Goal: Task Accomplishment & Management: Complete application form

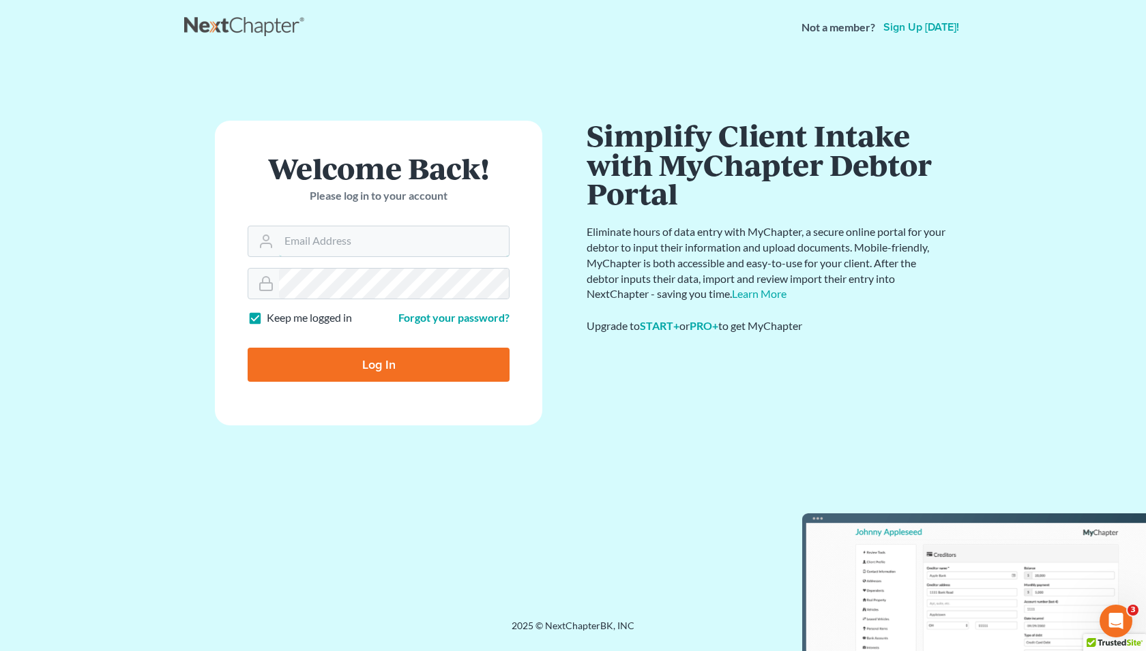
type input "[PERSON_NAME][EMAIL_ADDRESS][DOMAIN_NAME]"
click at [438, 372] on input "Log In" at bounding box center [379, 365] width 262 height 34
type input "Thinking..."
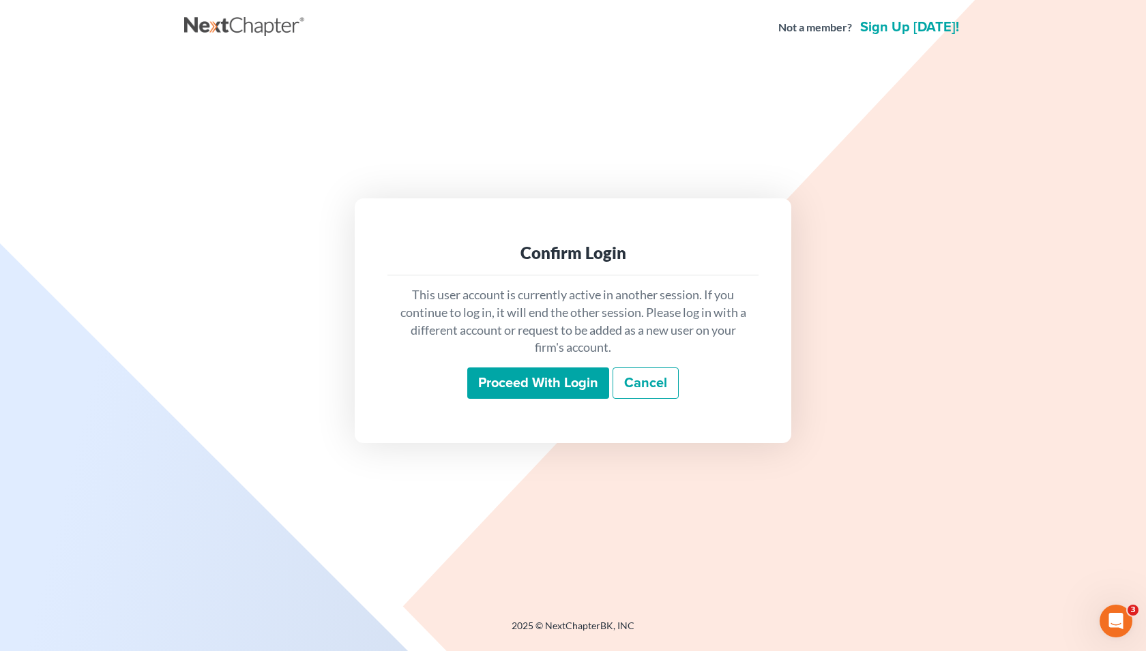
click at [572, 398] on input "Proceed with login" at bounding box center [538, 383] width 142 height 31
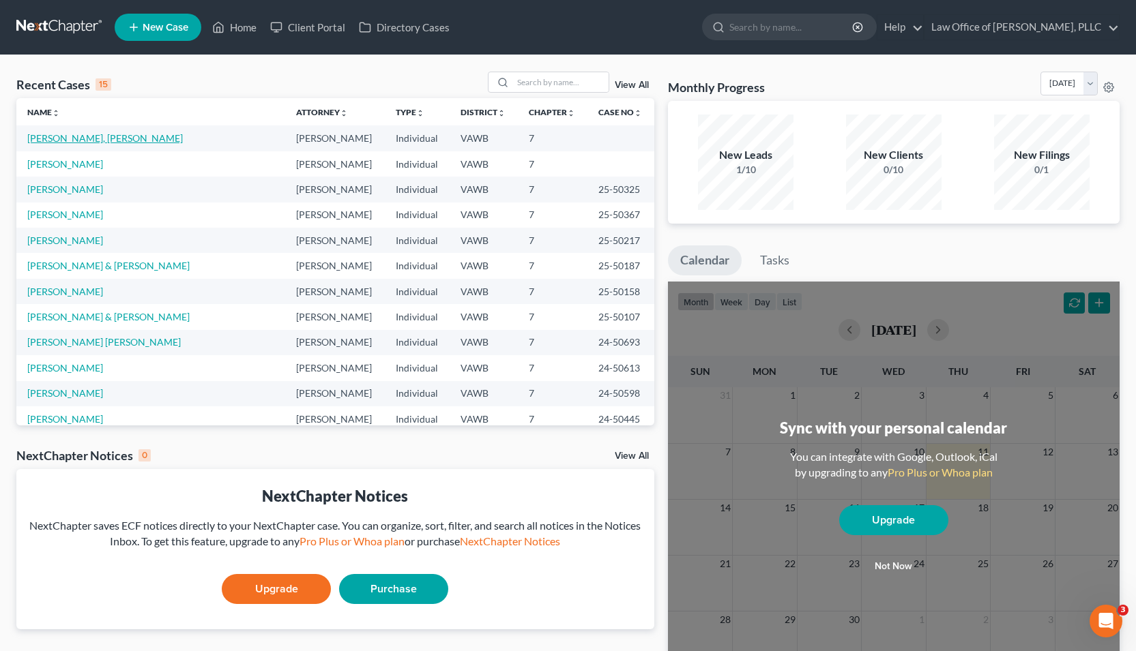
click at [88, 136] on link "[PERSON_NAME], [PERSON_NAME]" at bounding box center [105, 138] width 156 height 12
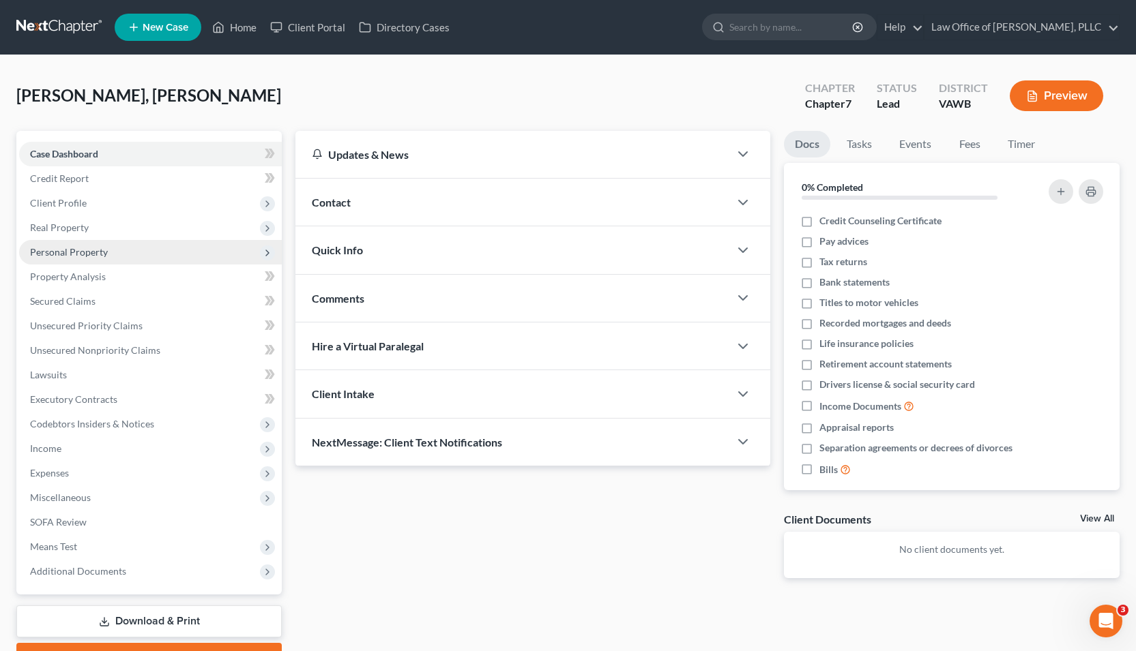
click at [87, 250] on span "Personal Property" at bounding box center [69, 252] width 78 height 12
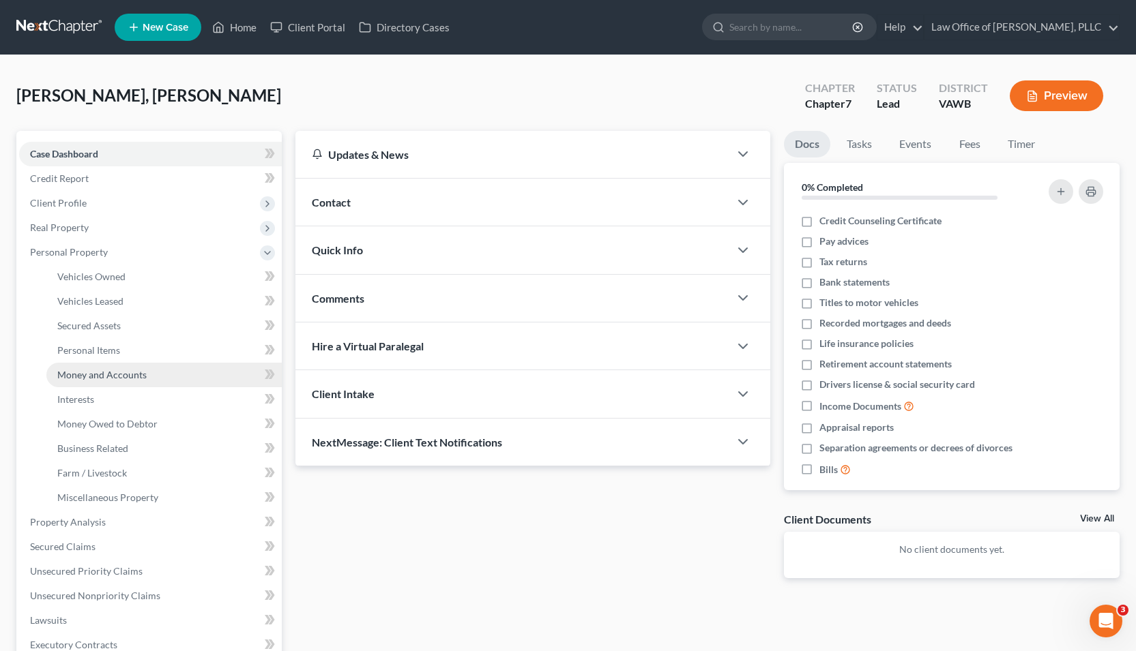
click at [76, 374] on span "Money and Accounts" at bounding box center [101, 375] width 89 height 12
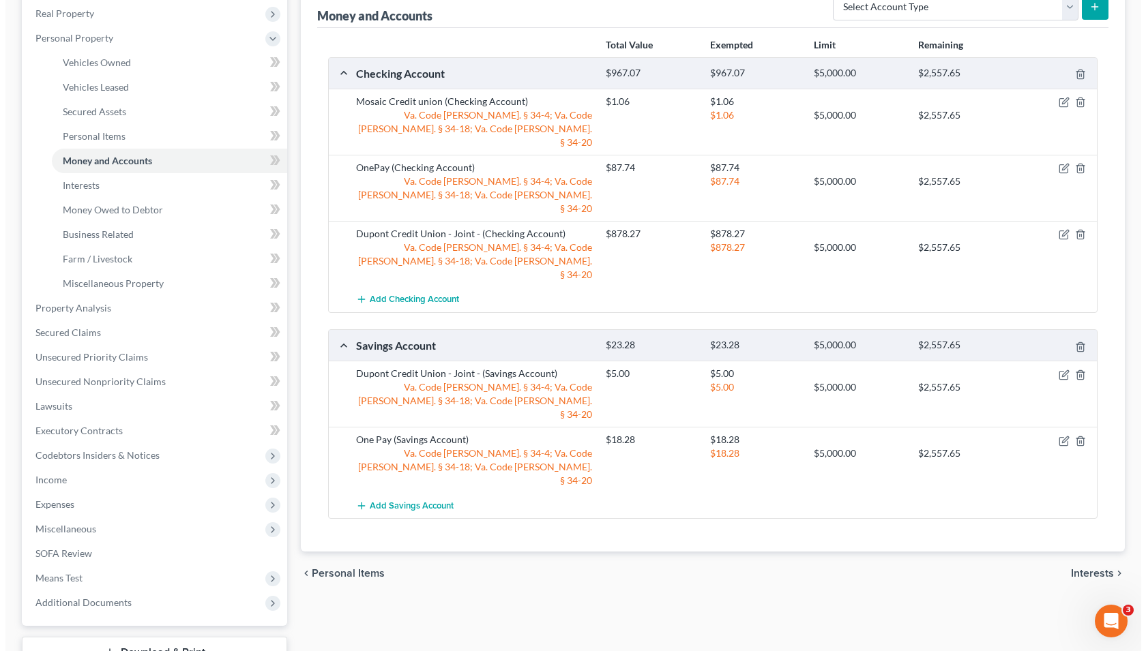
scroll to position [215, 0]
click at [396, 500] on span "Add Savings Account" at bounding box center [406, 505] width 84 height 11
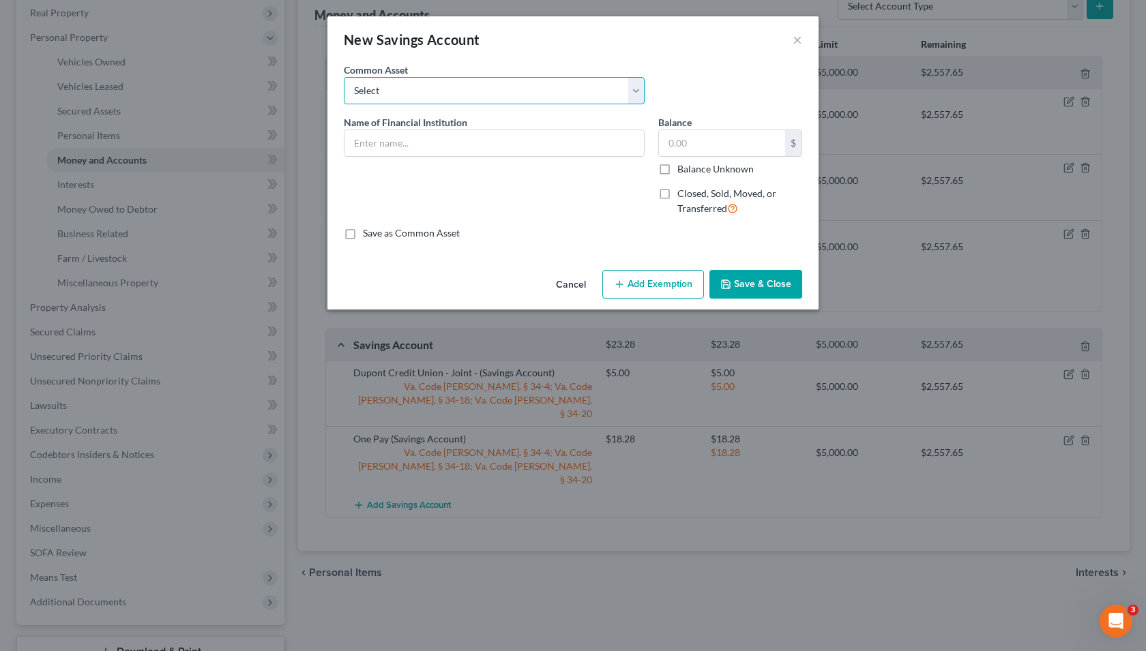
click at [549, 92] on select "Select Capital One 360 Performance Savings Everence Federal Credit Union SoFi B…" at bounding box center [494, 90] width 301 height 27
select select "6"
click at [344, 77] on select "Select Capital One 360 Performance Savings Everence Federal Credit Union SoFi B…" at bounding box center [494, 90] width 301 height 27
type input "Mosaic Credit Union"
click at [740, 144] on input "0" at bounding box center [722, 143] width 126 height 26
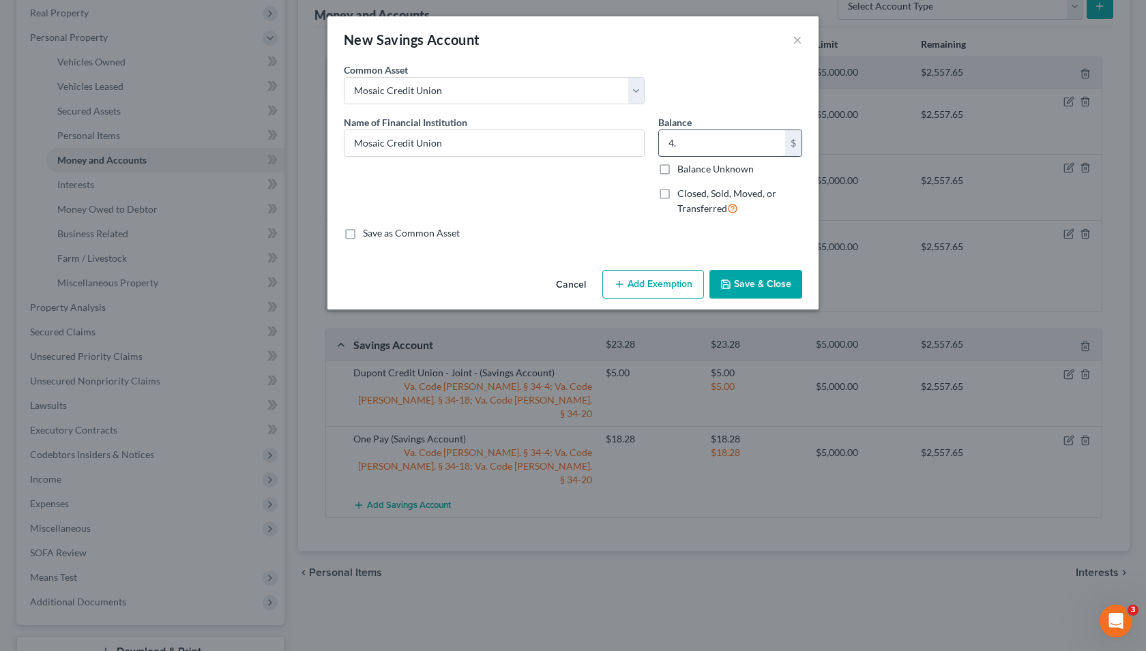
type input "4"
type input "29.84"
click at [758, 291] on button "Save & Close" at bounding box center [755, 284] width 93 height 29
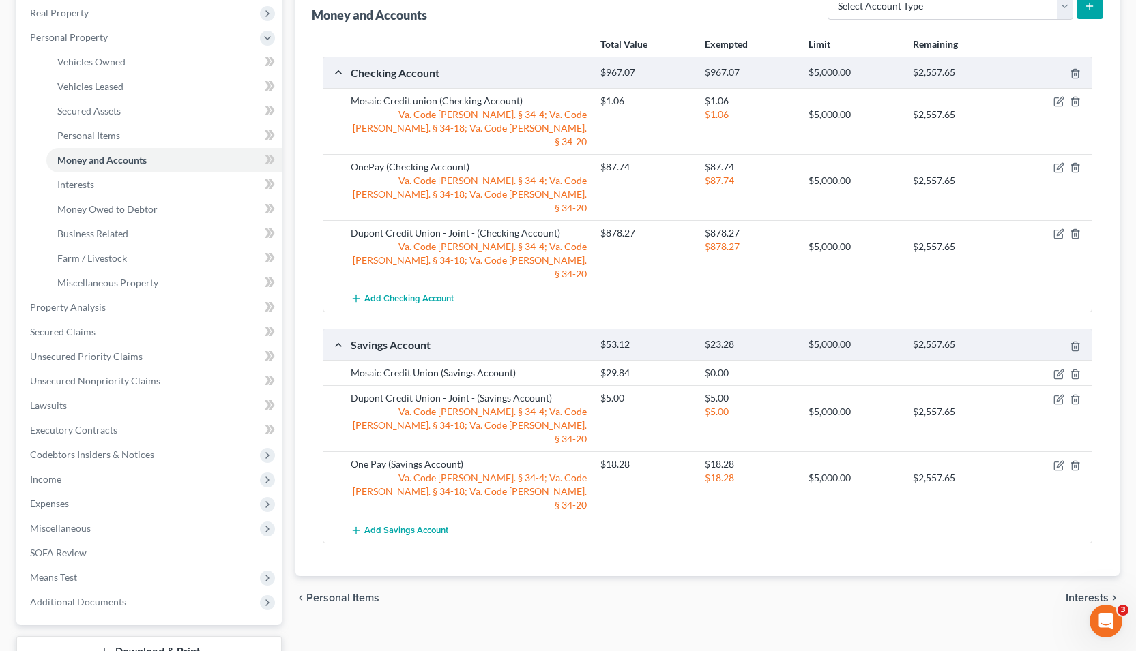
click at [420, 525] on span "Add Savings Account" at bounding box center [406, 530] width 84 height 11
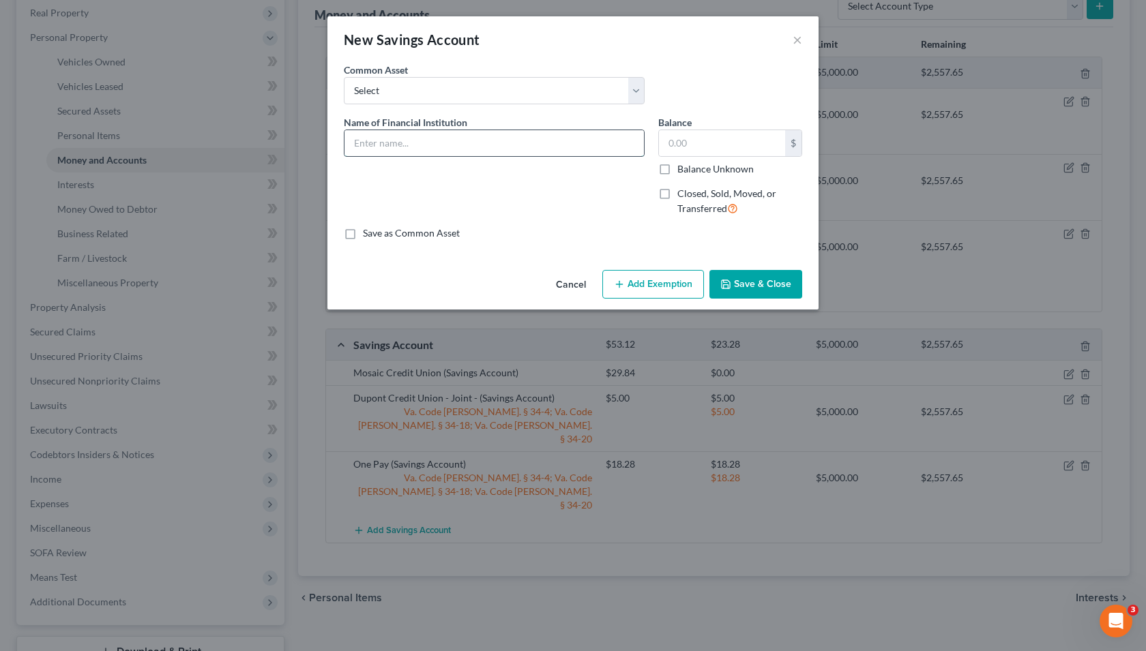
click at [578, 148] on input "text" at bounding box center [493, 143] width 299 height 26
type input "OnePay"
click at [689, 142] on input "text" at bounding box center [722, 143] width 126 height 26
type input "2.50"
click at [632, 285] on button "Add Exemption" at bounding box center [653, 284] width 102 height 29
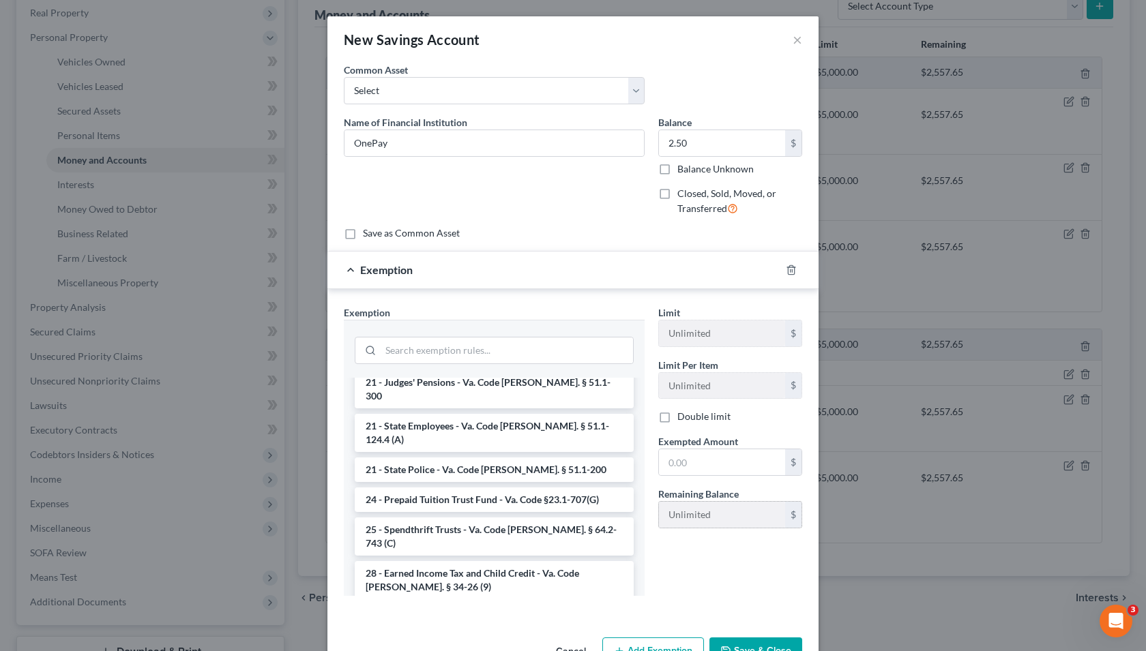
scroll to position [42, 0]
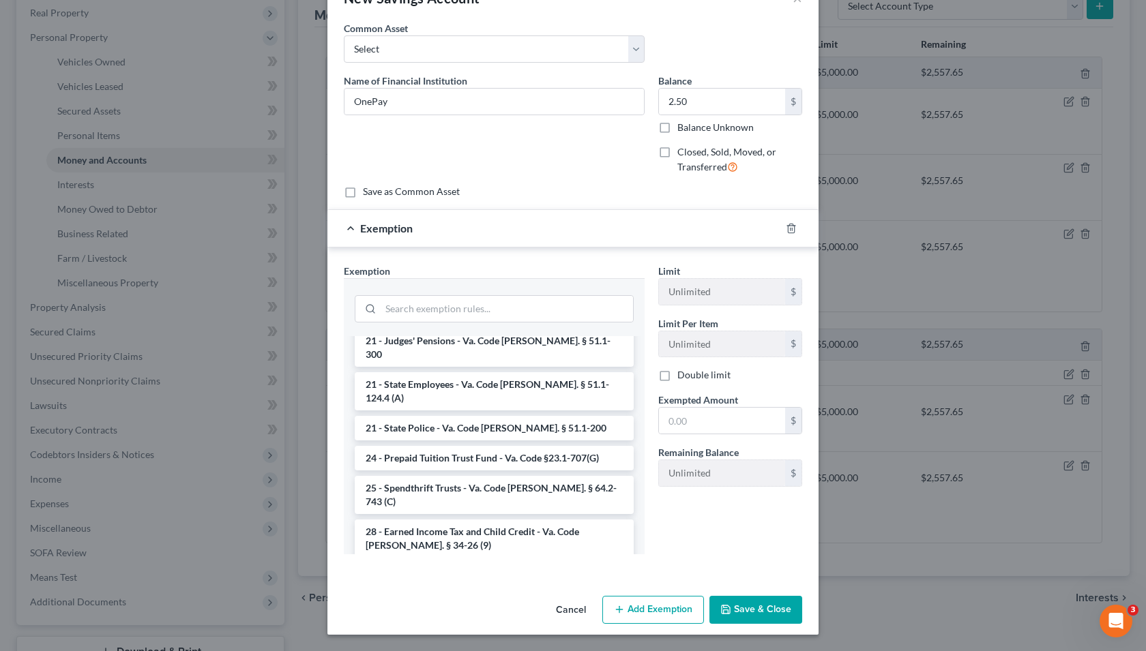
click at [752, 621] on button "Save & Close" at bounding box center [755, 610] width 93 height 29
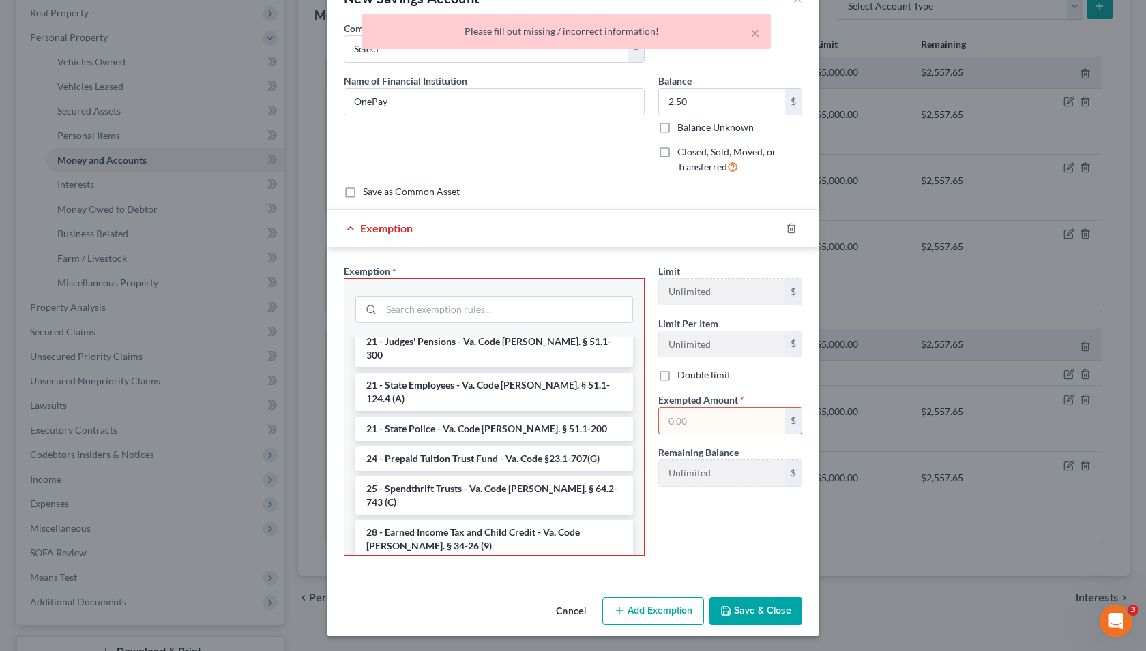
click at [915, 483] on div "New Savings Account × An exemption set must first be selected from the Filing I…" at bounding box center [573, 325] width 1146 height 651
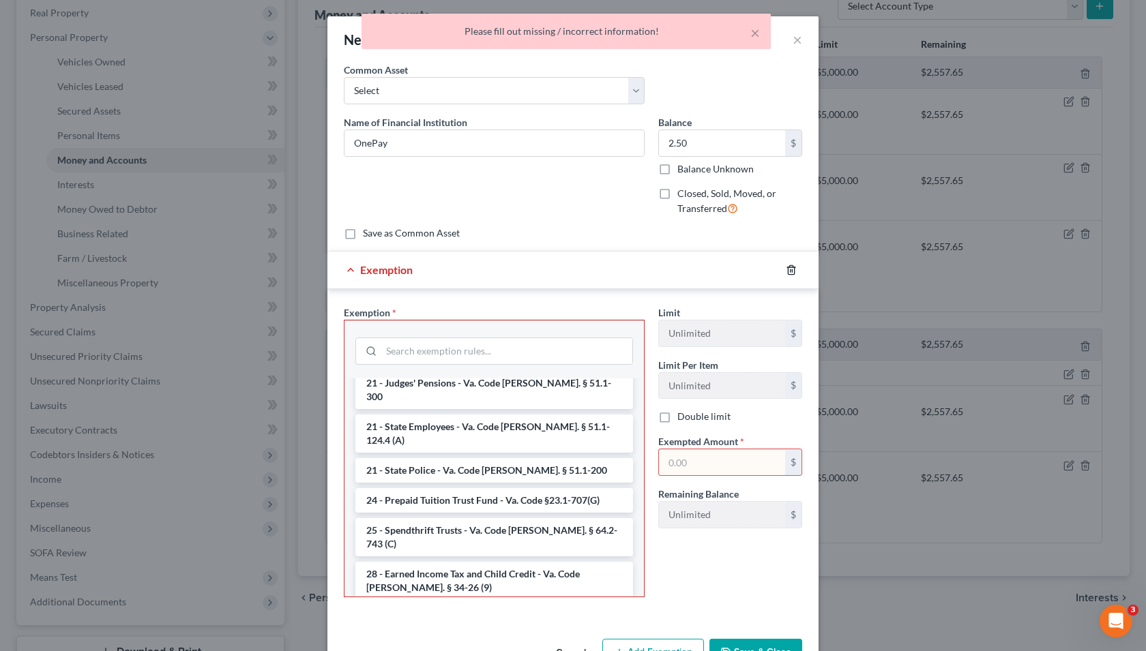
click at [788, 273] on icon "button" at bounding box center [791, 269] width 6 height 9
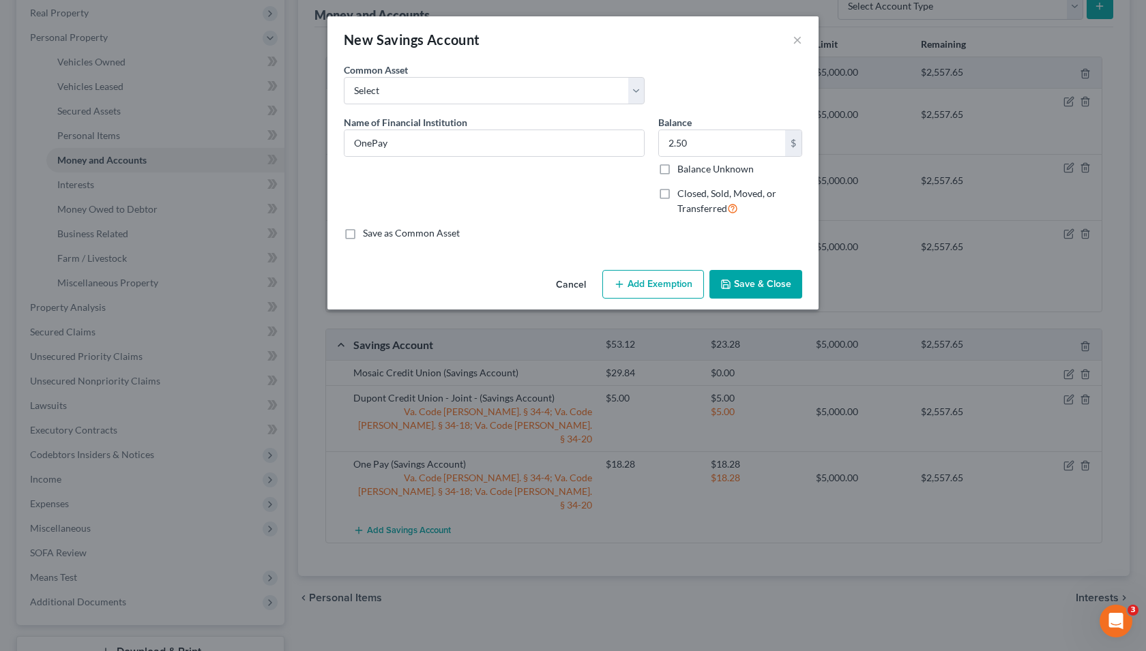
click at [745, 285] on button "Save & Close" at bounding box center [755, 284] width 93 height 29
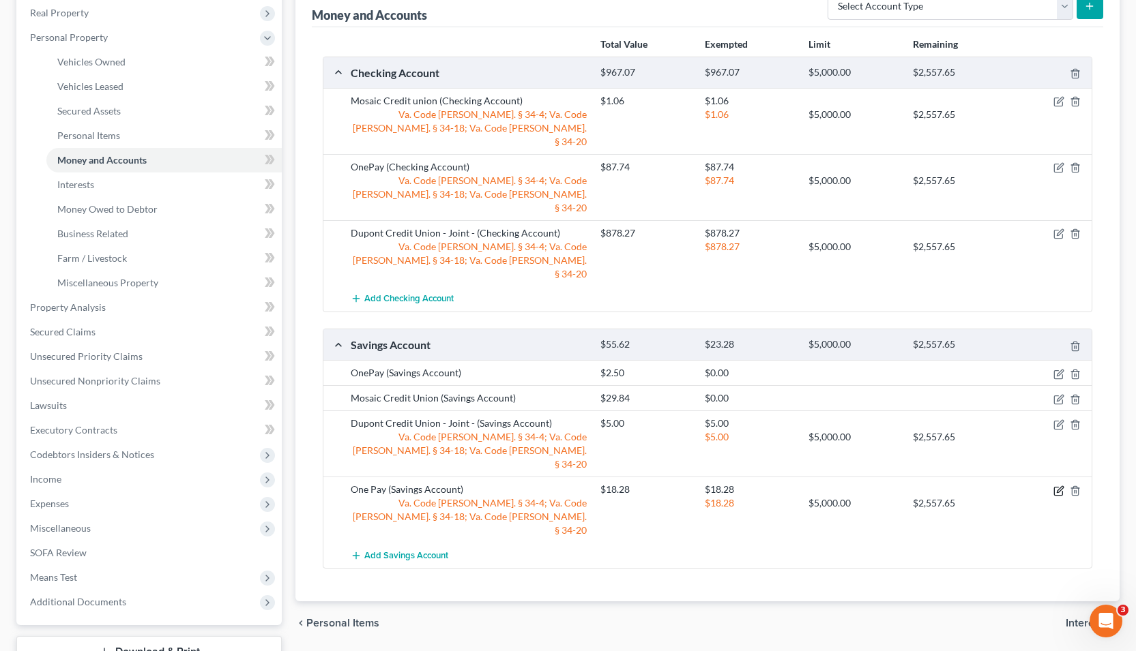
click at [1057, 486] on icon "button" at bounding box center [1059, 489] width 6 height 6
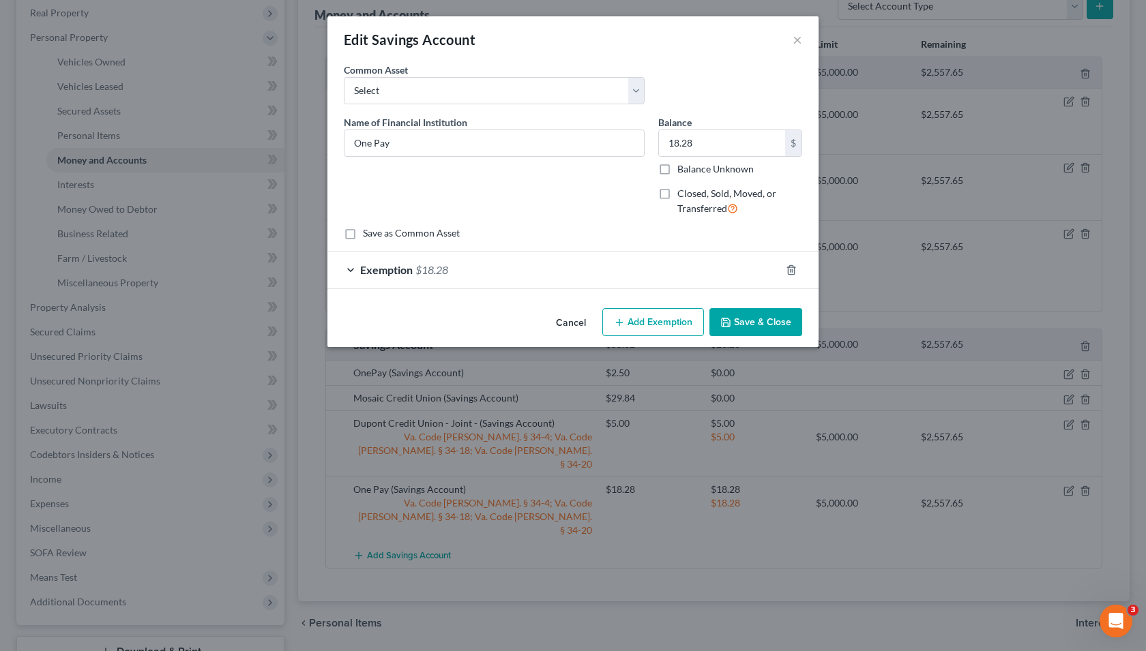
click at [352, 272] on div "Exemption $18.28" at bounding box center [553, 270] width 453 height 36
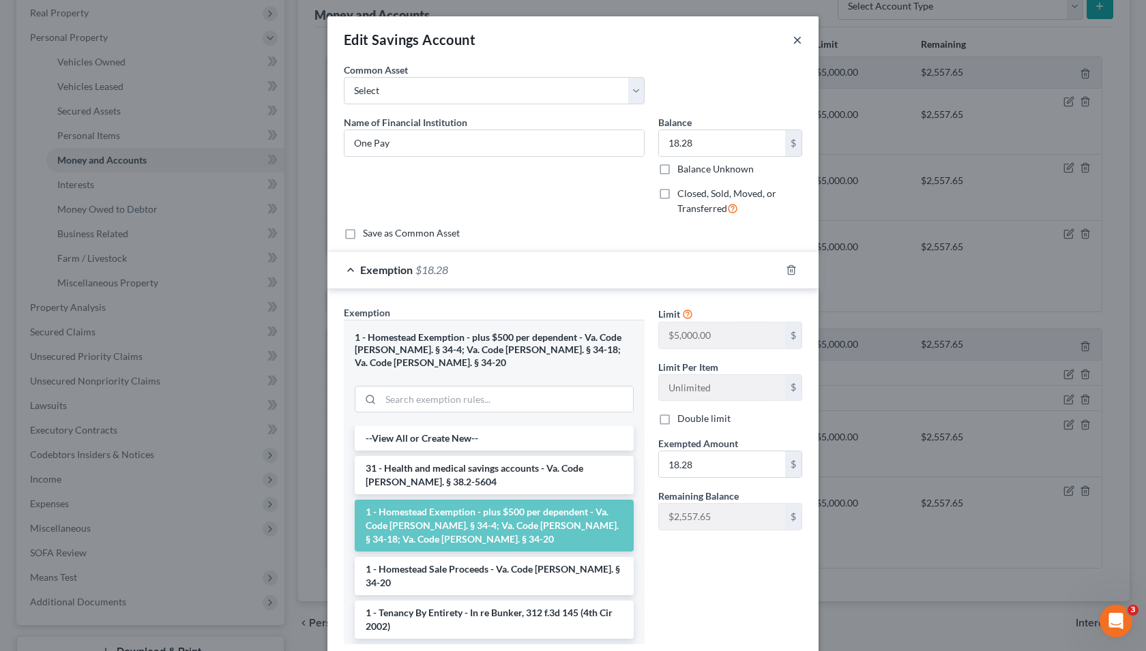
click at [795, 42] on button "×" at bounding box center [798, 39] width 10 height 16
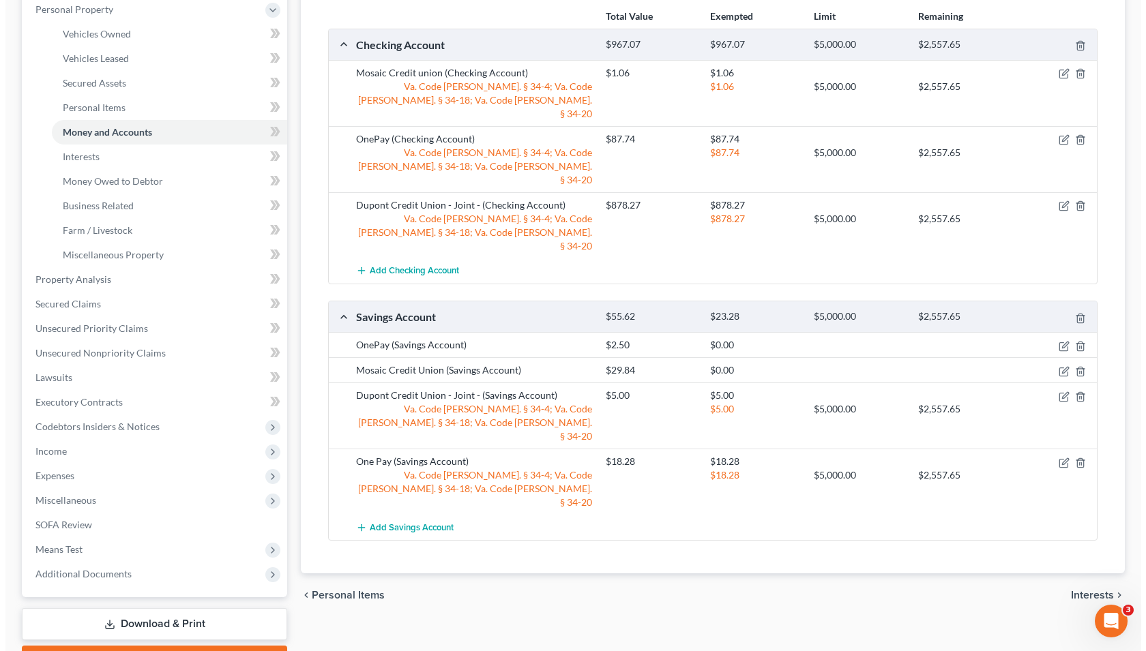
scroll to position [244, 0]
click at [1057, 133] on icon "button" at bounding box center [1058, 138] width 11 height 11
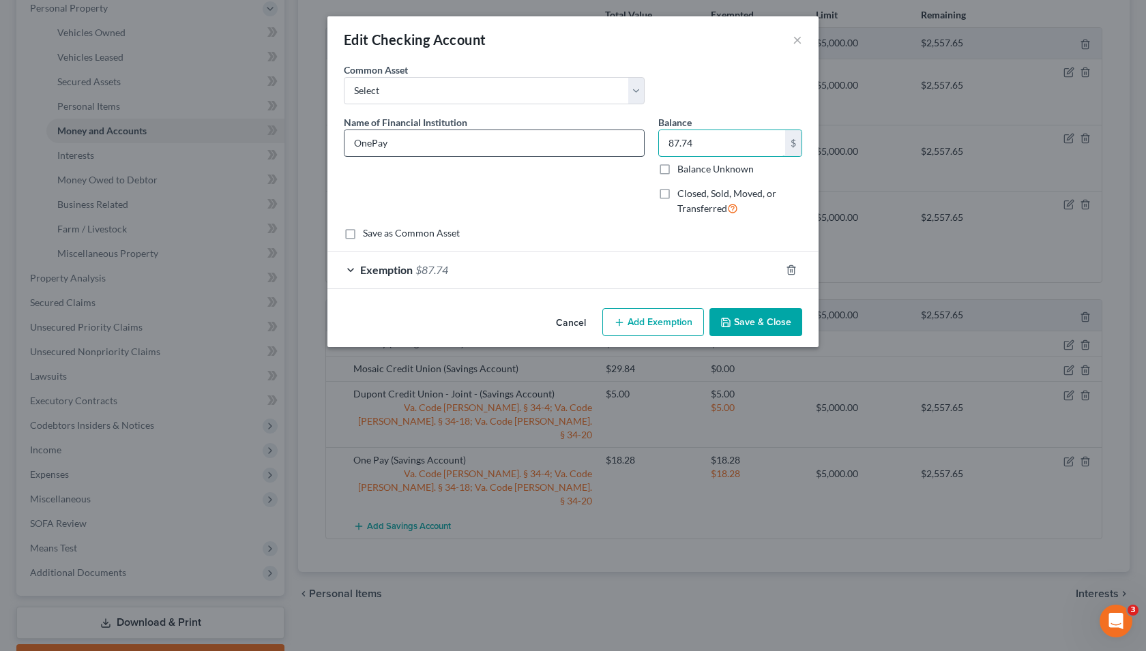
drag, startPoint x: 722, startPoint y: 141, endPoint x: 611, endPoint y: 133, distance: 110.8
click at [611, 133] on div "Name of Financial Institution * OnePay Balance 87.74 $ Balance Unknown Balance …" at bounding box center [573, 171] width 472 height 112
click at [703, 143] on input "87.74" at bounding box center [722, 143] width 126 height 26
type input "8"
type input "1,325.54"
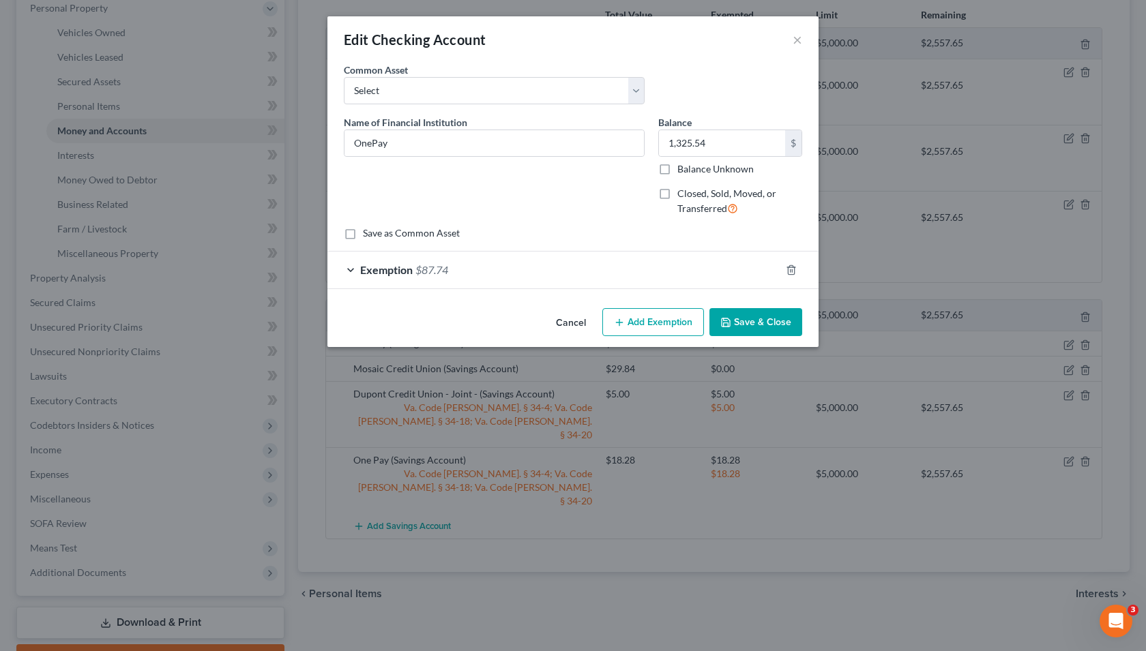
click at [355, 271] on div "Exemption $87.74" at bounding box center [553, 270] width 453 height 36
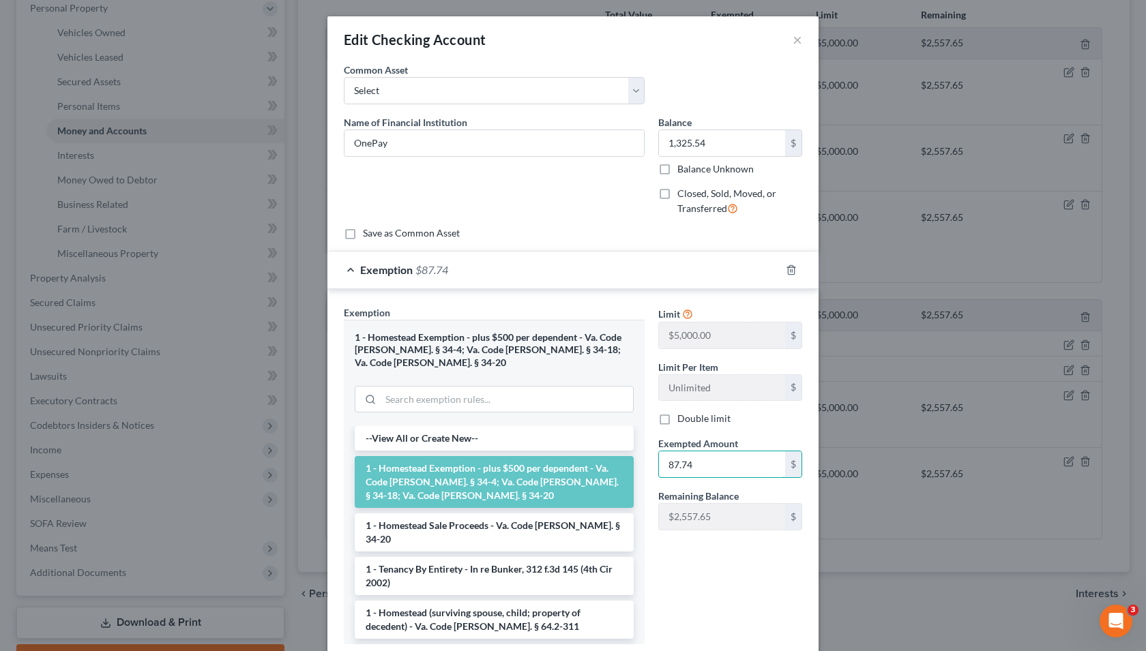
drag, startPoint x: 715, startPoint y: 467, endPoint x: 640, endPoint y: 463, distance: 75.8
click at [640, 463] on div "Exemption Set must be selected for CA. Exemption * 1 - Homestead Exemption - pl…" at bounding box center [573, 481] width 472 height 351
click at [760, 460] on input "87.74" at bounding box center [722, 465] width 126 height 26
type input "8"
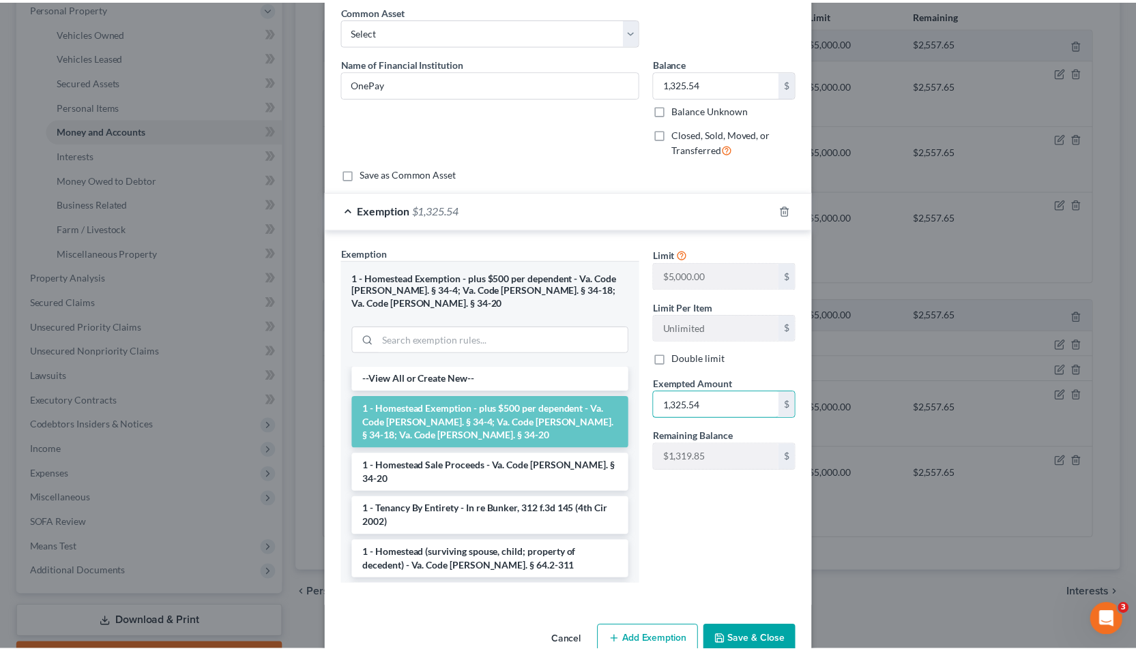
scroll to position [78, 0]
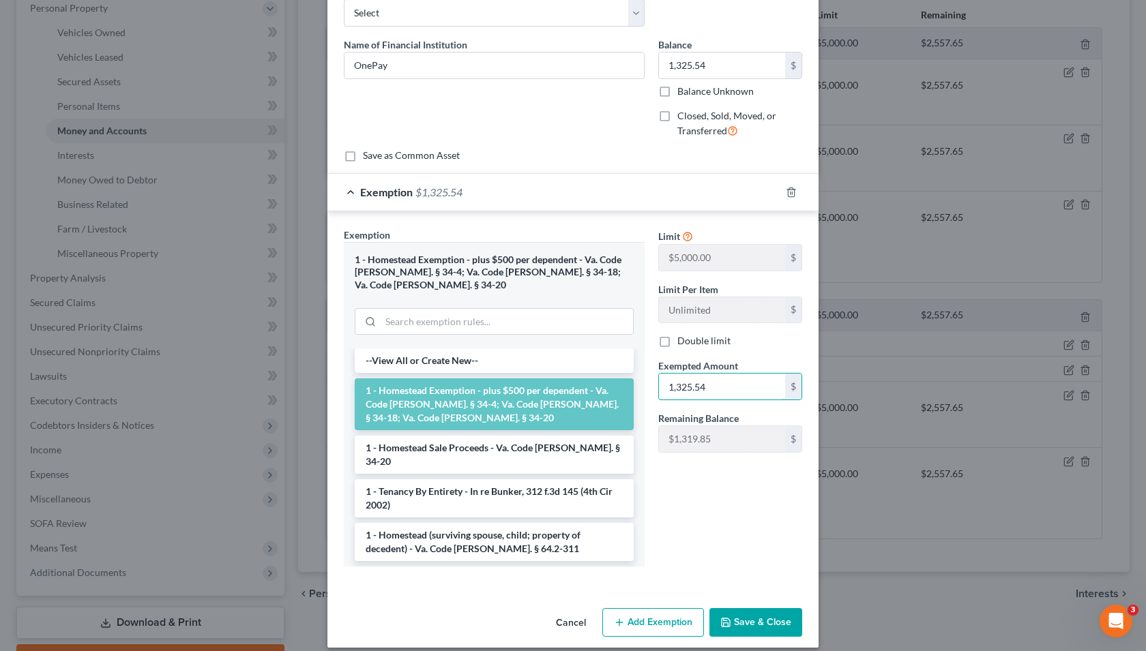
type input "1,325.54"
click at [741, 609] on button "Save & Close" at bounding box center [755, 622] width 93 height 29
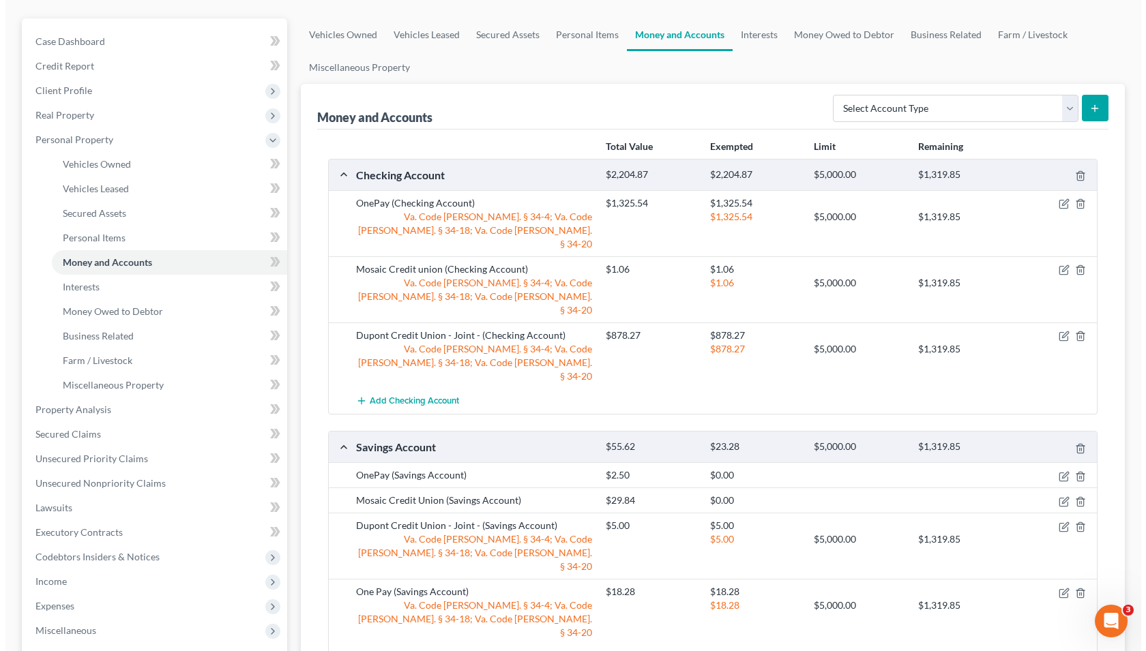
scroll to position [108, 0]
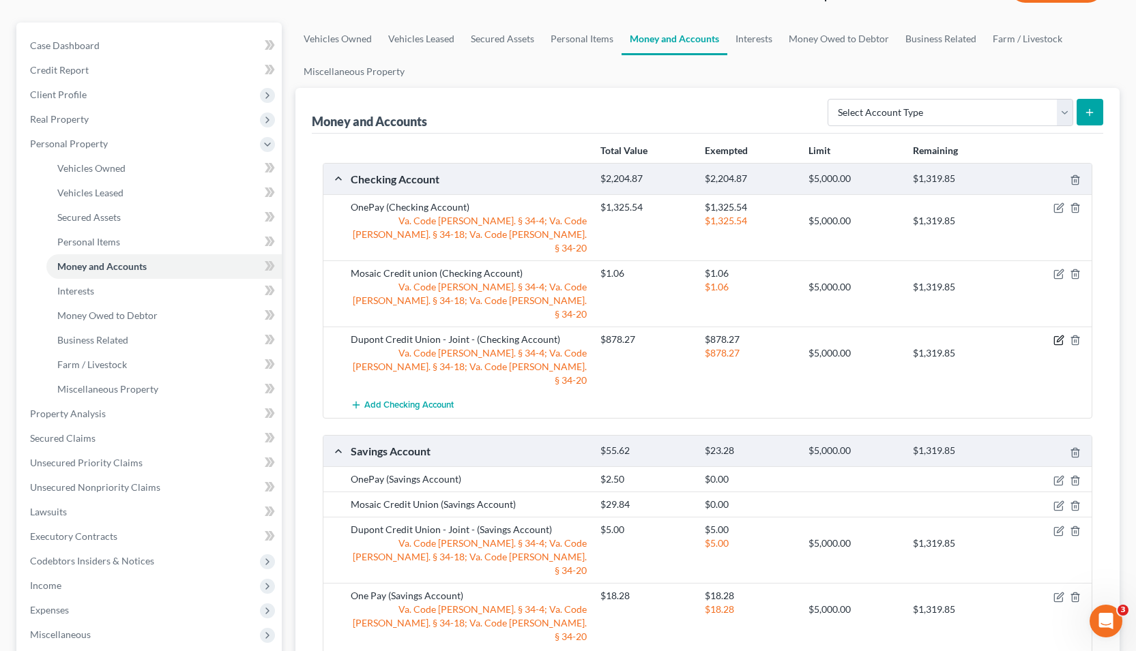
click at [1058, 335] on icon "button" at bounding box center [1058, 340] width 11 height 11
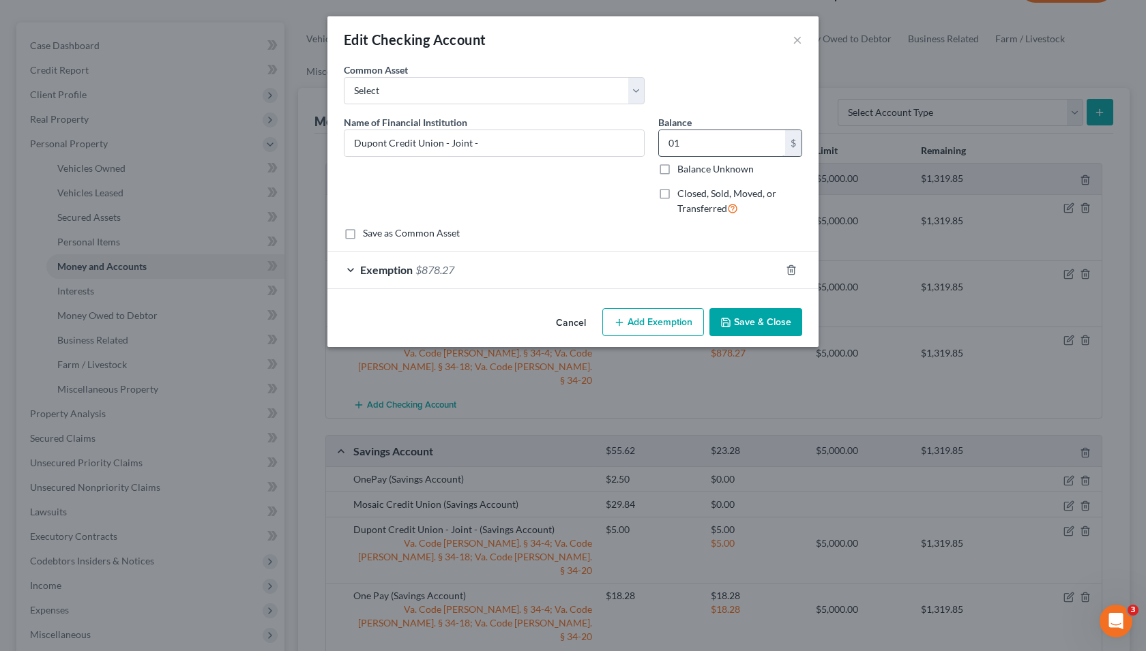
type input "0"
type input "1"
click at [357, 272] on div "Exemption $878.27" at bounding box center [553, 270] width 453 height 36
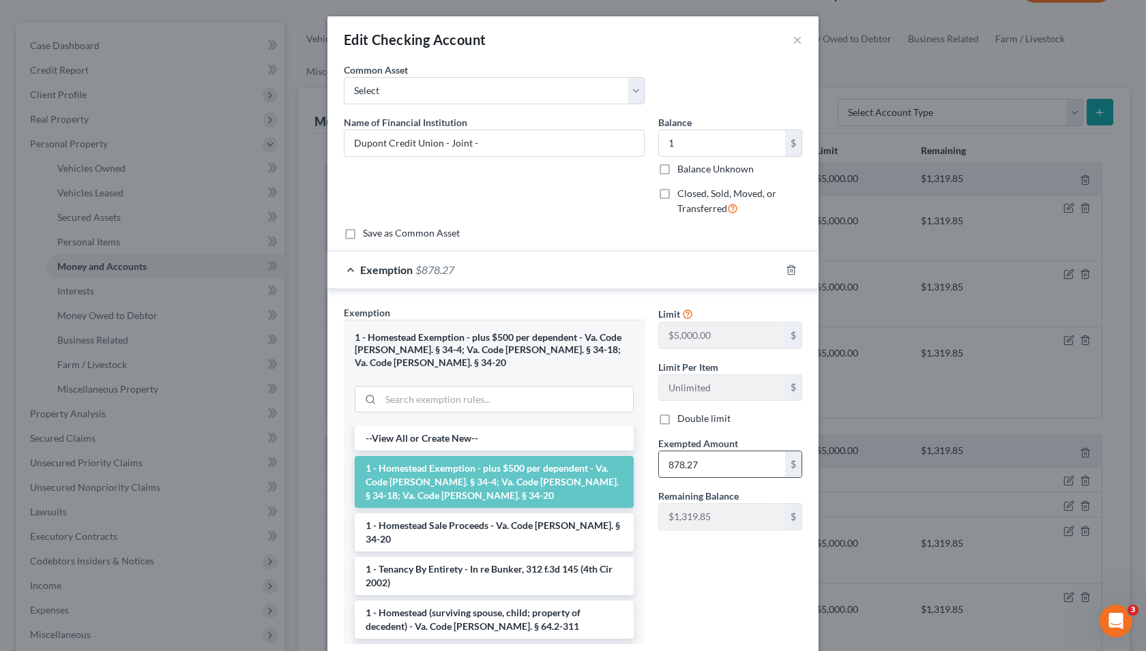
drag, startPoint x: 721, startPoint y: 460, endPoint x: 697, endPoint y: 461, distance: 23.9
click at [697, 461] on input "878.27" at bounding box center [722, 465] width 126 height 26
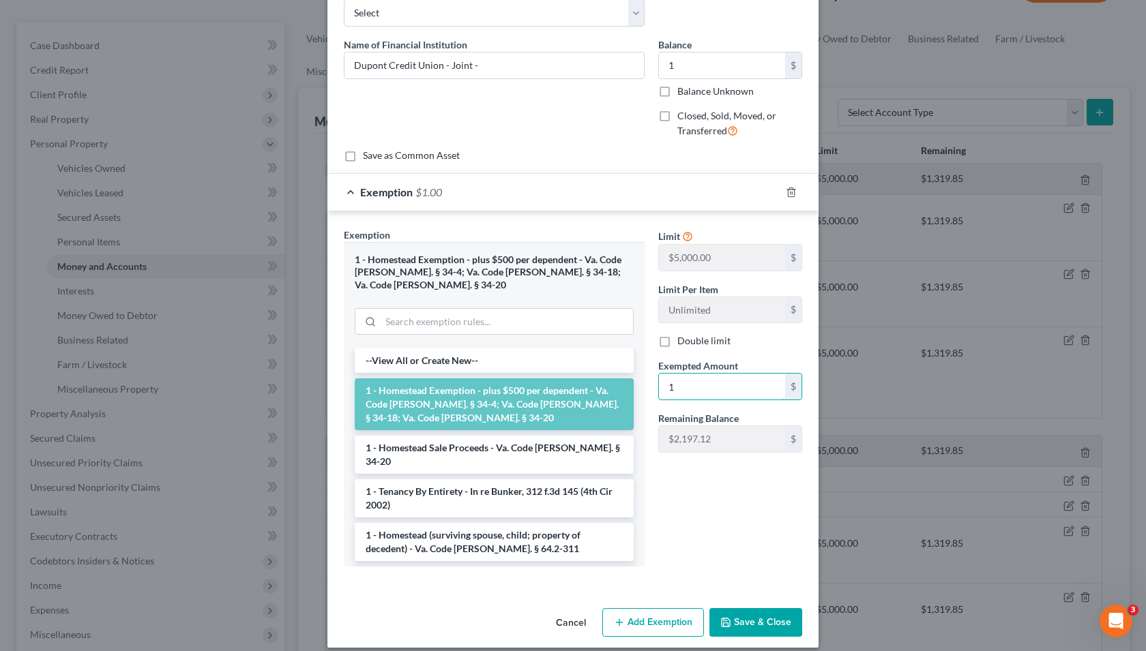
type input "1"
click at [651, 552] on div "Limit $5,000.00 $ Limit Per Item Unlimited $ Double limit Exempted Amount * 1 $…" at bounding box center [730, 403] width 158 height 351
click at [760, 618] on button "Save & Close" at bounding box center [755, 622] width 93 height 29
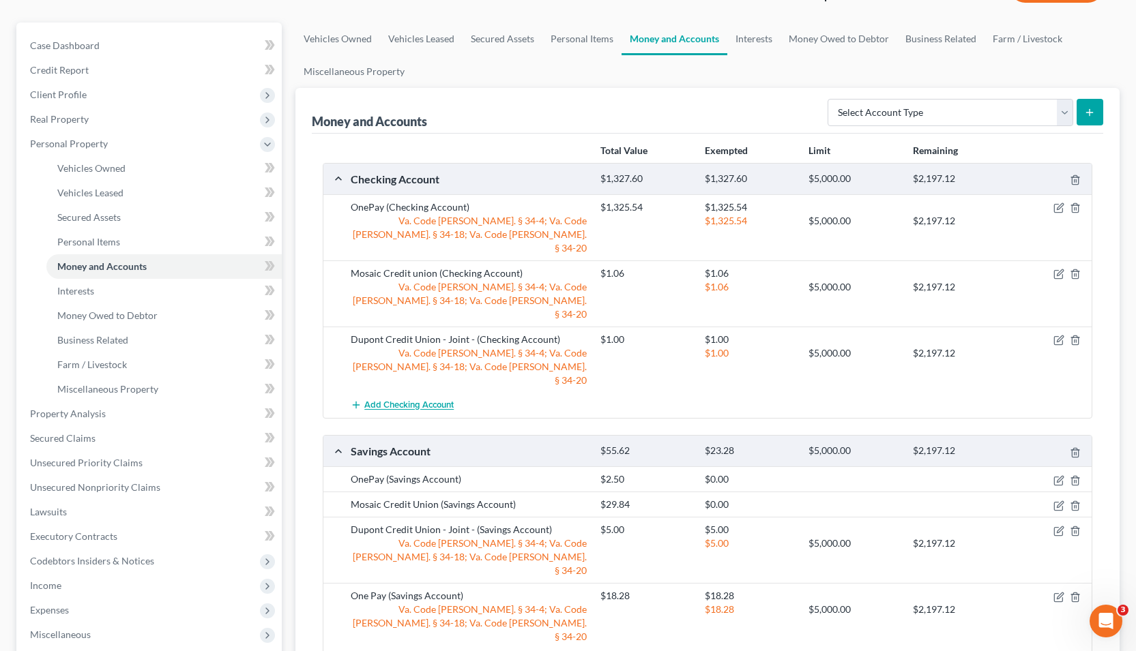
click at [433, 400] on span "Add Checking Account" at bounding box center [408, 405] width 89 height 11
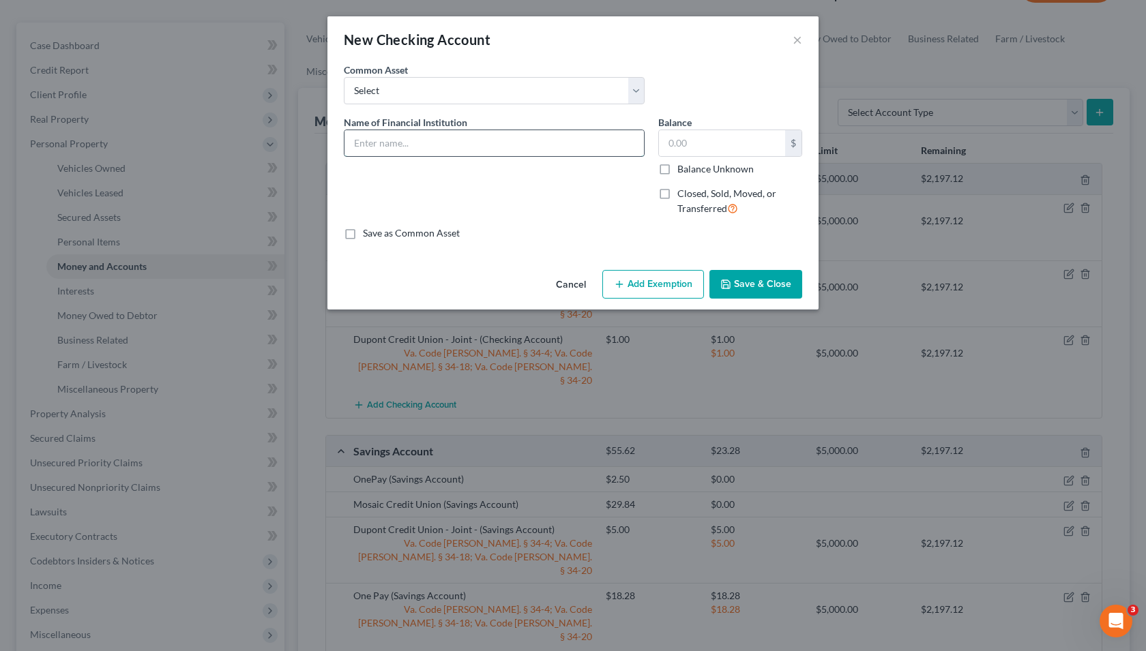
click at [419, 130] on input "text" at bounding box center [493, 143] width 299 height 26
type input "CommonWealthOne"
click at [731, 151] on input "text" at bounding box center [722, 143] width 126 height 26
type input "1.00"
click at [653, 278] on button "Add Exemption" at bounding box center [653, 284] width 102 height 29
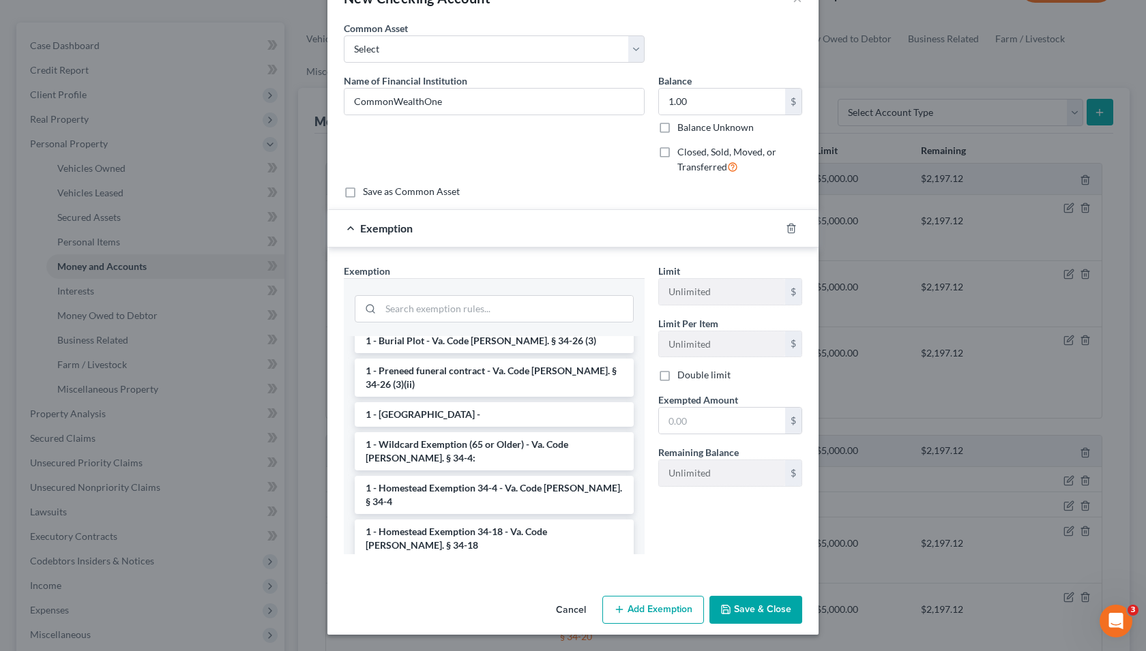
scroll to position [0, 0]
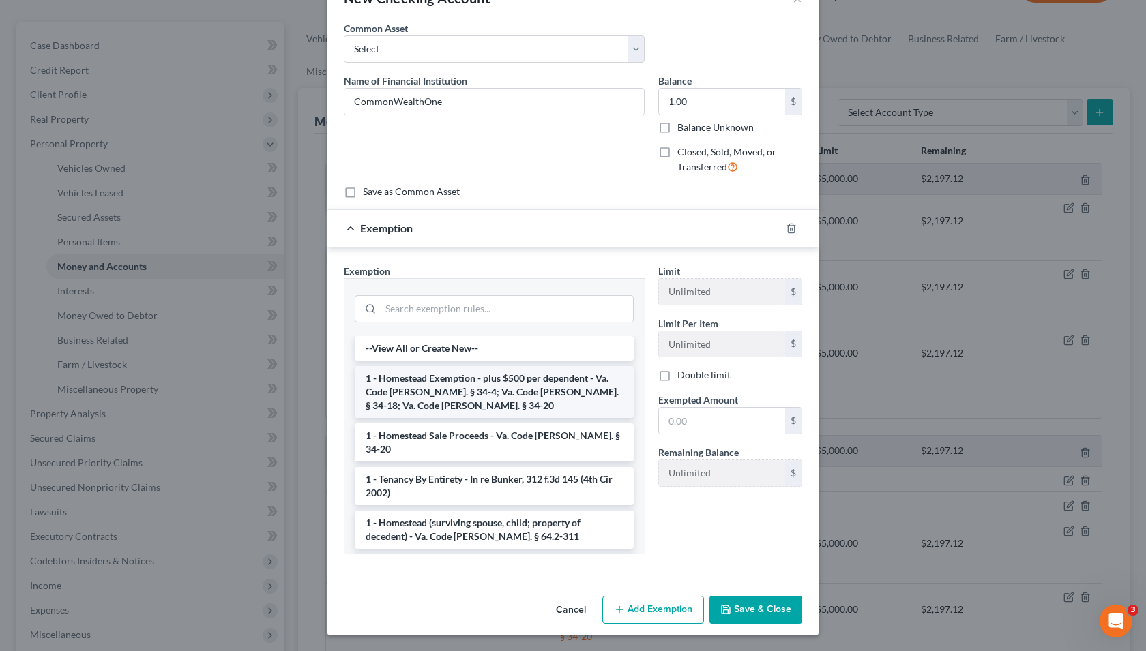
click at [516, 394] on li "1 - Homestead Exemption - plus $500 per dependent - Va. Code Ann. § 34-4; Va. C…" at bounding box center [494, 392] width 279 height 52
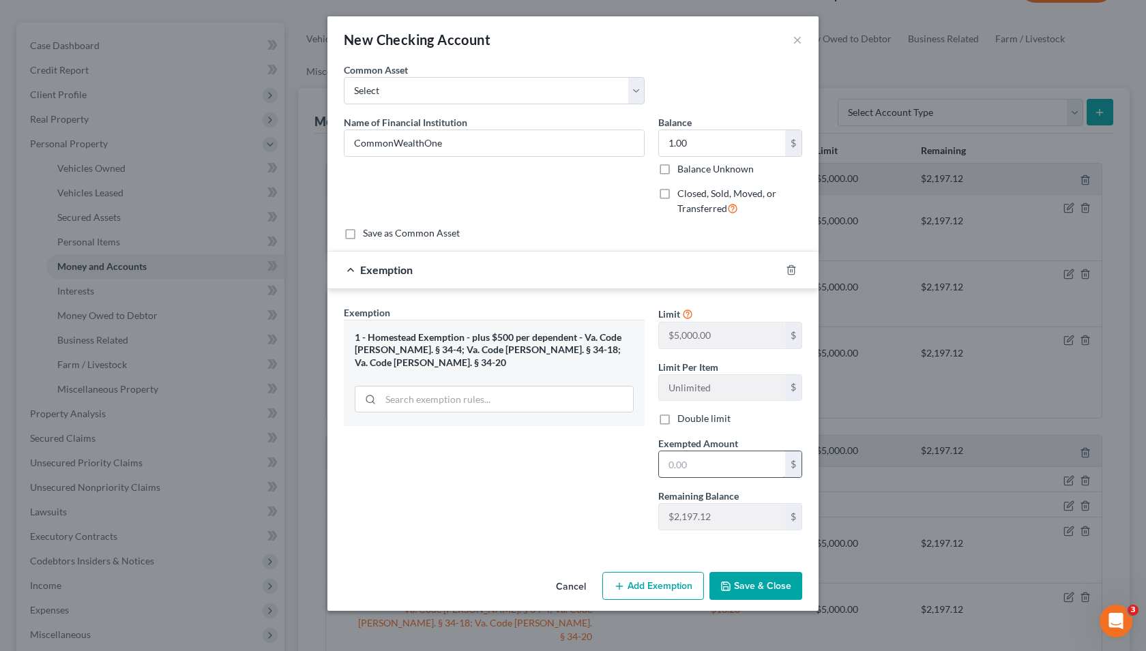
click at [709, 469] on input "text" at bounding box center [722, 465] width 126 height 26
type input "1.00"
click at [767, 590] on button "Save & Close" at bounding box center [755, 586] width 93 height 29
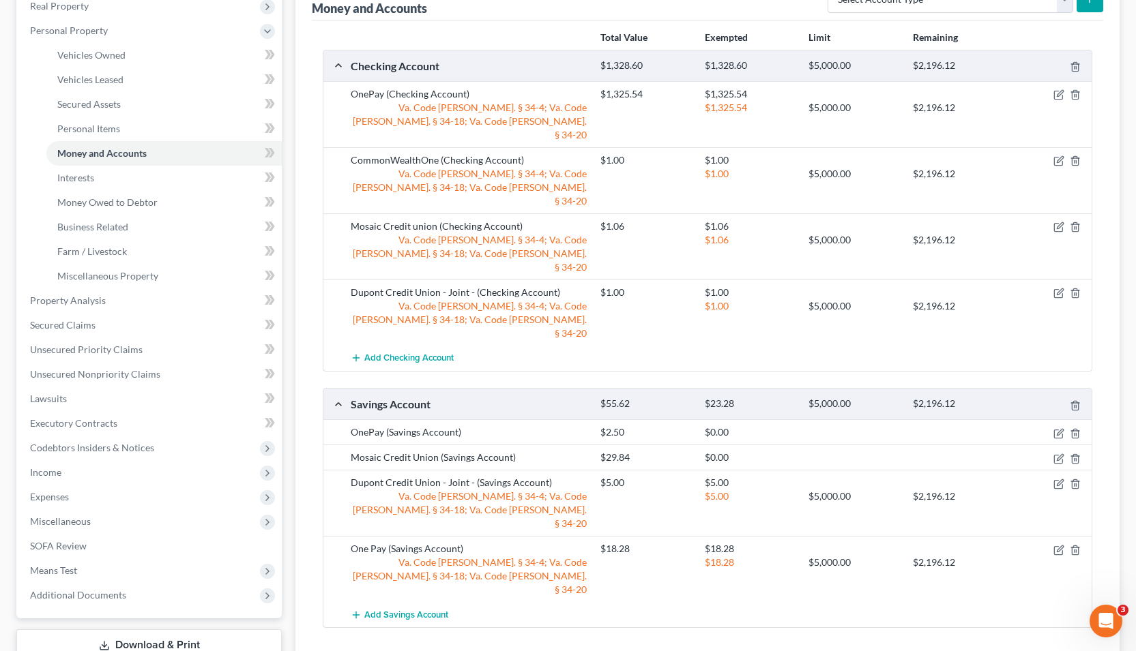
scroll to position [227, 0]
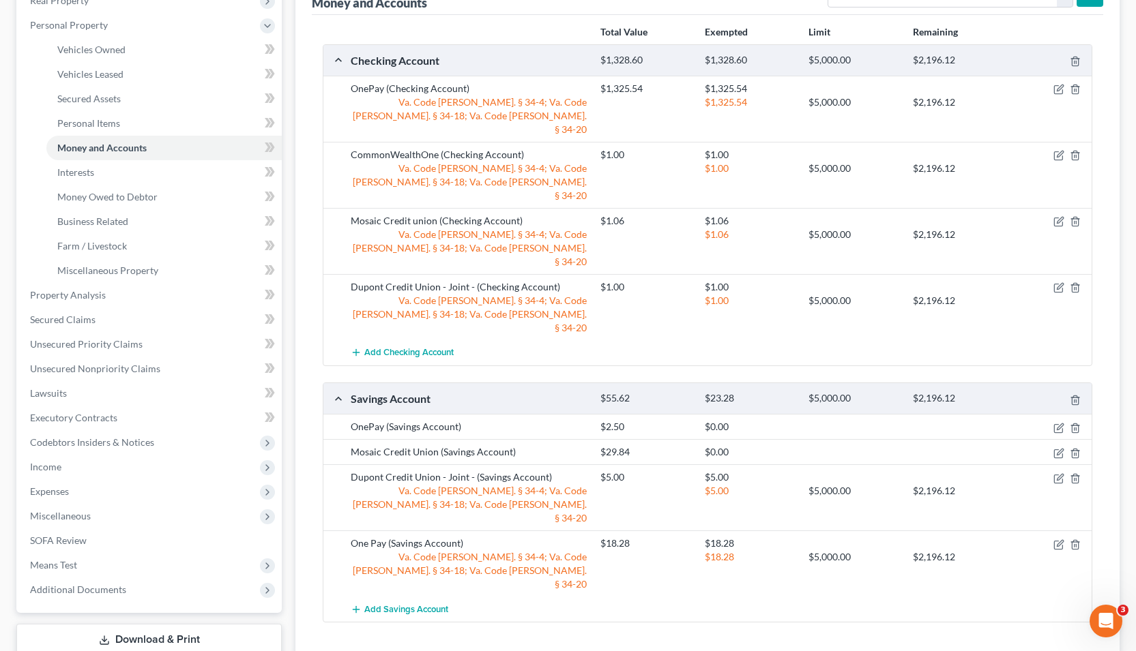
click at [419, 420] on div "OnePay (Savings Account)" at bounding box center [469, 427] width 250 height 14
click at [1053, 423] on icon "button" at bounding box center [1058, 428] width 11 height 11
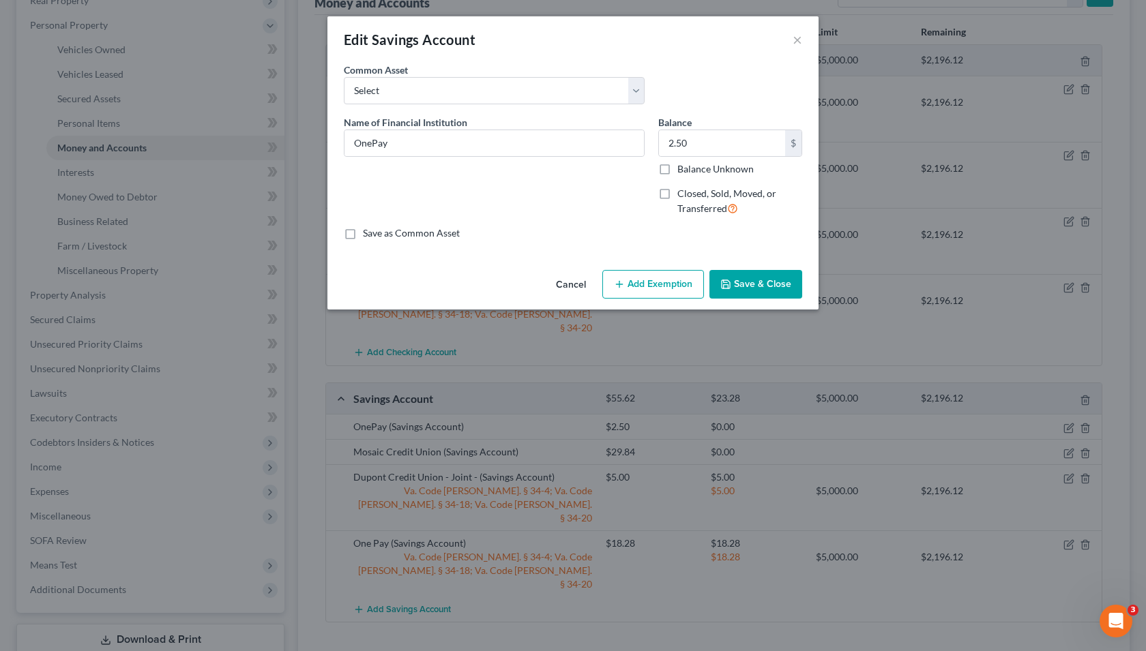
click at [636, 282] on button "Add Exemption" at bounding box center [653, 284] width 102 height 29
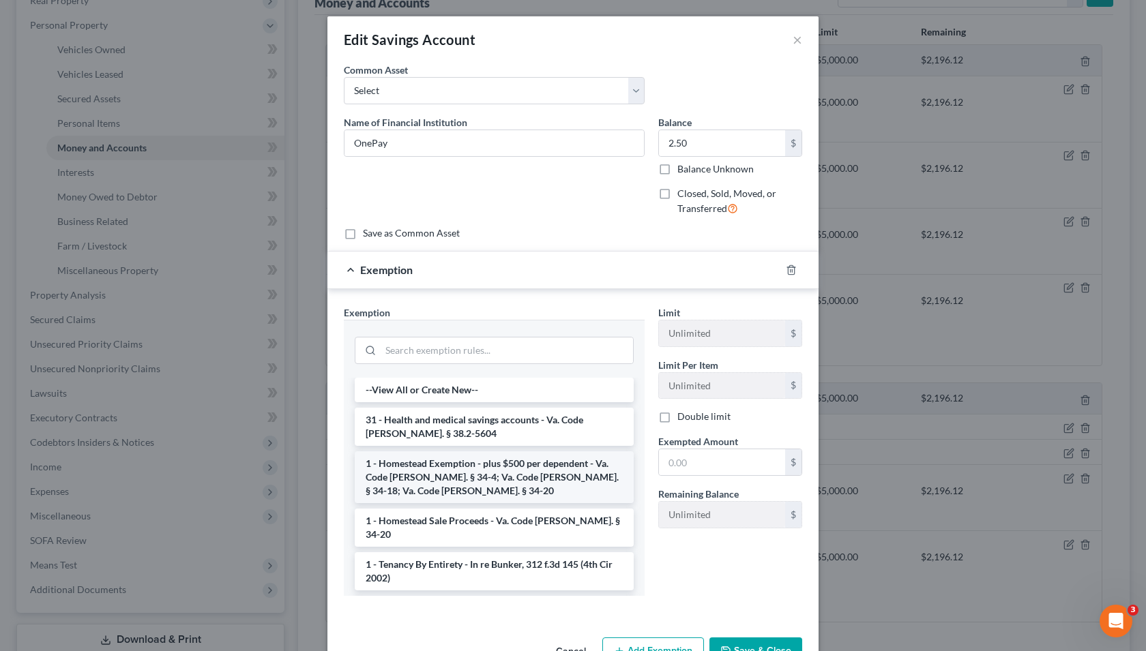
click at [542, 462] on li "1 - Homestead Exemption - plus $500 per dependent - Va. Code Ann. § 34-4; Va. C…" at bounding box center [494, 478] width 279 height 52
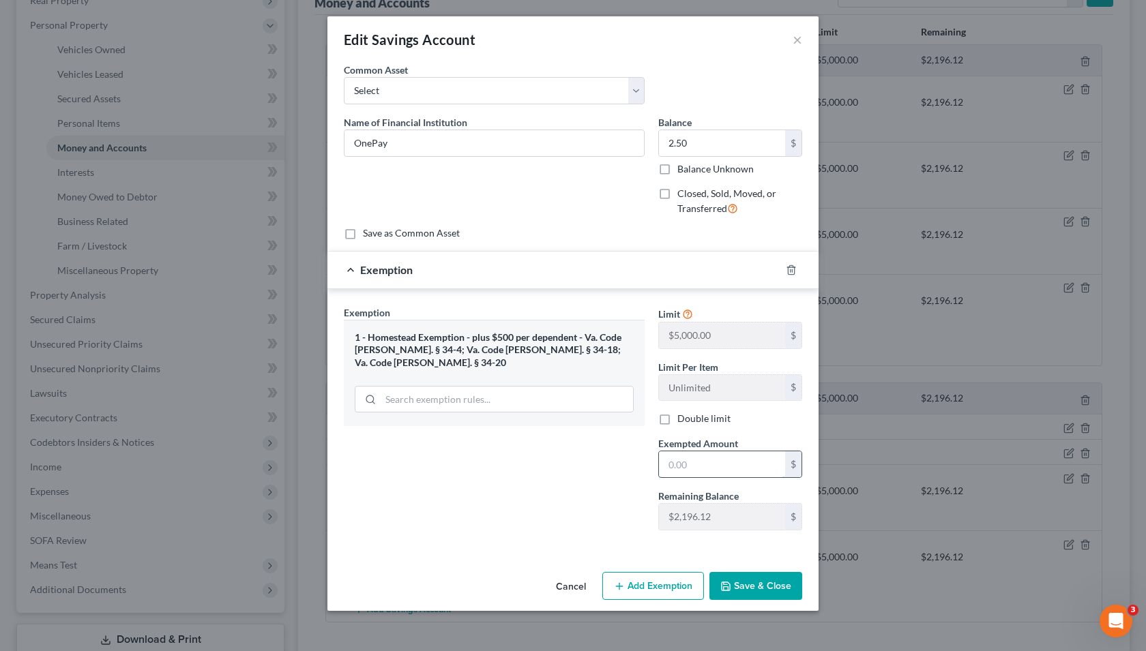
click at [737, 471] on input "text" at bounding box center [722, 465] width 126 height 26
type input "2.50"
click at [765, 589] on button "Save & Close" at bounding box center [755, 586] width 93 height 29
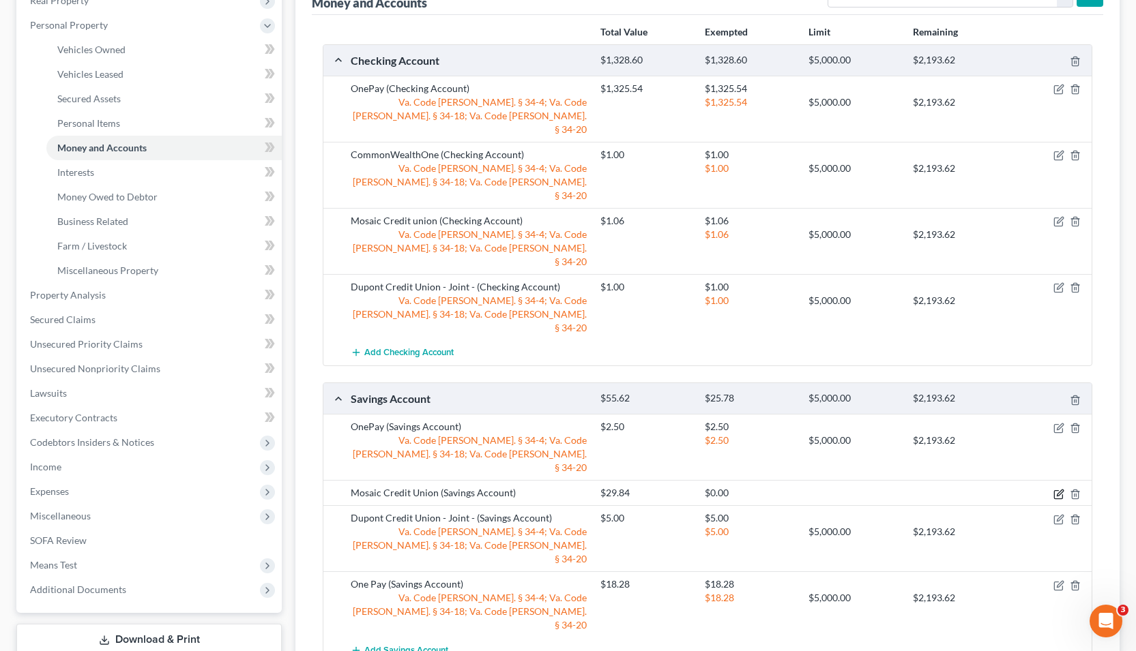
click at [1055, 489] on icon "button" at bounding box center [1058, 494] width 11 height 11
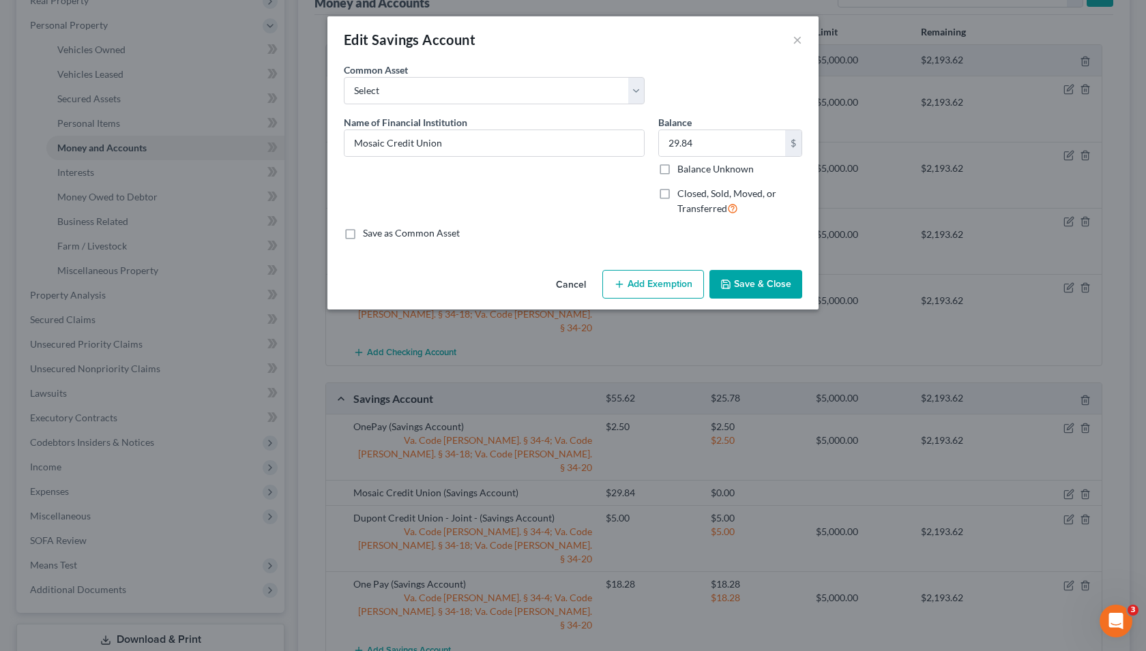
click at [654, 285] on button "Add Exemption" at bounding box center [653, 284] width 102 height 29
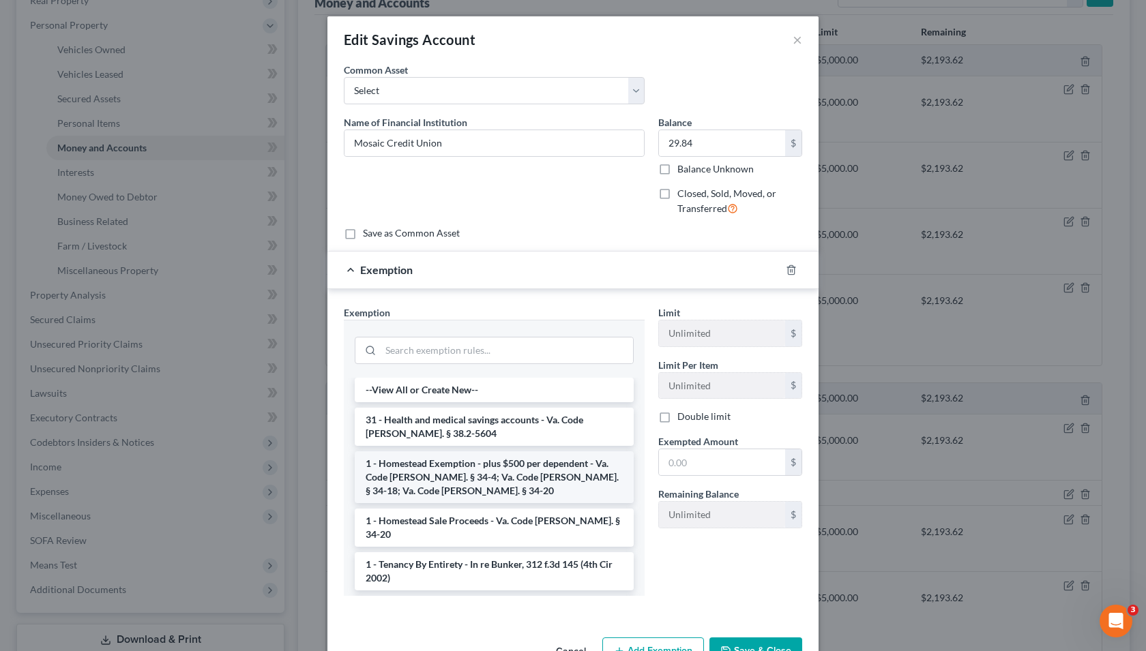
click at [509, 469] on li "1 - Homestead Exemption - plus $500 per dependent - Va. Code Ann. § 34-4; Va. C…" at bounding box center [494, 478] width 279 height 52
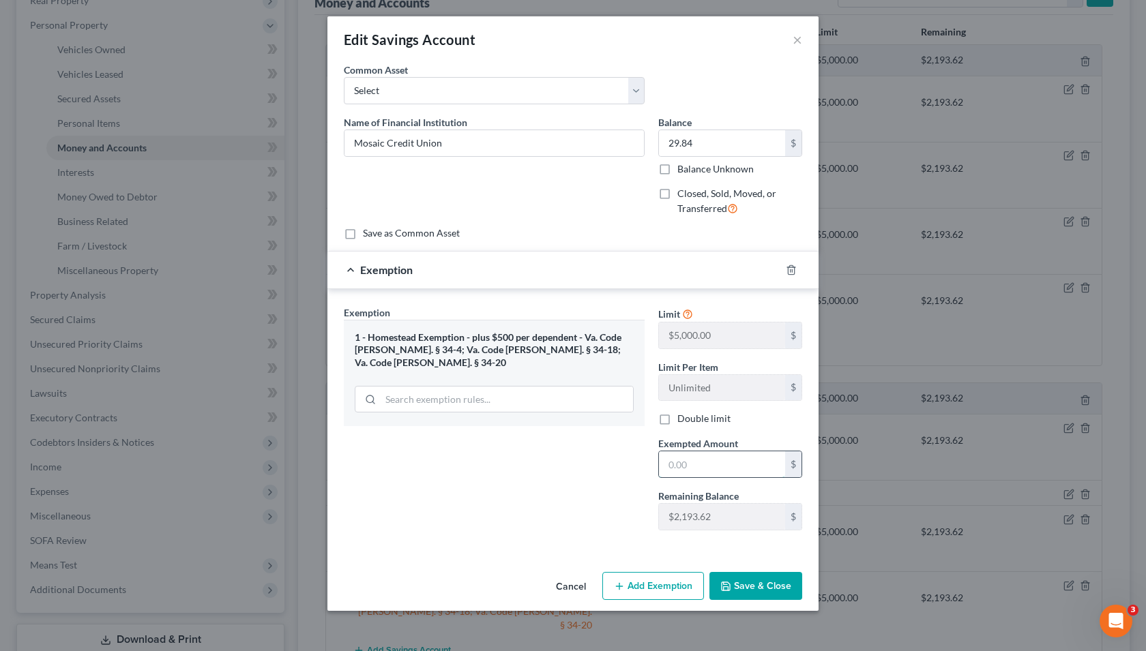
click at [745, 463] on input "text" at bounding box center [722, 465] width 126 height 26
type input "29.84"
click at [760, 585] on button "Save & Close" at bounding box center [755, 586] width 93 height 29
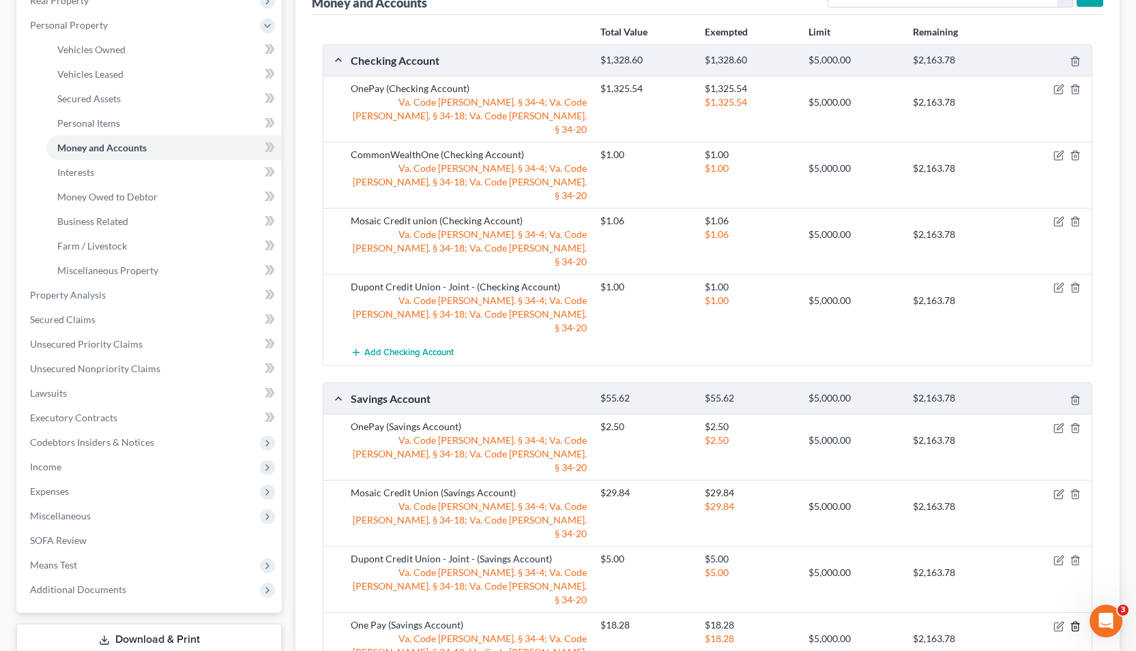
click at [1073, 622] on icon "button" at bounding box center [1074, 626] width 6 height 9
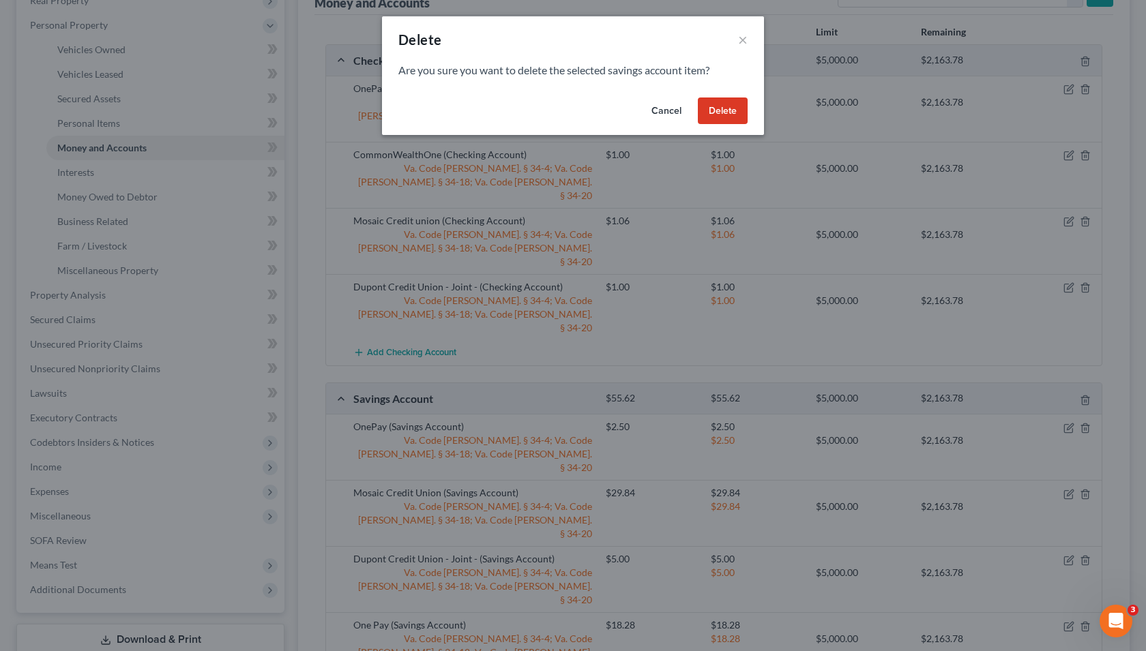
click at [720, 116] on button "Delete" at bounding box center [723, 111] width 50 height 27
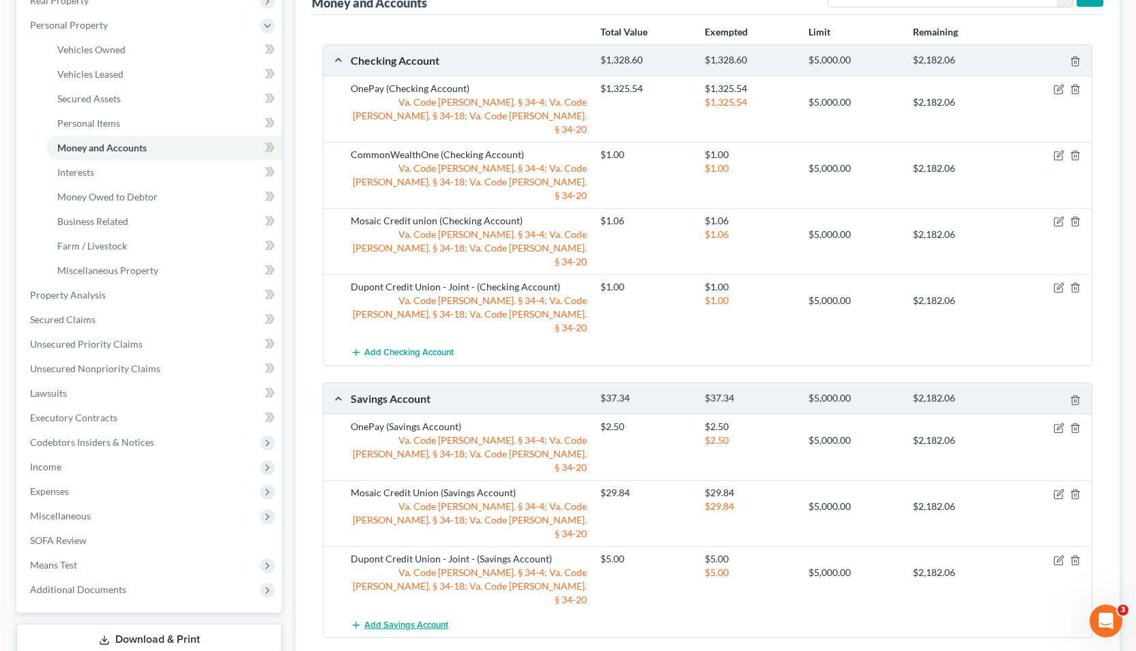
click at [413, 620] on span "Add Savings Account" at bounding box center [406, 625] width 84 height 11
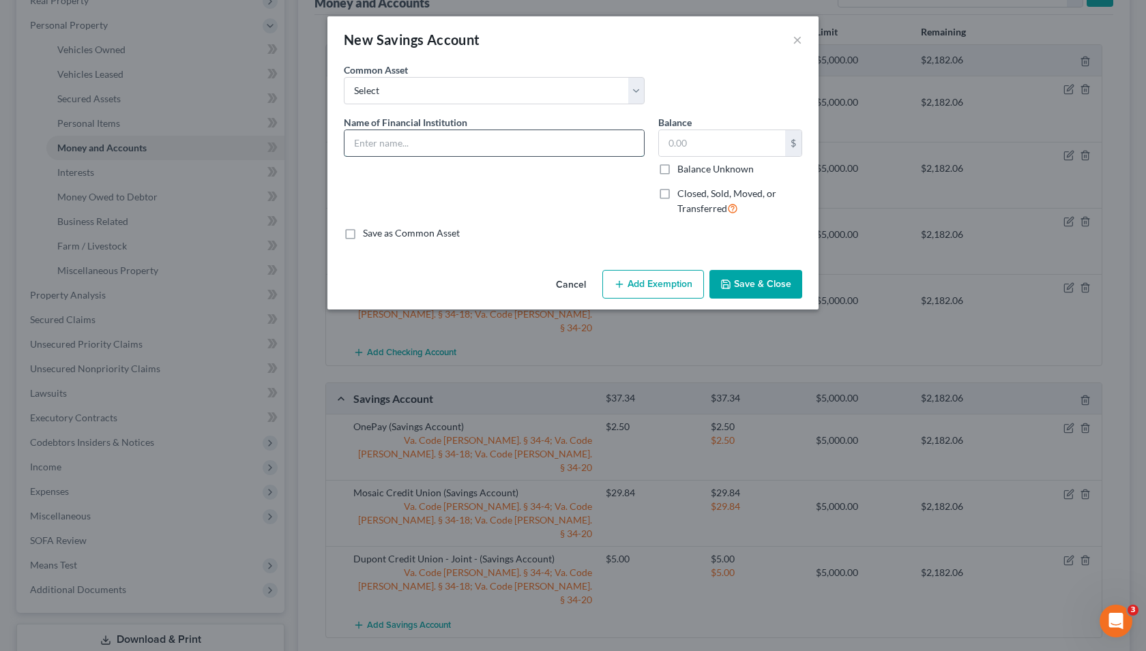
click at [435, 138] on input "text" at bounding box center [493, 143] width 299 height 26
type input "CommonWealthOne"
click at [700, 143] on input "text" at bounding box center [722, 143] width 126 height 26
type input "5.00"
click at [651, 273] on button "Add Exemption" at bounding box center [653, 284] width 102 height 29
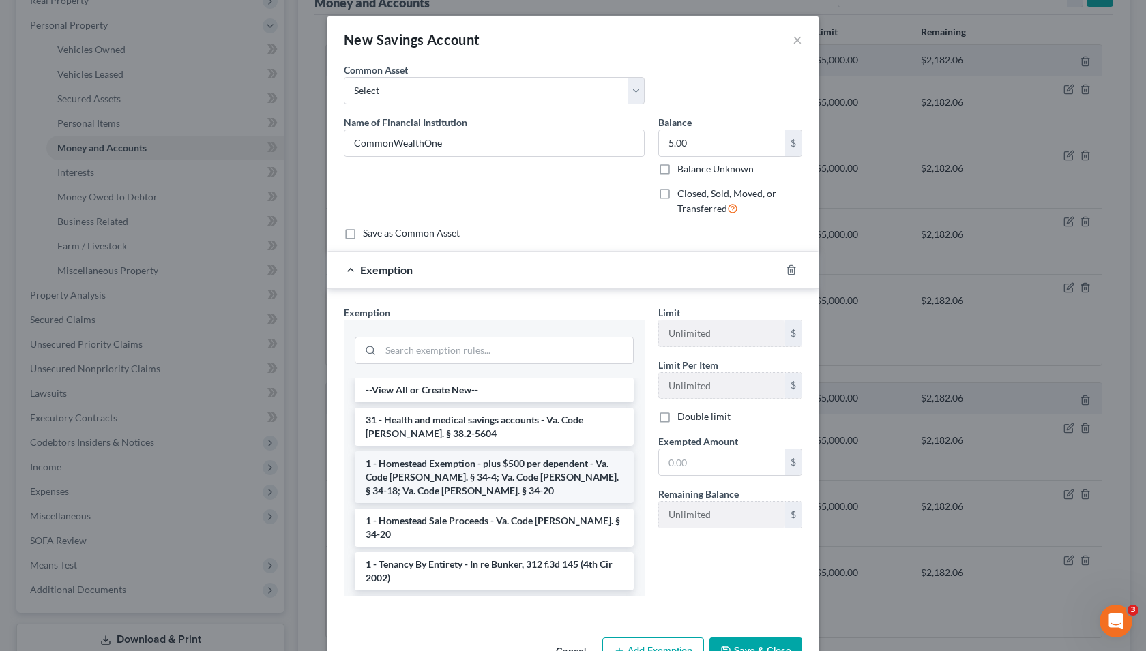
click at [515, 468] on li "1 - Homestead Exemption - plus $500 per dependent - Va. Code Ann. § 34-4; Va. C…" at bounding box center [494, 478] width 279 height 52
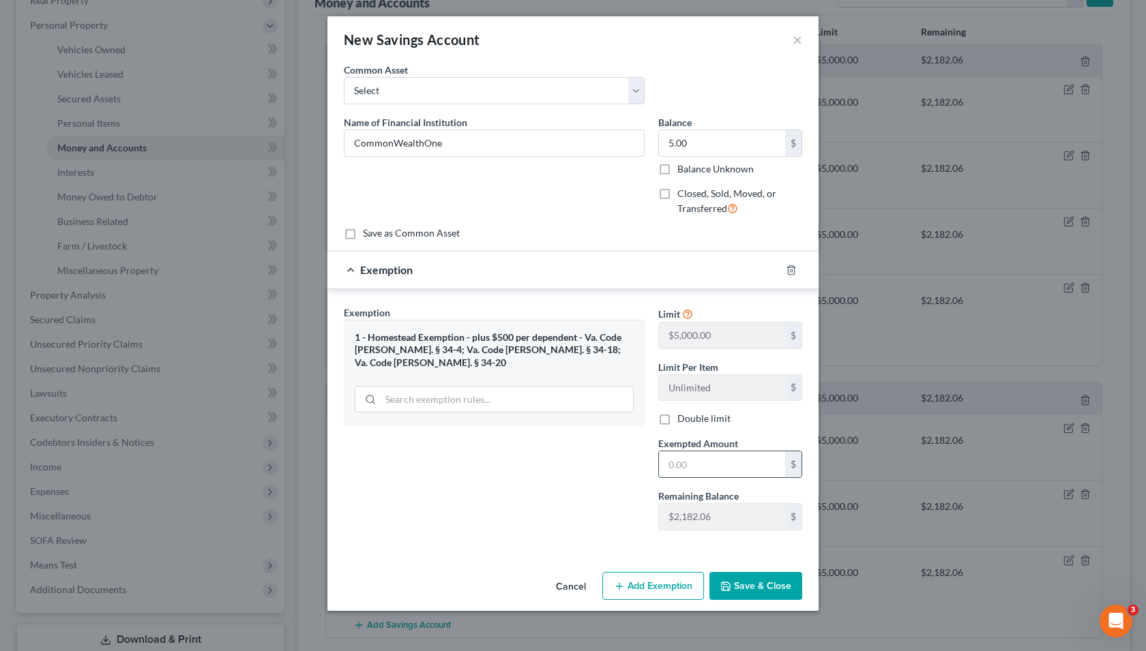
click at [717, 469] on input "text" at bounding box center [722, 465] width 126 height 26
type input "5.00"
click at [772, 597] on button "Save & Close" at bounding box center [755, 586] width 93 height 29
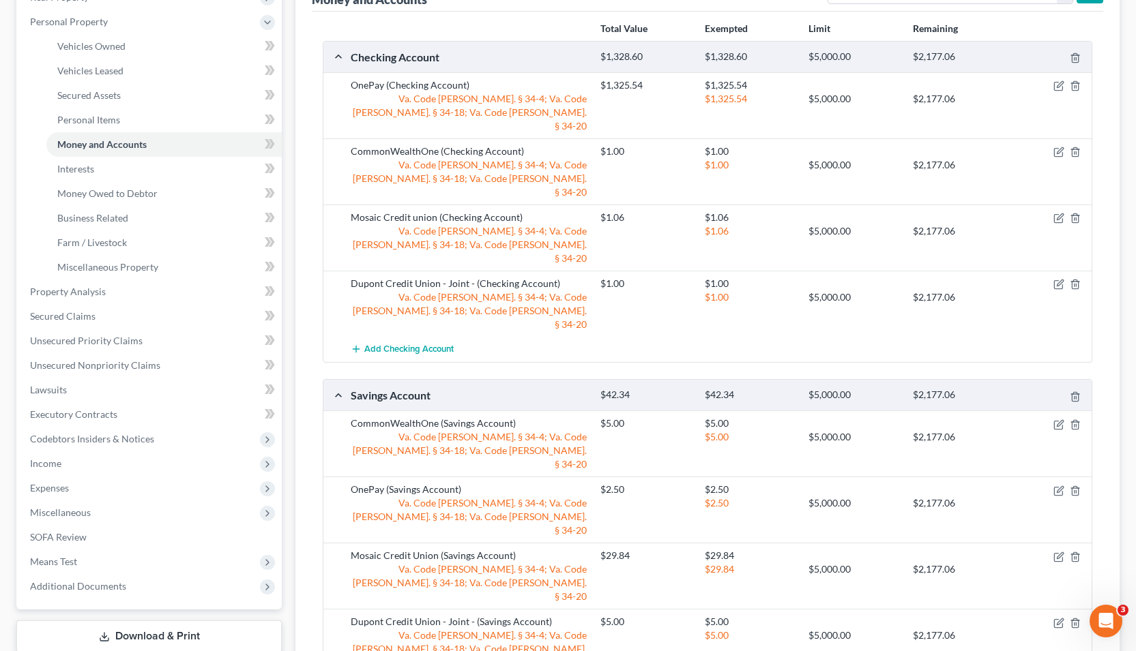
scroll to position [319, 0]
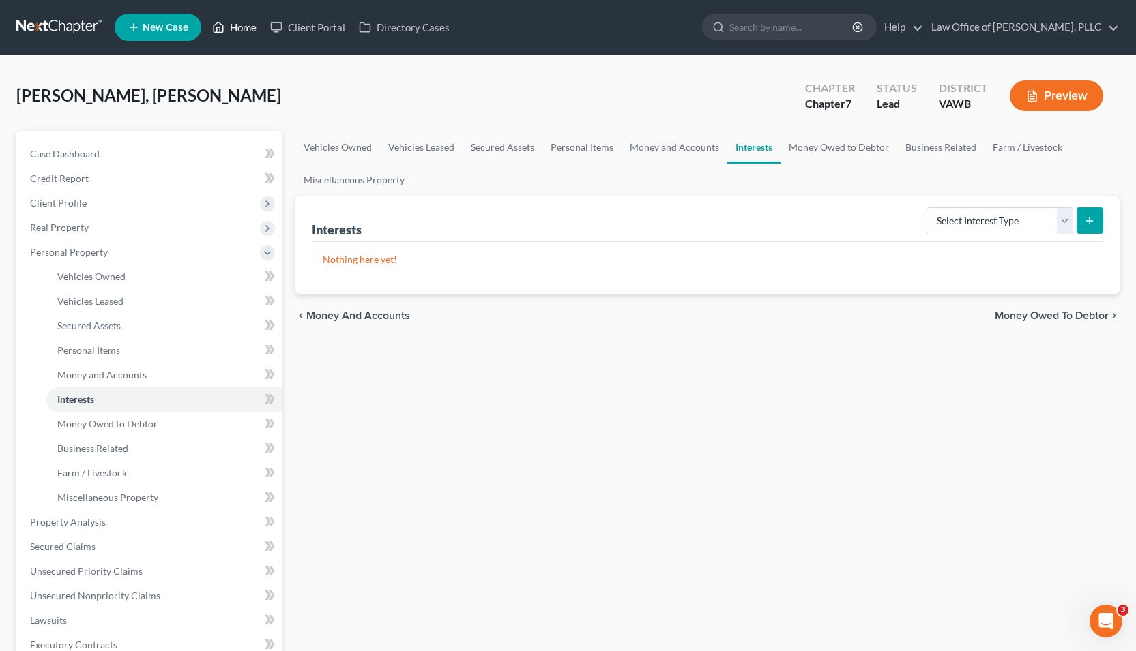
click at [251, 26] on link "Home" at bounding box center [234, 27] width 58 height 25
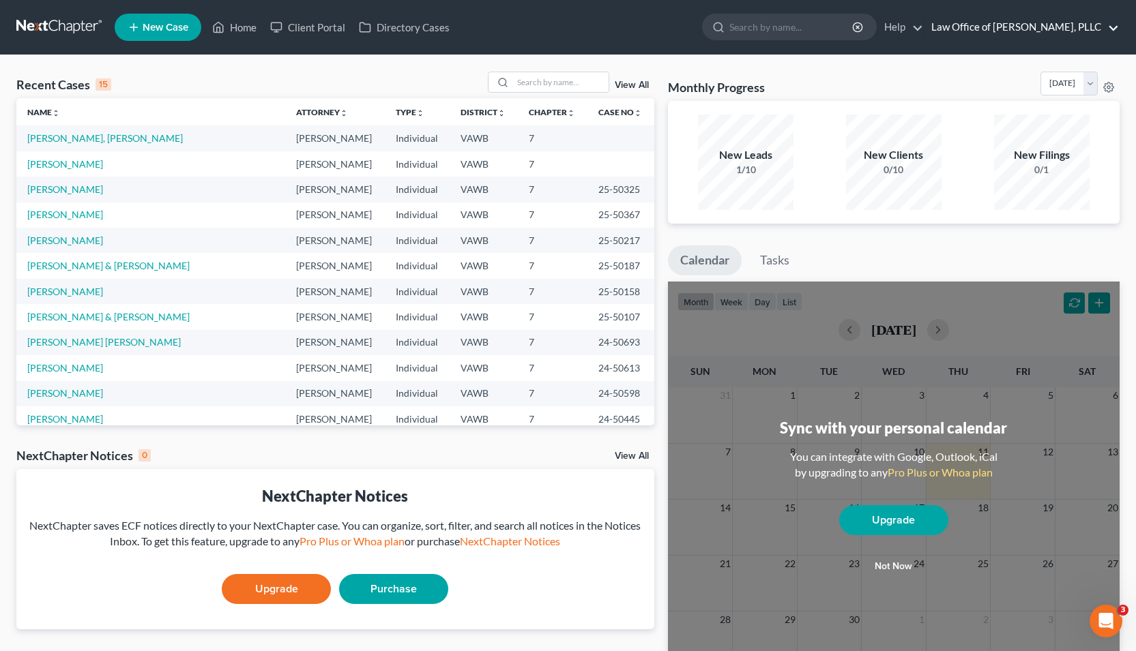
click at [1108, 28] on link "Law Office of [PERSON_NAME], PLLC" at bounding box center [1021, 27] width 194 height 25
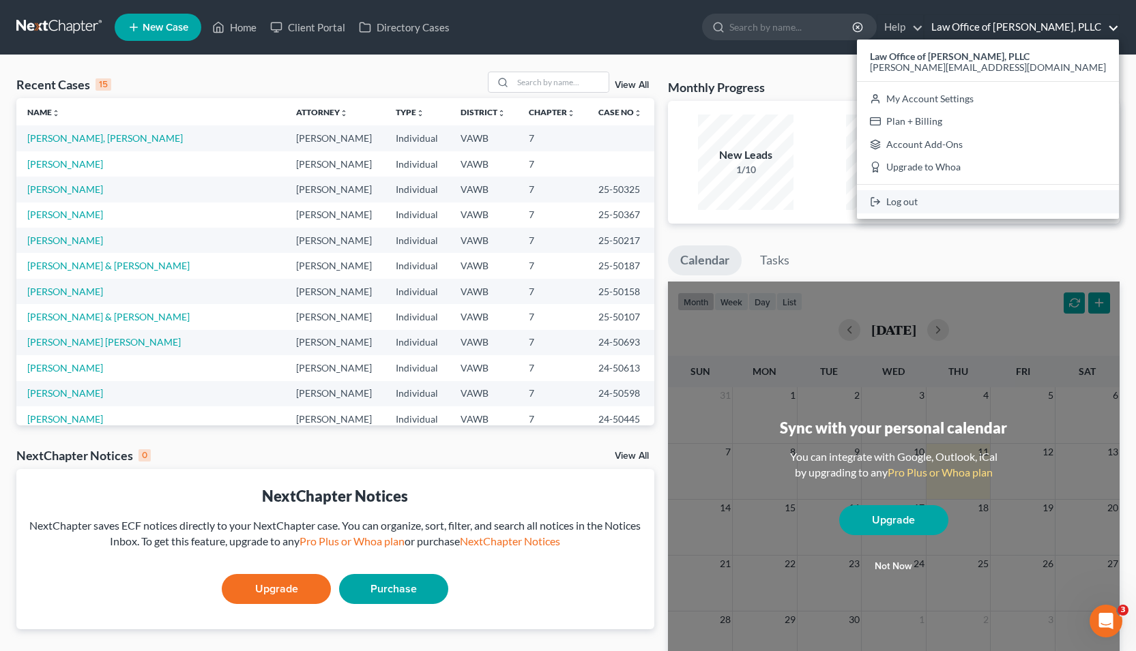
click at [979, 206] on link "Log out" at bounding box center [988, 201] width 262 height 23
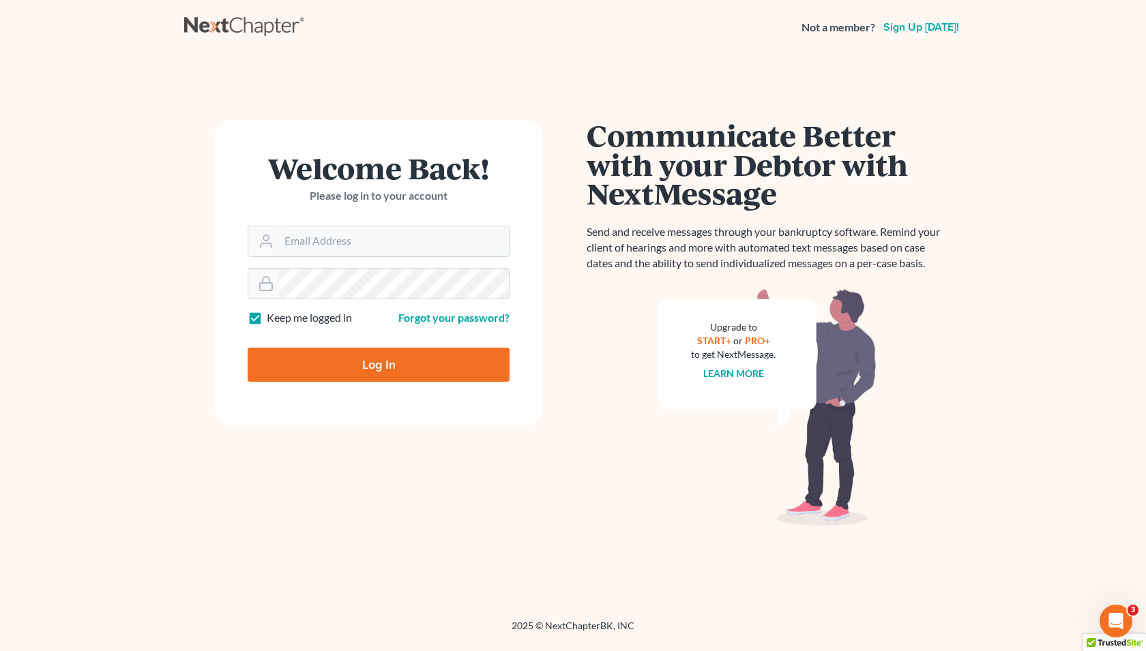
type input "david@davidmartinlawyer.com"
click at [404, 385] on form "Welcome Back! Please log in to your account Email Address david@davidmartinlawy…" at bounding box center [378, 273] width 327 height 305
click at [430, 358] on input "Log In" at bounding box center [379, 365] width 262 height 34
type input "Thinking..."
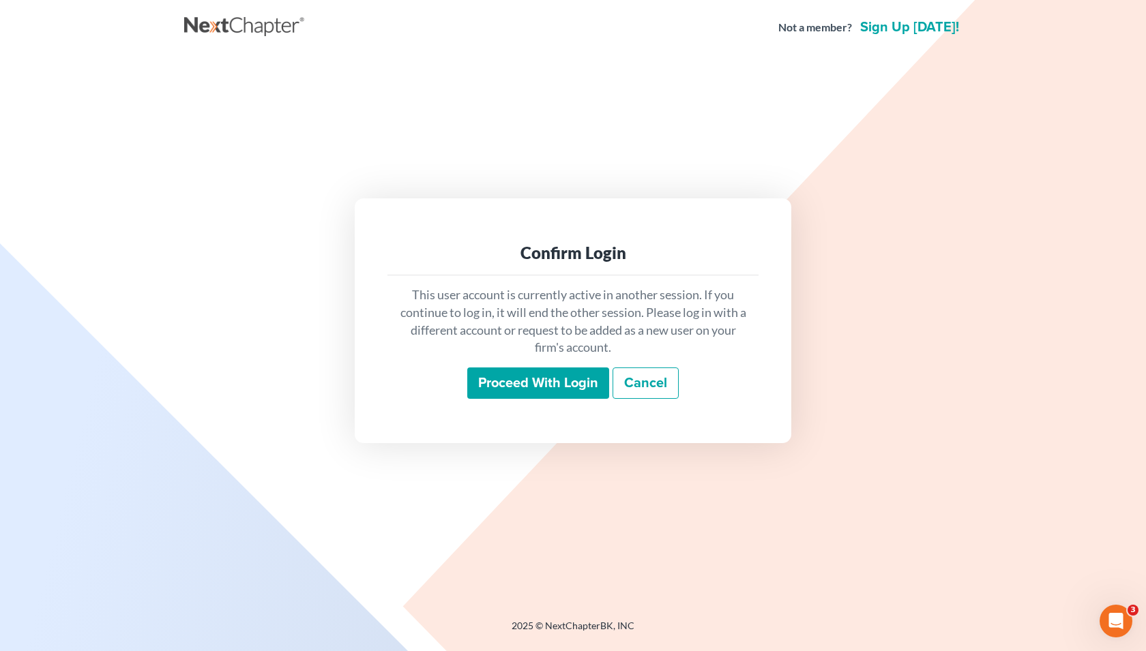
click at [518, 395] on input "Proceed with login" at bounding box center [538, 383] width 142 height 31
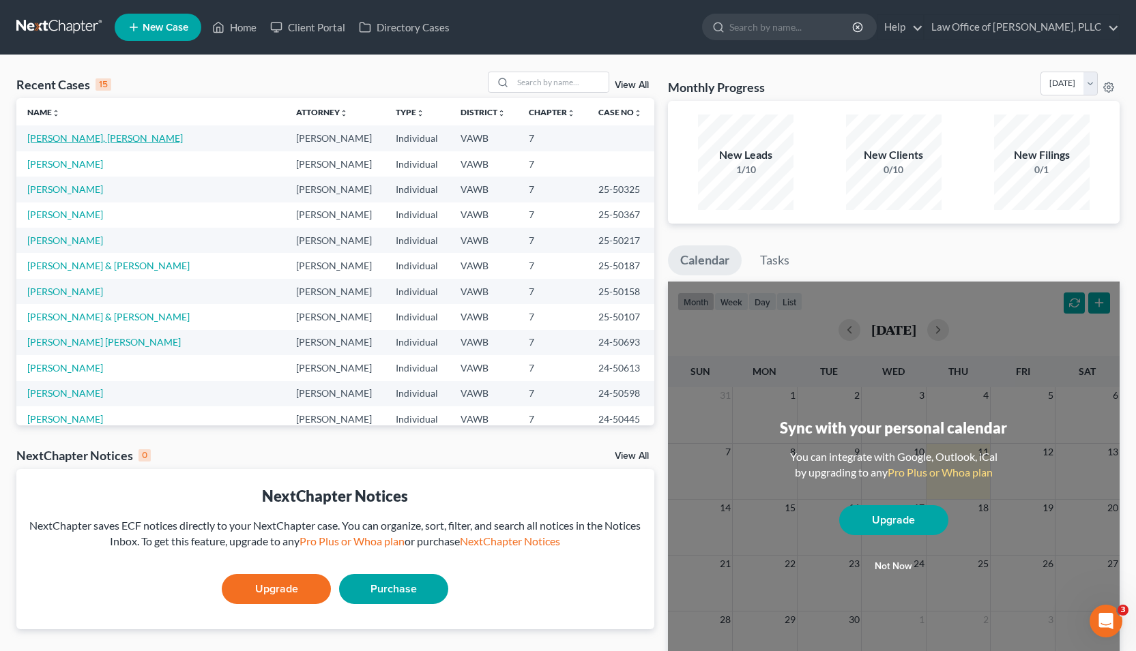
click at [63, 140] on link "[PERSON_NAME], [PERSON_NAME]" at bounding box center [105, 138] width 156 height 12
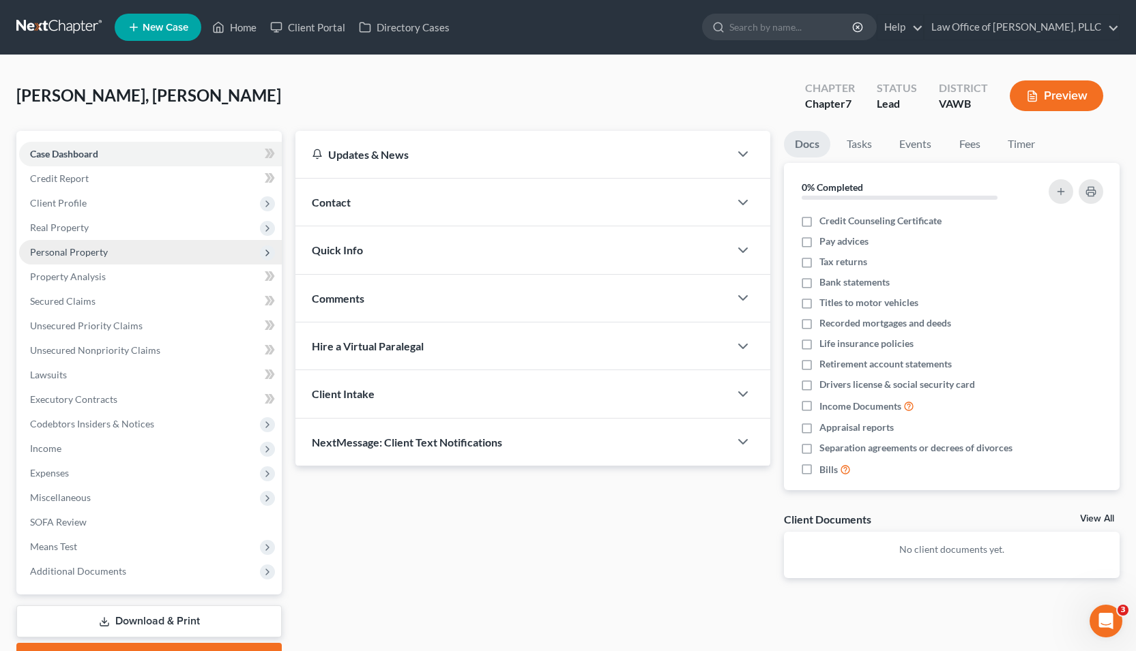
click at [83, 255] on span "Personal Property" at bounding box center [69, 252] width 78 height 12
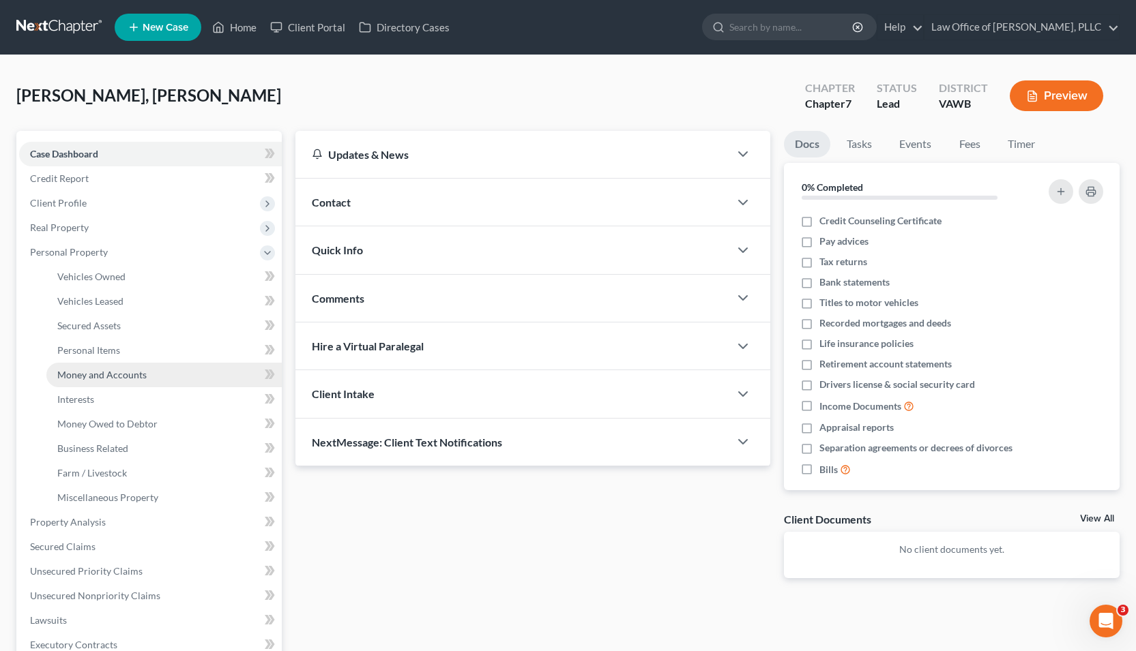
click at [101, 371] on span "Money and Accounts" at bounding box center [101, 375] width 89 height 12
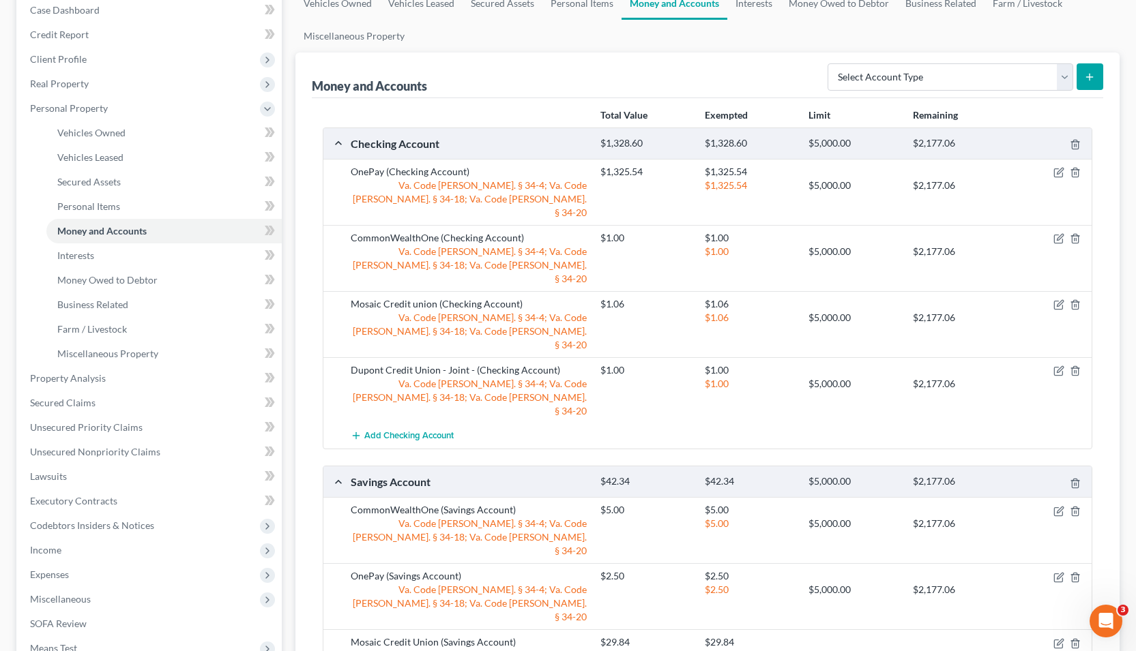
scroll to position [147, 0]
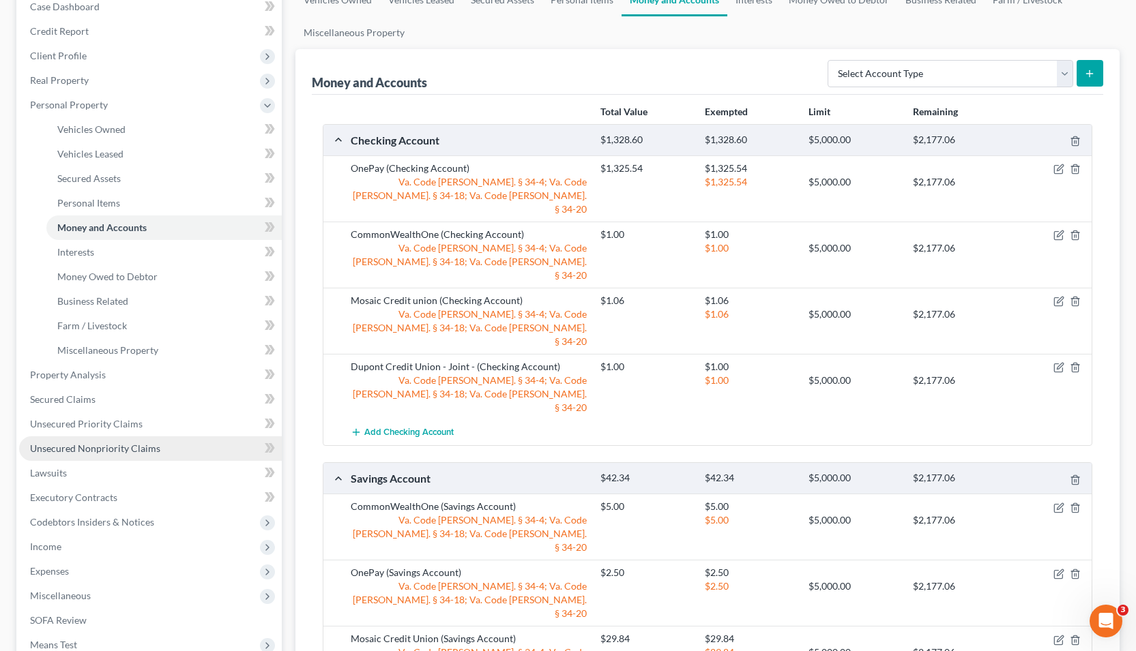
click at [140, 455] on link "Unsecured Nonpriority Claims" at bounding box center [150, 449] width 263 height 25
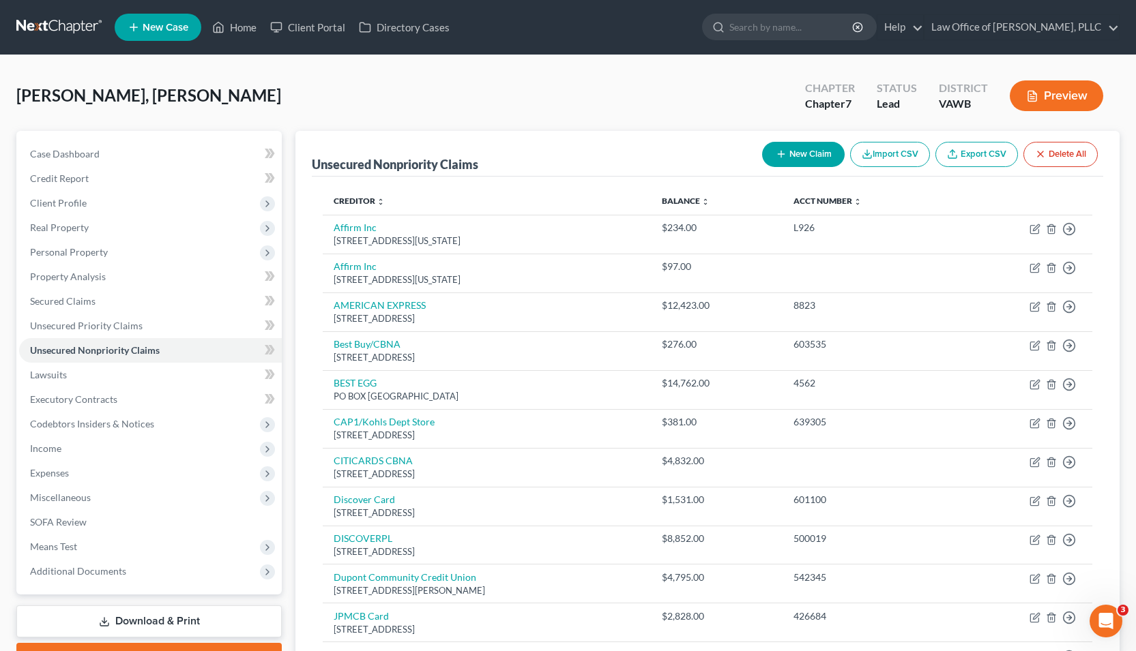
click at [822, 158] on button "New Claim" at bounding box center [803, 154] width 83 height 25
select select "0"
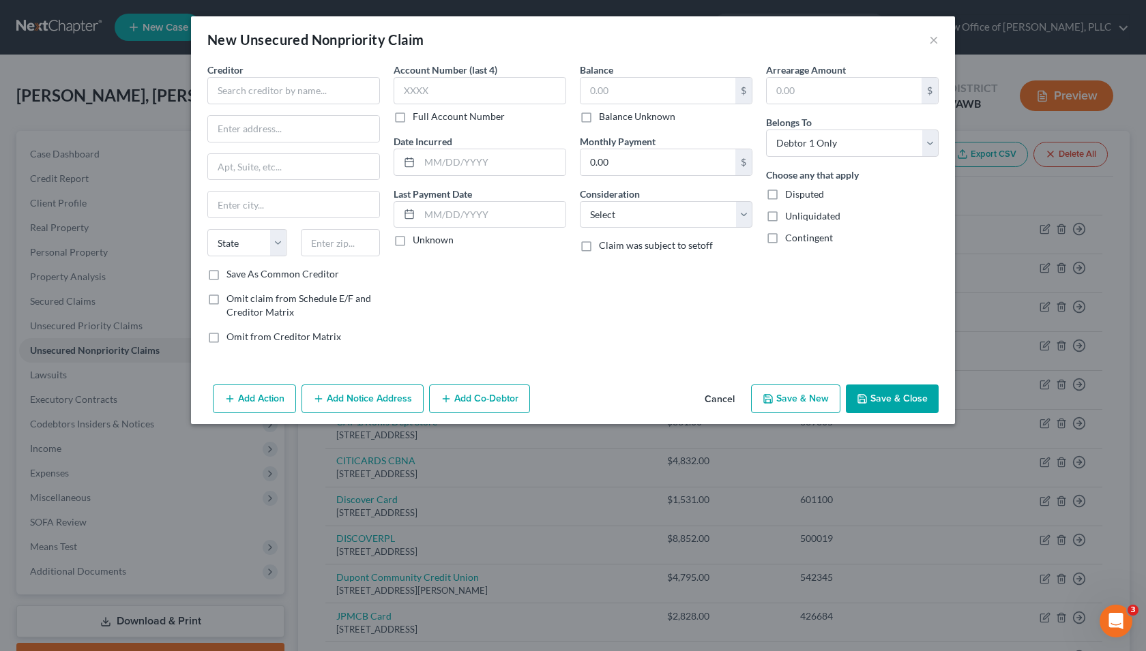
click at [599, 119] on label "Balance Unknown" at bounding box center [637, 117] width 76 height 14
click at [604, 119] on input "Balance Unknown" at bounding box center [608, 114] width 9 height 9
checkbox input "true"
type input "0.00"
click at [297, 95] on input "text" at bounding box center [293, 90] width 173 height 27
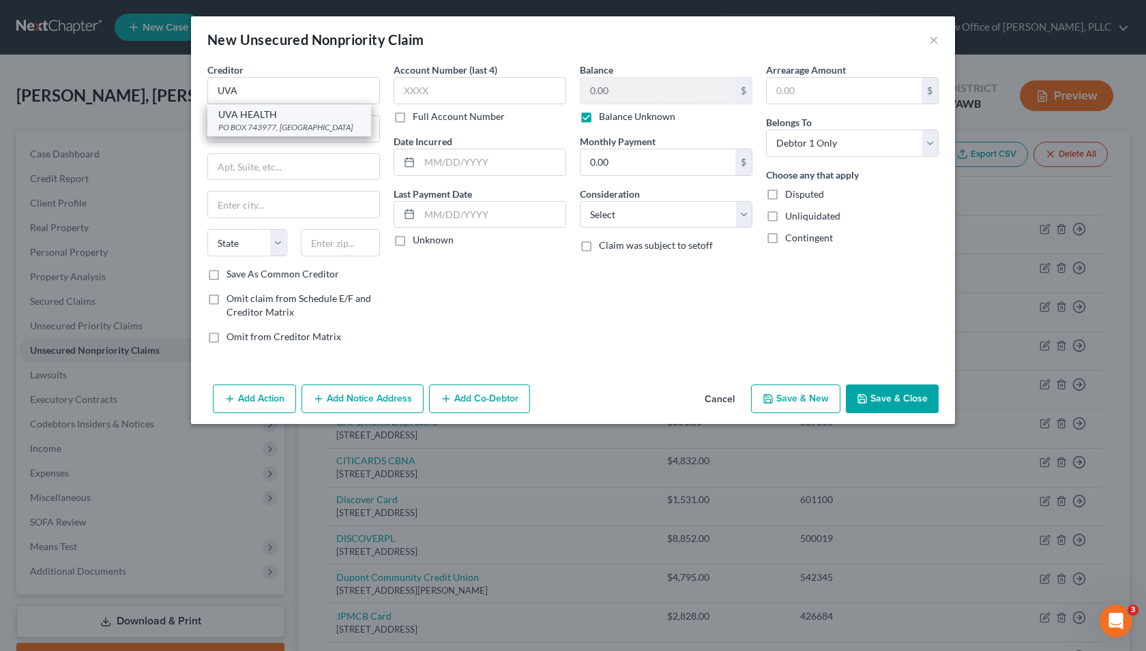
click at [295, 125] on div "PO BOX 743977, [GEOGRAPHIC_DATA]" at bounding box center [289, 127] width 142 height 12
type input "UVA HEALTH"
type input "PO BOX 743977"
type input "[GEOGRAPHIC_DATA]"
select select "10"
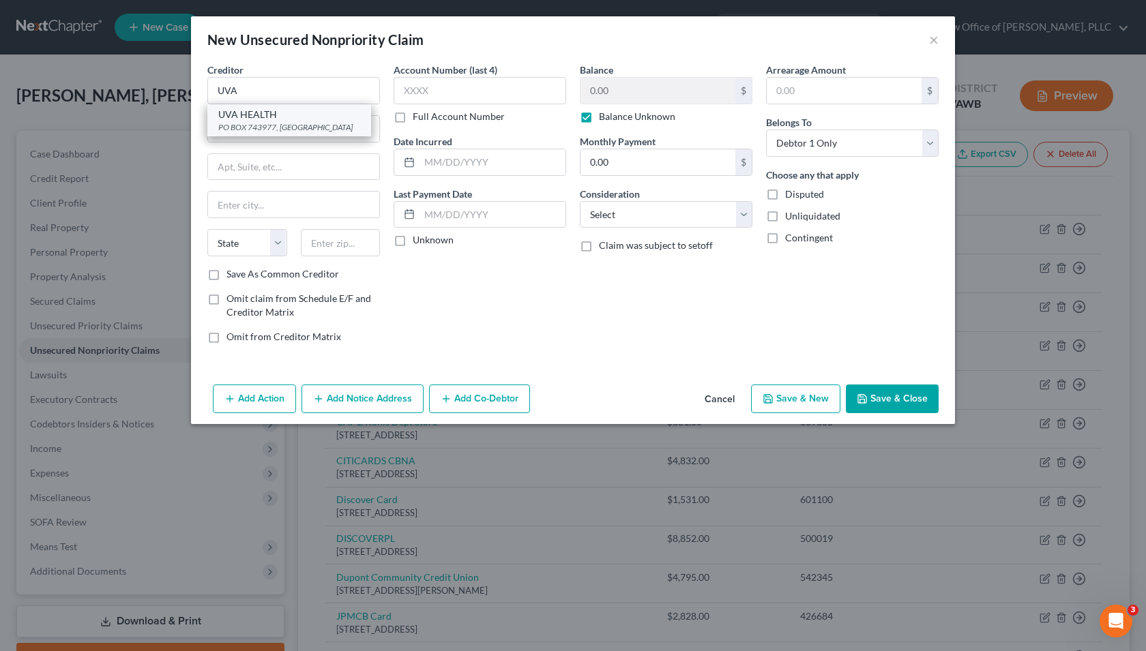
type input "30374"
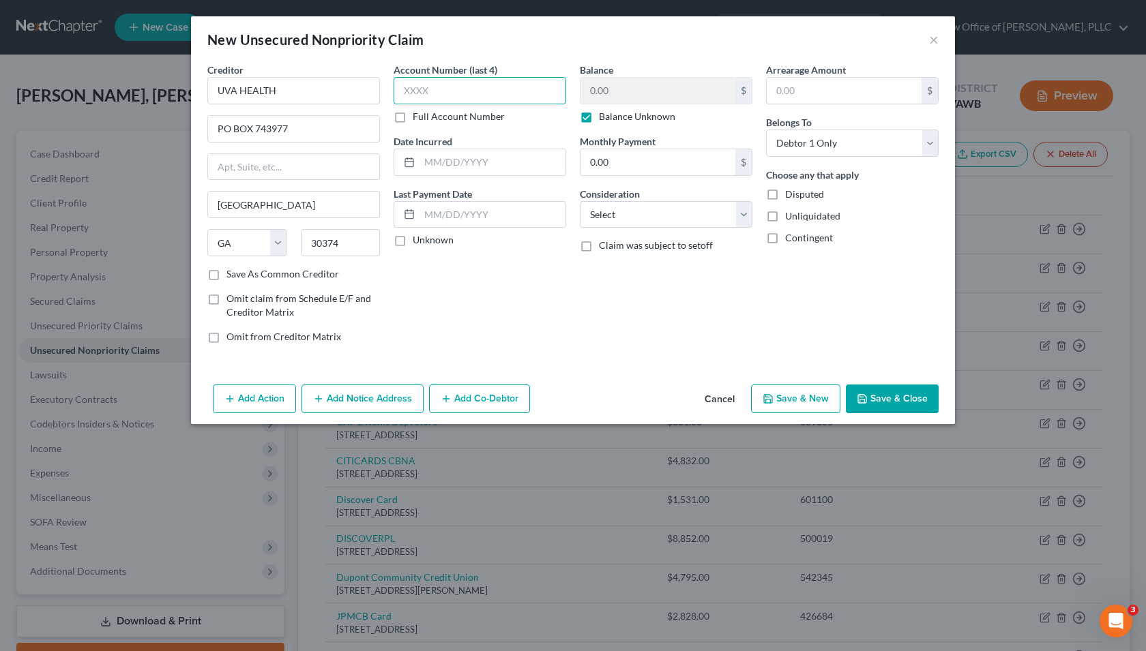
click at [484, 84] on input "text" at bounding box center [480, 90] width 173 height 27
click at [413, 118] on label "Full Account Number" at bounding box center [459, 117] width 92 height 14
click at [418, 118] on input "Full Account Number" at bounding box center [422, 114] width 9 height 9
click at [448, 86] on input "text" at bounding box center [480, 90] width 173 height 27
type input "100043768"
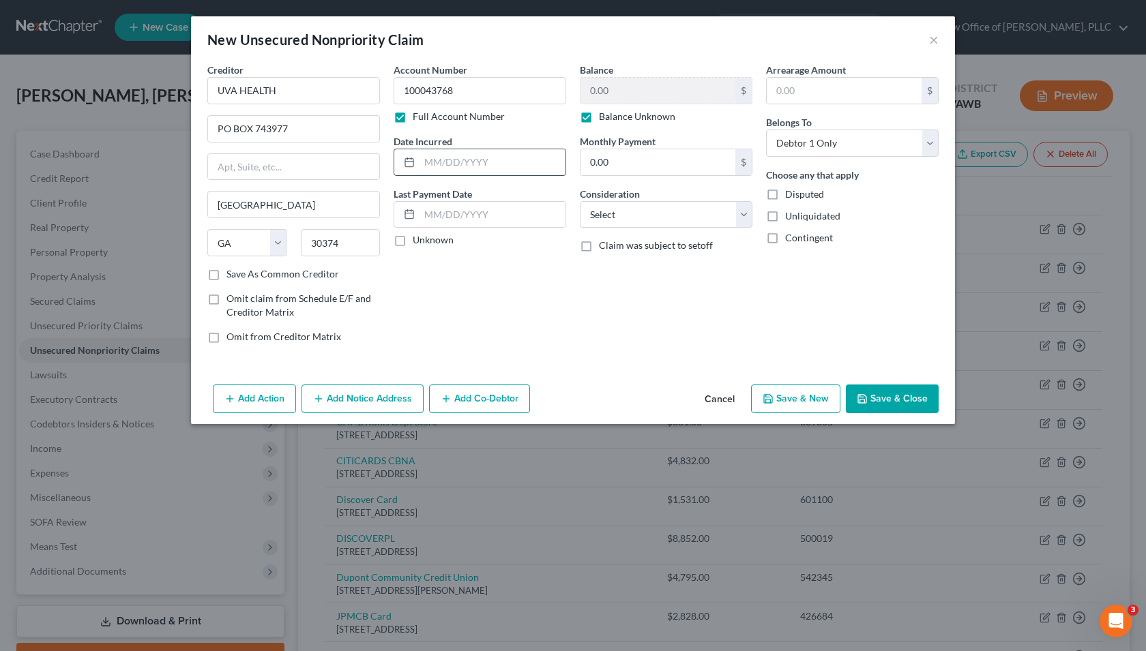
click at [484, 164] on input "text" at bounding box center [492, 162] width 146 height 26
type input "[DATE]"
click at [720, 218] on select "Select Cable / Satellite Services Collection Agency Credit Card Debt Debt Couns…" at bounding box center [666, 214] width 173 height 27
select select "9"
click at [580, 201] on select "Select Cable / Satellite Services Collection Agency Credit Card Debt Debt Couns…" at bounding box center [666, 214] width 173 height 27
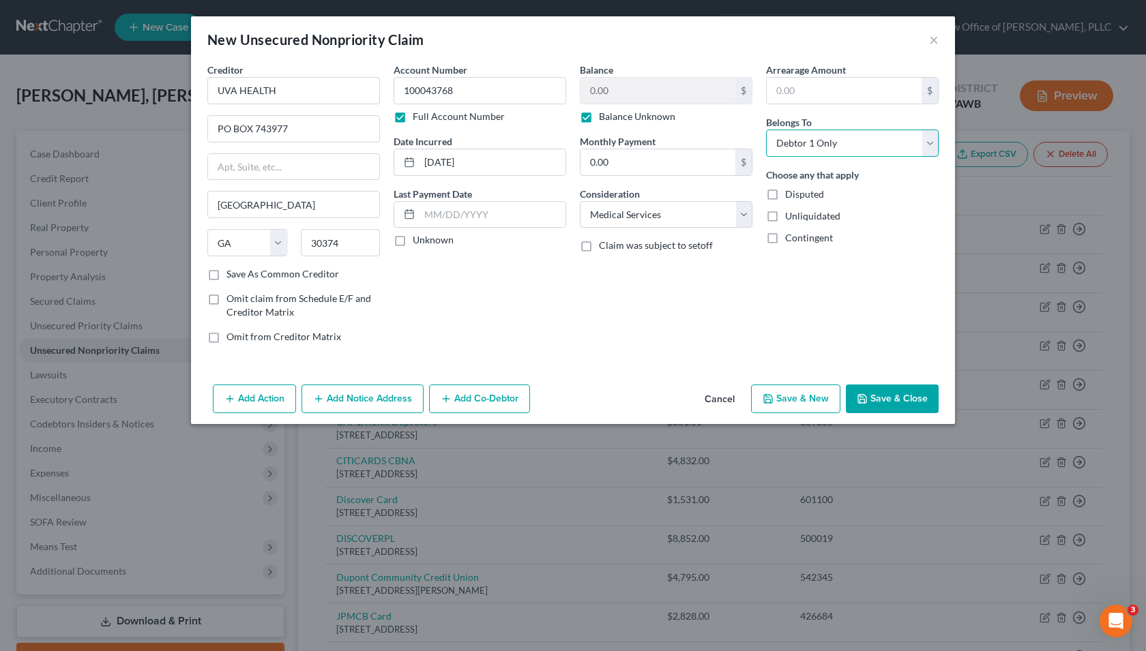
click at [886, 141] on select "Select Debtor 1 Only Debtor 2 Only Debtor 1 And Debtor 2 Only At Least One Of T…" at bounding box center [852, 143] width 173 height 27
select select "3"
click at [766, 130] on select "Select Debtor 1 Only Debtor 2 Only Debtor 1 And Debtor 2 Only At Least One Of T…" at bounding box center [852, 143] width 173 height 27
click at [487, 401] on button "Add Co-Debtor" at bounding box center [479, 399] width 101 height 29
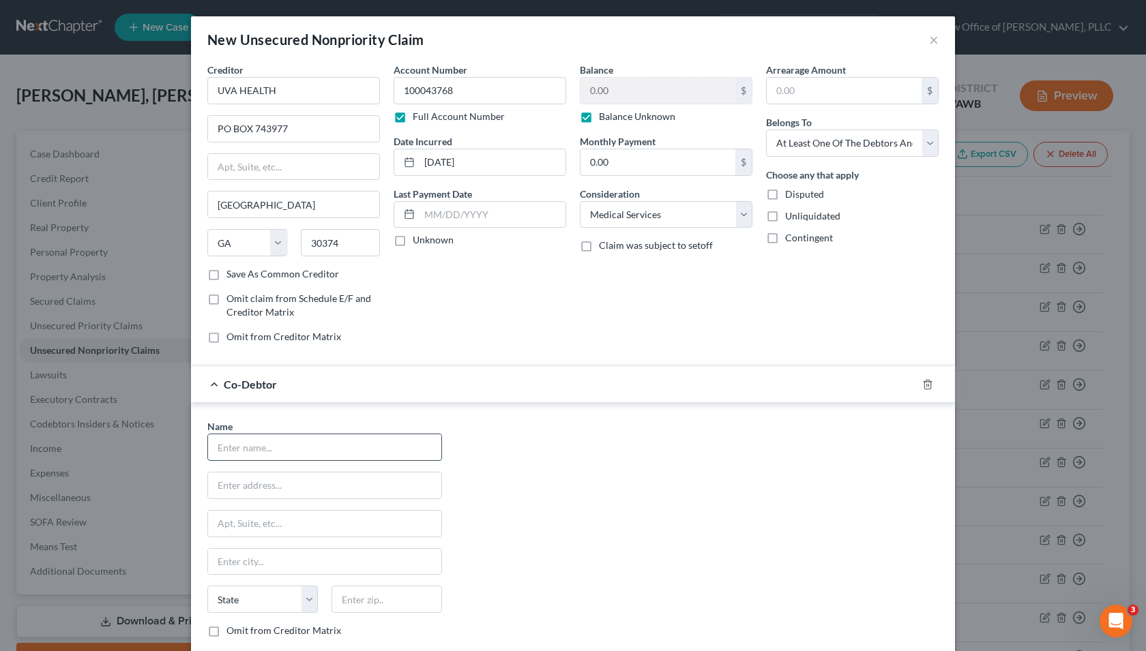
click at [287, 450] on input "text" at bounding box center [324, 447] width 233 height 26
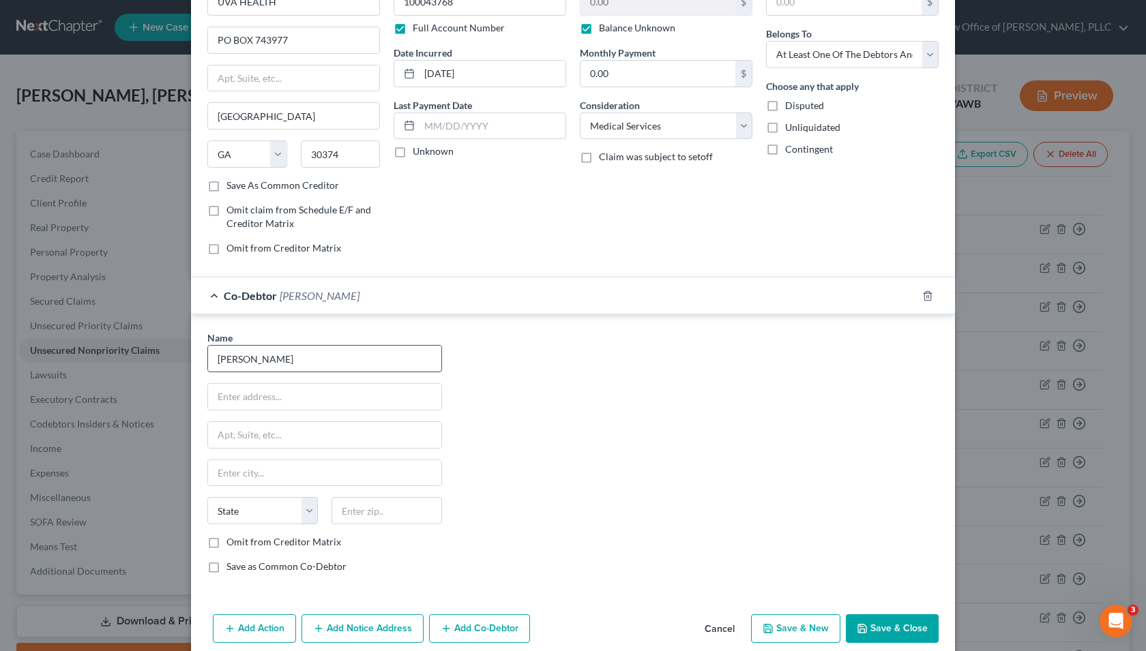
scroll to position [108, 0]
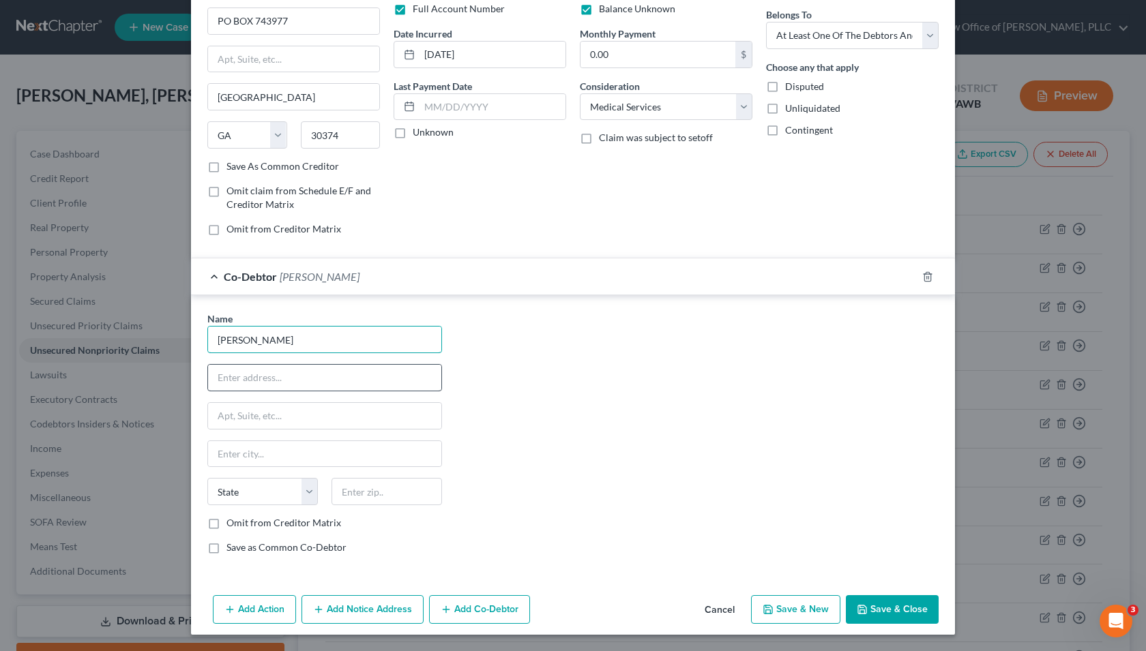
type input "[PERSON_NAME]"
click at [278, 381] on input "text" at bounding box center [324, 378] width 233 height 26
type input "[STREET_ADDRESS]"
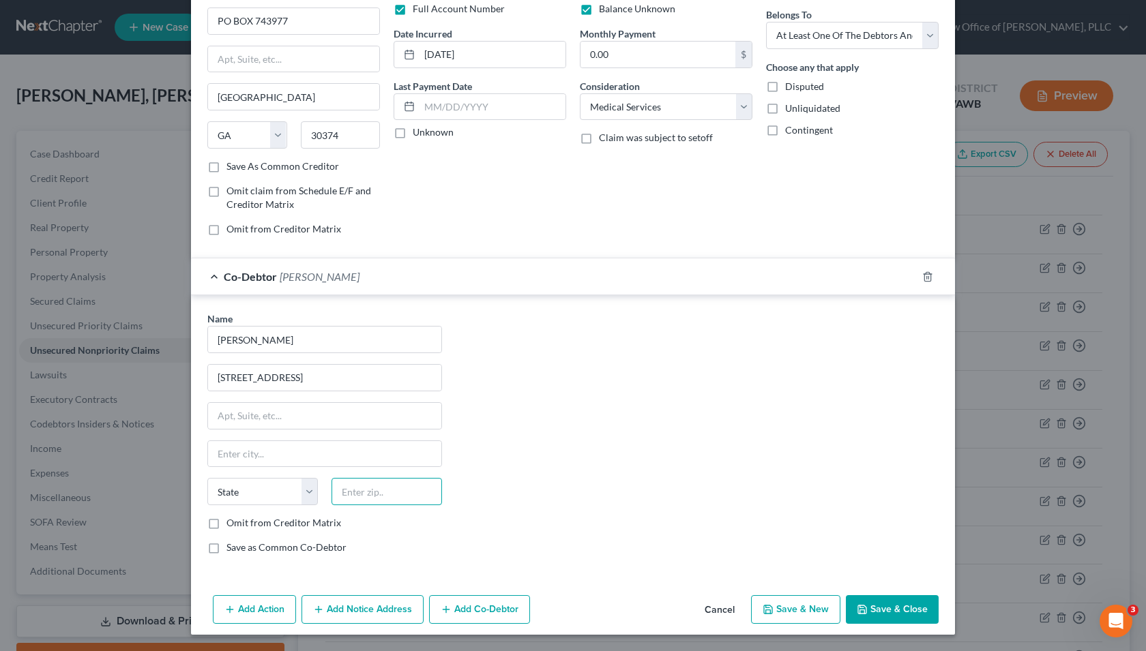
click at [349, 493] on input "text" at bounding box center [386, 491] width 110 height 27
type input "22801"
click at [469, 484] on div "Name * [PERSON_NAME] [GEOGRAPHIC_DATA] [US_STATE] AK AR AZ CA CO CT DE DC [GEOG…" at bounding box center [573, 439] width 745 height 254
type input "Harrisonburg"
select select "48"
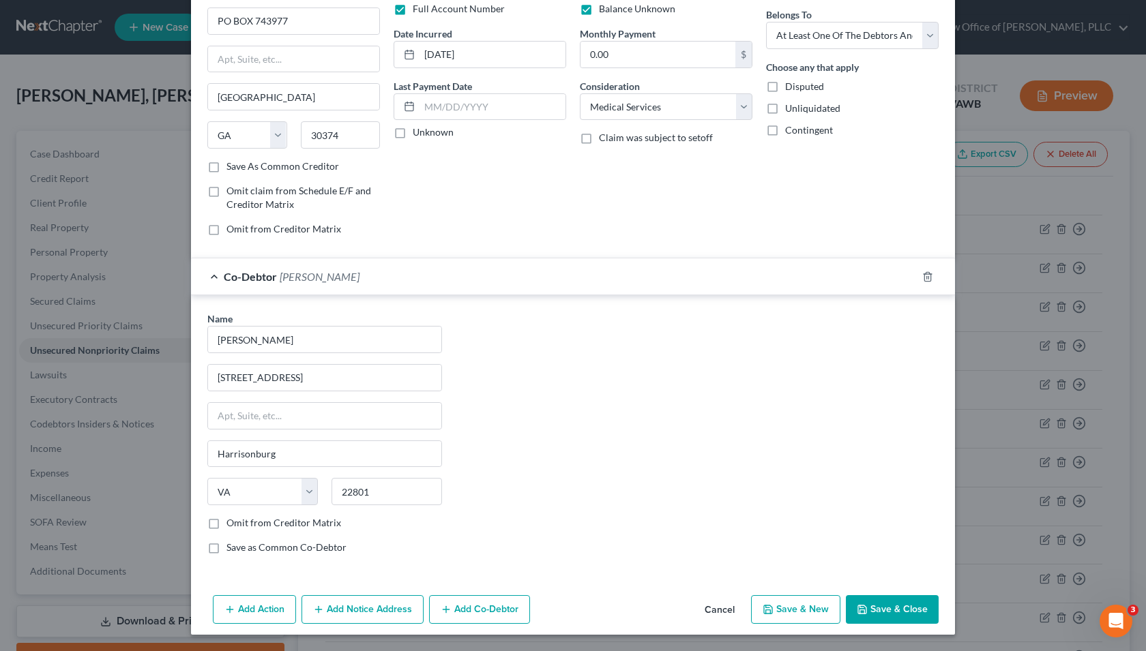
click at [906, 610] on button "Save & Close" at bounding box center [892, 609] width 93 height 29
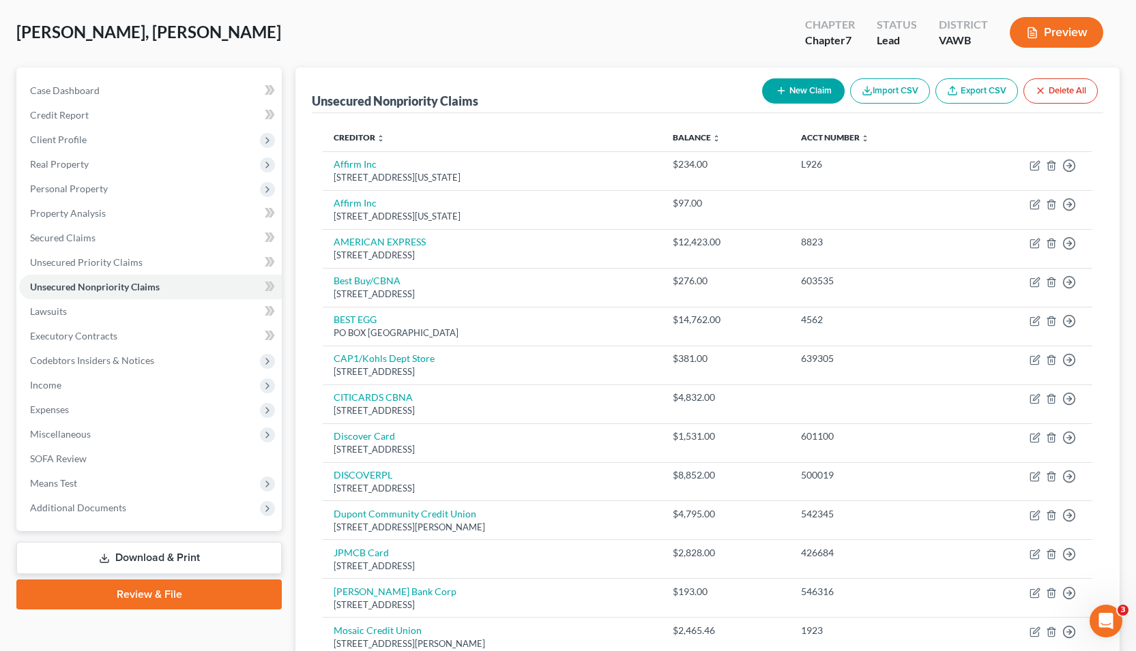
scroll to position [62, 0]
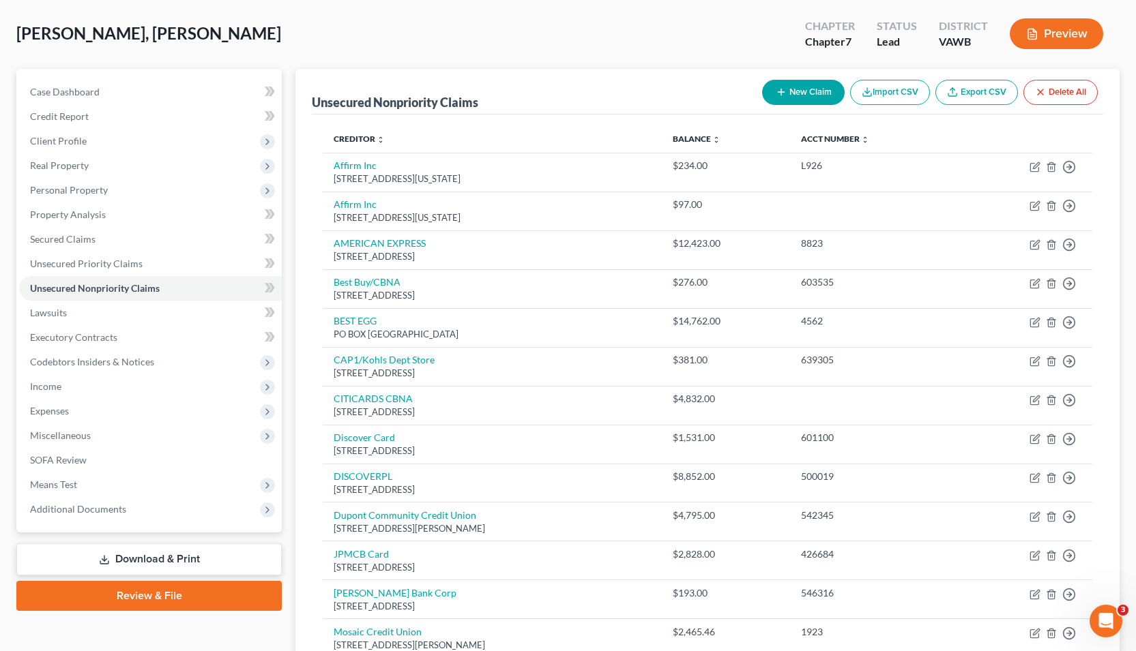
click at [819, 101] on button "New Claim" at bounding box center [803, 92] width 83 height 25
select select "0"
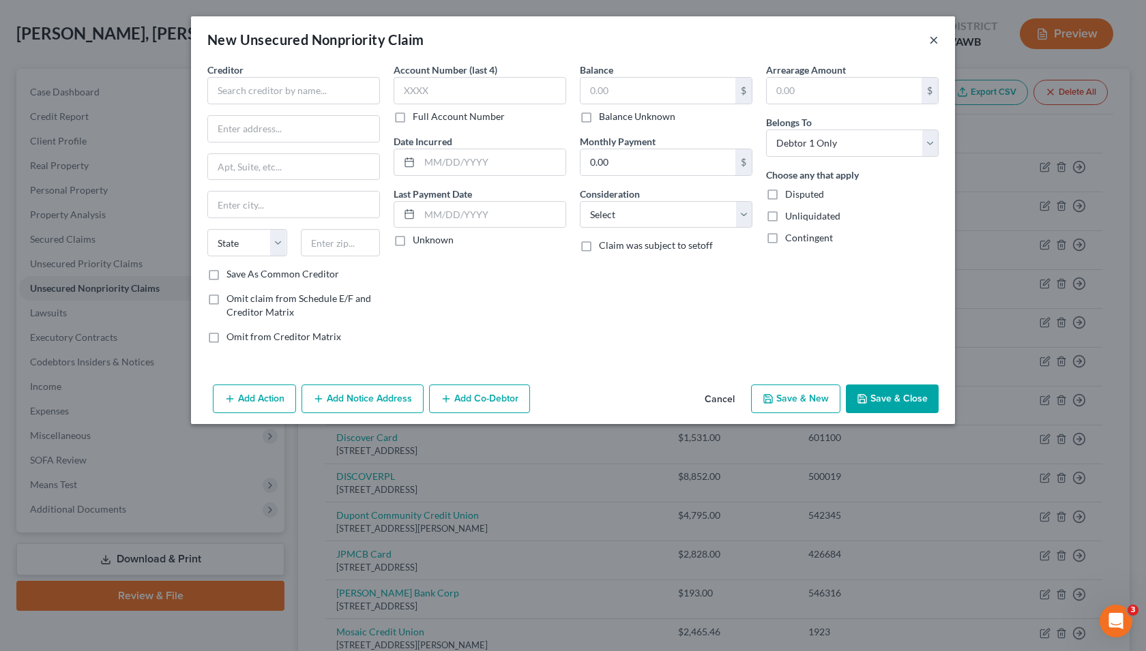
click at [938, 41] on button "×" at bounding box center [934, 39] width 10 height 16
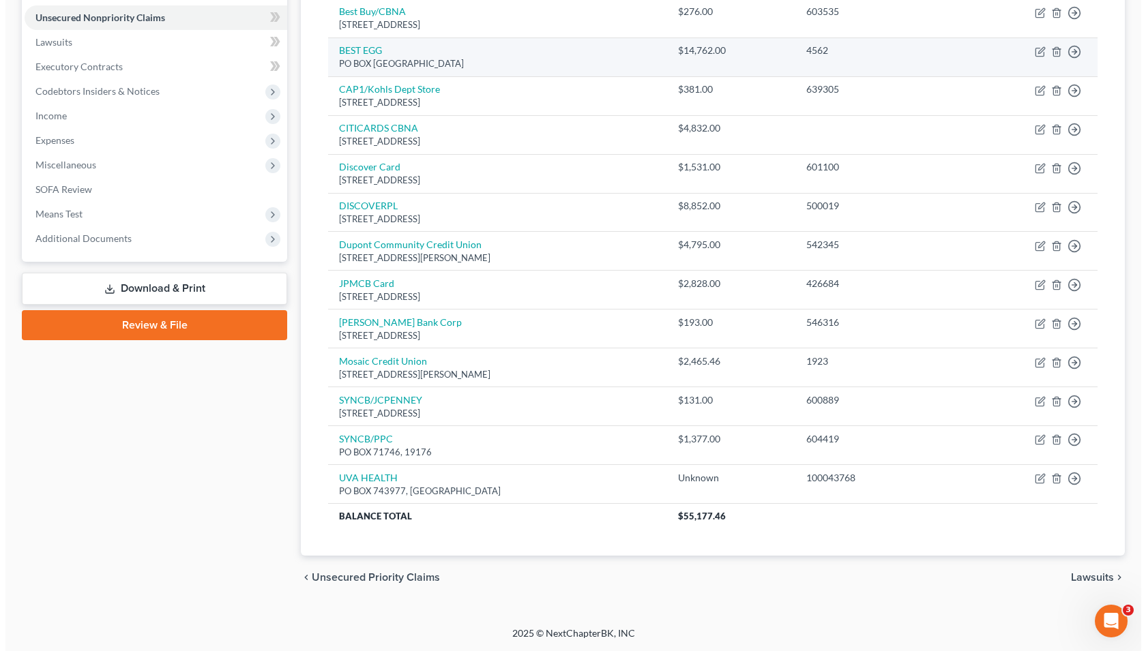
scroll to position [0, 0]
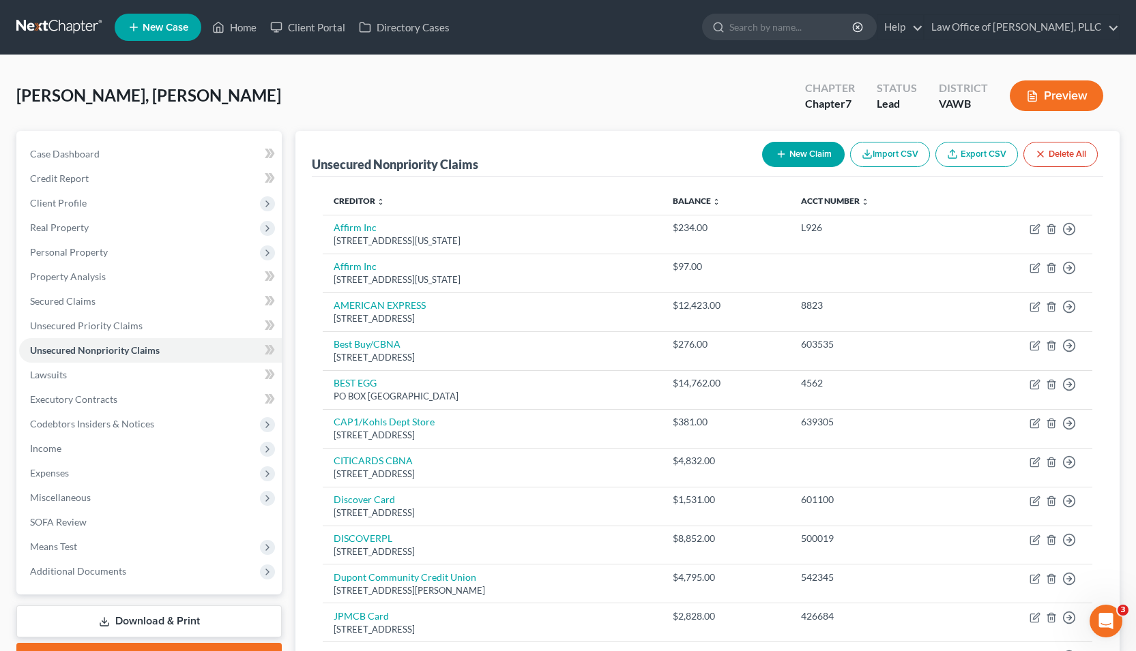
click at [786, 151] on button "New Claim" at bounding box center [803, 154] width 83 height 25
select select "0"
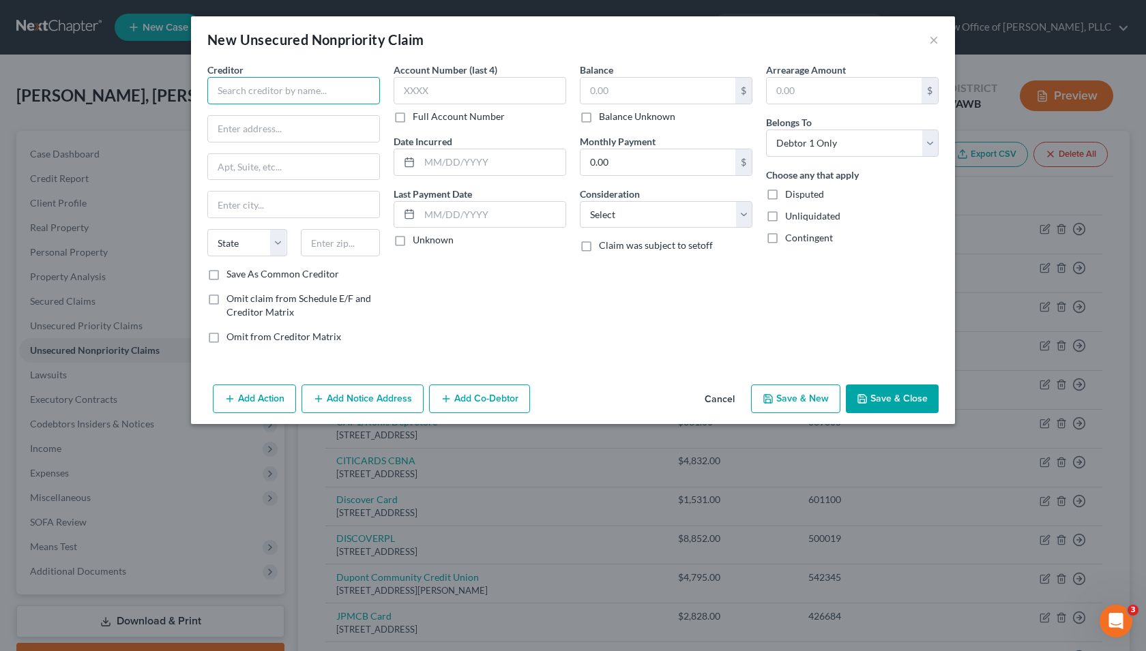
click at [298, 95] on input "text" at bounding box center [293, 90] width 173 height 27
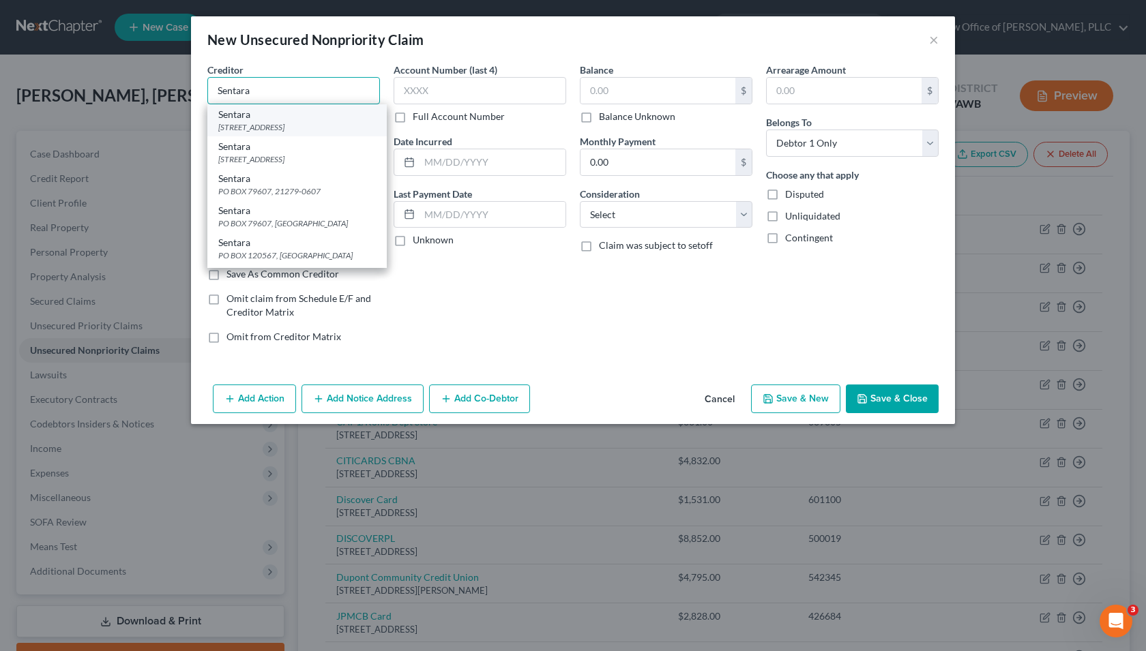
type input "Sentara"
click at [275, 117] on div "Sentara" at bounding box center [297, 115] width 158 height 14
type input "PO BOX 2090"
type input "Morrisville"
select select "28"
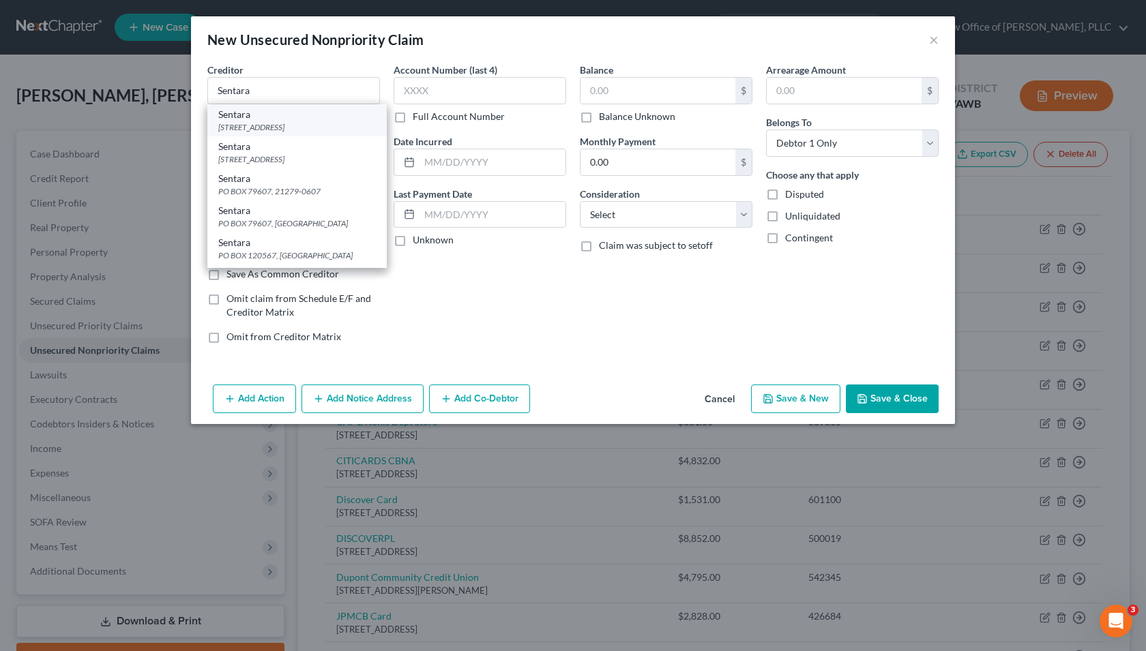
type input "27560"
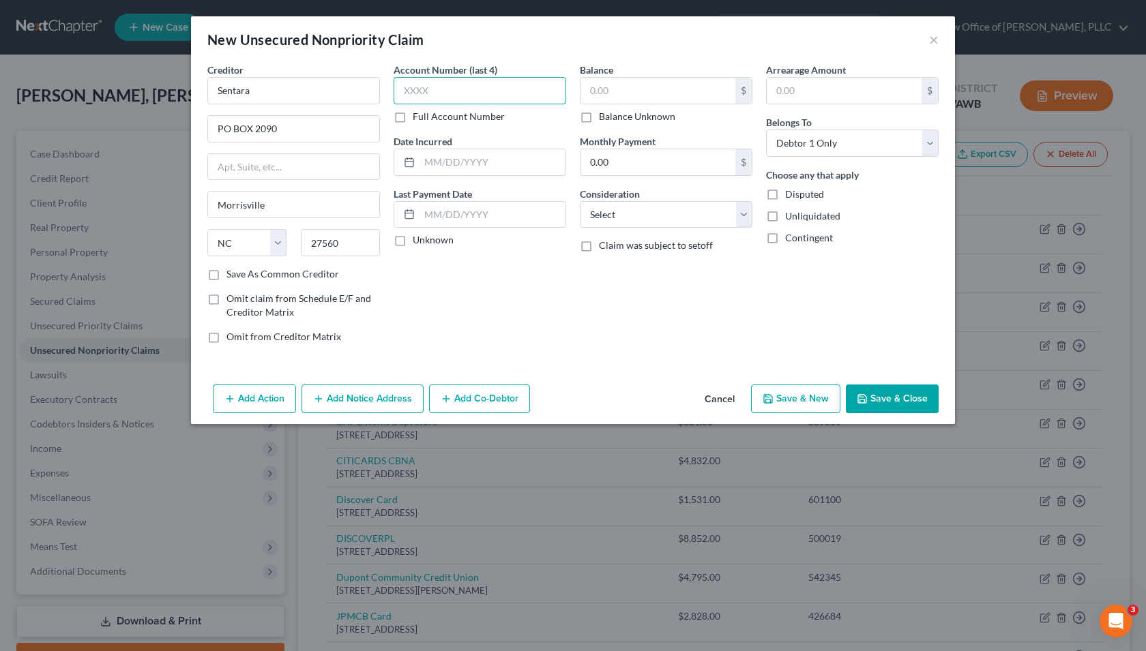
click at [472, 93] on input "text" at bounding box center [480, 90] width 173 height 27
click at [522, 172] on input "text" at bounding box center [492, 162] width 146 height 26
type input "[DATE]"
click at [675, 224] on select "Select Cable / Satellite Services Collection Agency Credit Card Debt Debt Couns…" at bounding box center [666, 214] width 173 height 27
select select "9"
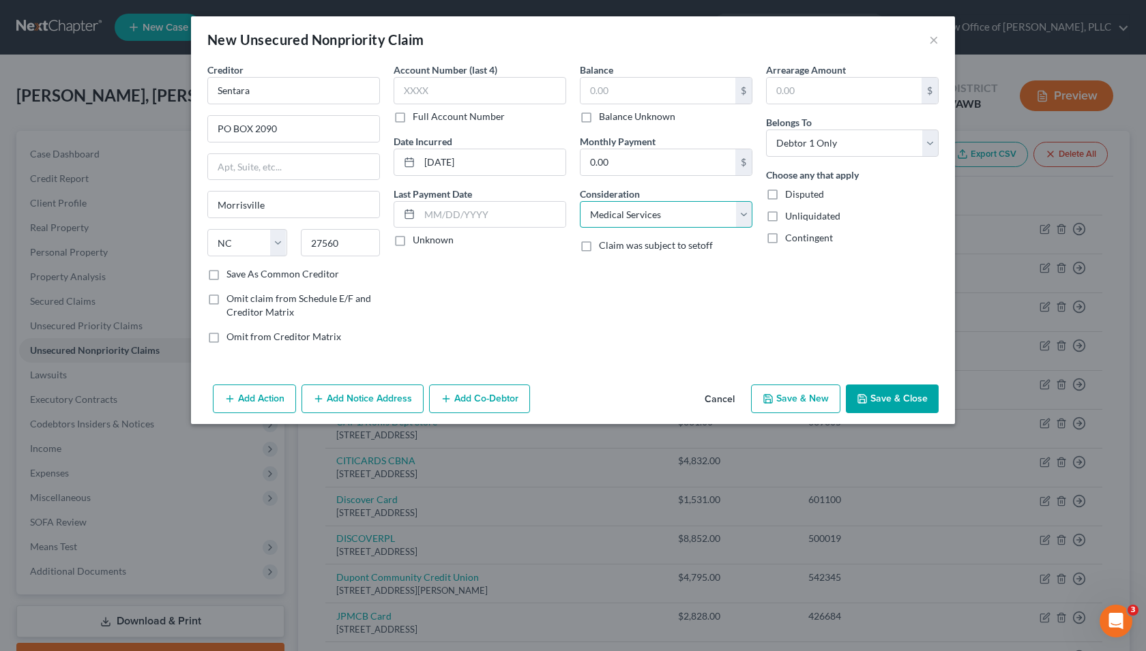
click at [580, 201] on select "Select Cable / Satellite Services Collection Agency Credit Card Debt Debt Couns…" at bounding box center [666, 214] width 173 height 27
click at [851, 134] on select "Select Debtor 1 Only Debtor 2 Only Debtor 1 And Debtor 2 Only At Least One Of T…" at bounding box center [852, 143] width 173 height 27
select select "3"
click at [766, 130] on select "Select Debtor 1 Only Debtor 2 Only Debtor 1 And Debtor 2 Only At Least One Of T…" at bounding box center [852, 143] width 173 height 27
click at [599, 117] on label "Balance Unknown" at bounding box center [637, 117] width 76 height 14
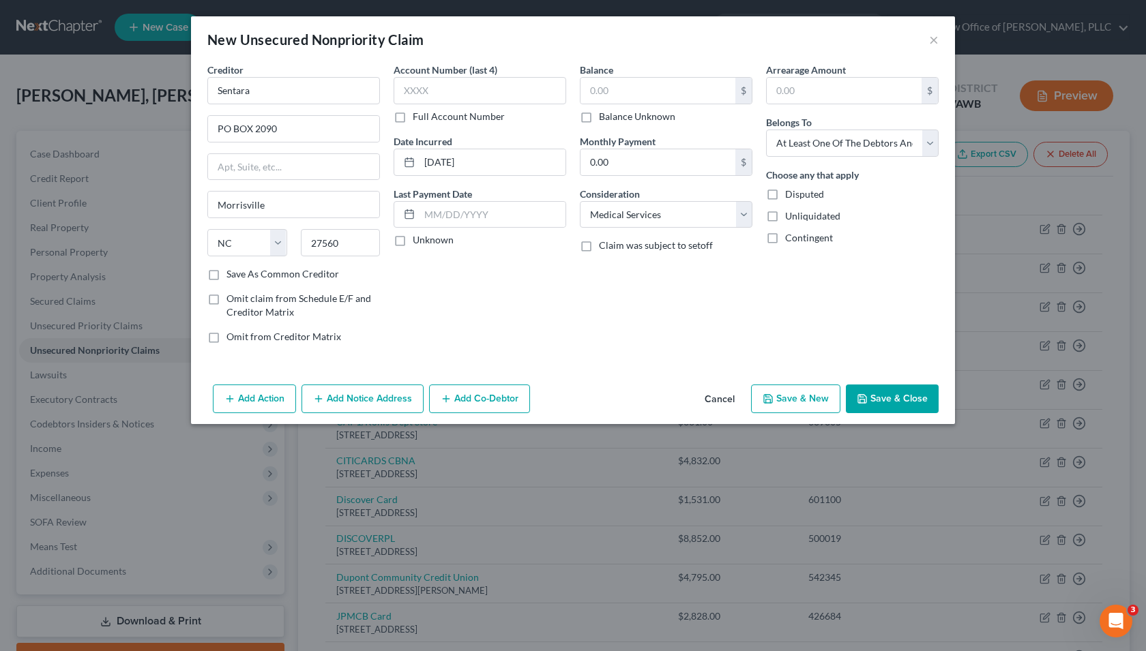
click at [604, 117] on input "Balance Unknown" at bounding box center [608, 114] width 9 height 9
checkbox input "true"
type input "0.00"
click at [501, 404] on button "Add Co-Debtor" at bounding box center [479, 399] width 101 height 29
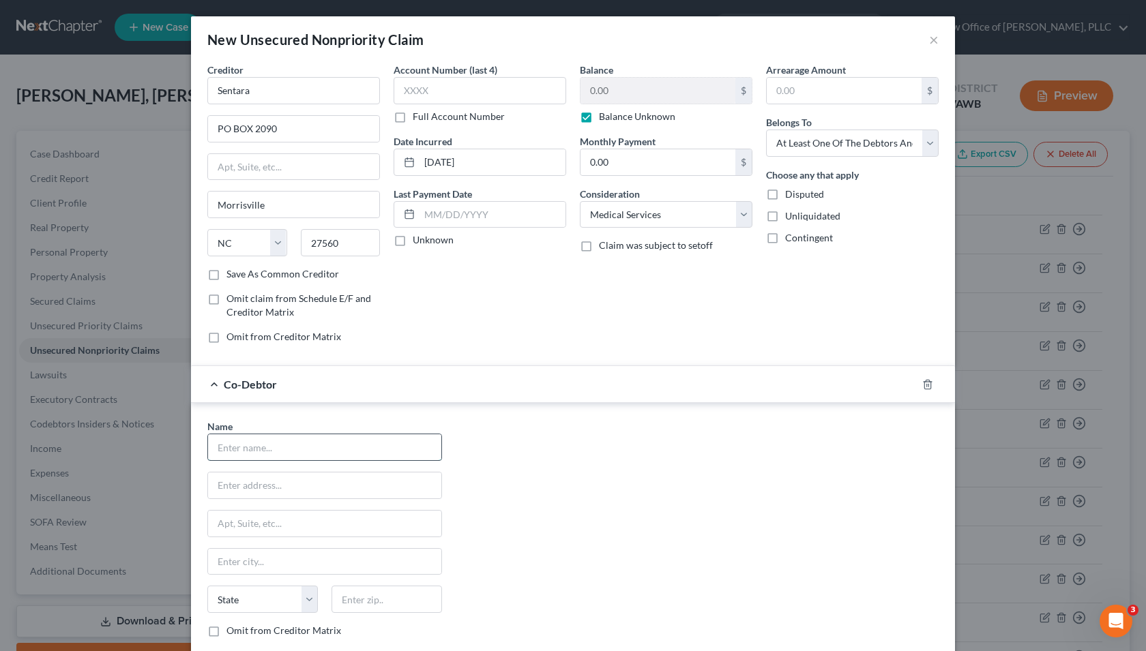
click at [258, 457] on input "text" at bounding box center [324, 447] width 233 height 26
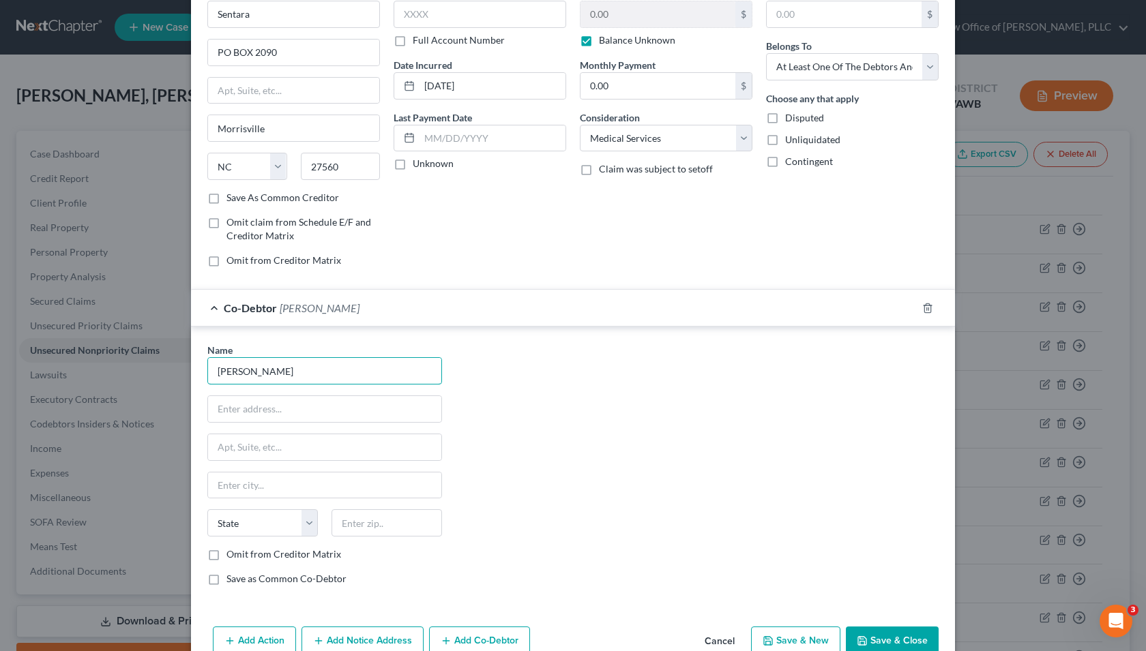
scroll to position [78, 0]
type input "[PERSON_NAME]"
click at [369, 530] on input "text" at bounding box center [386, 521] width 110 height 27
type input "22801"
type input "Harrisonburg"
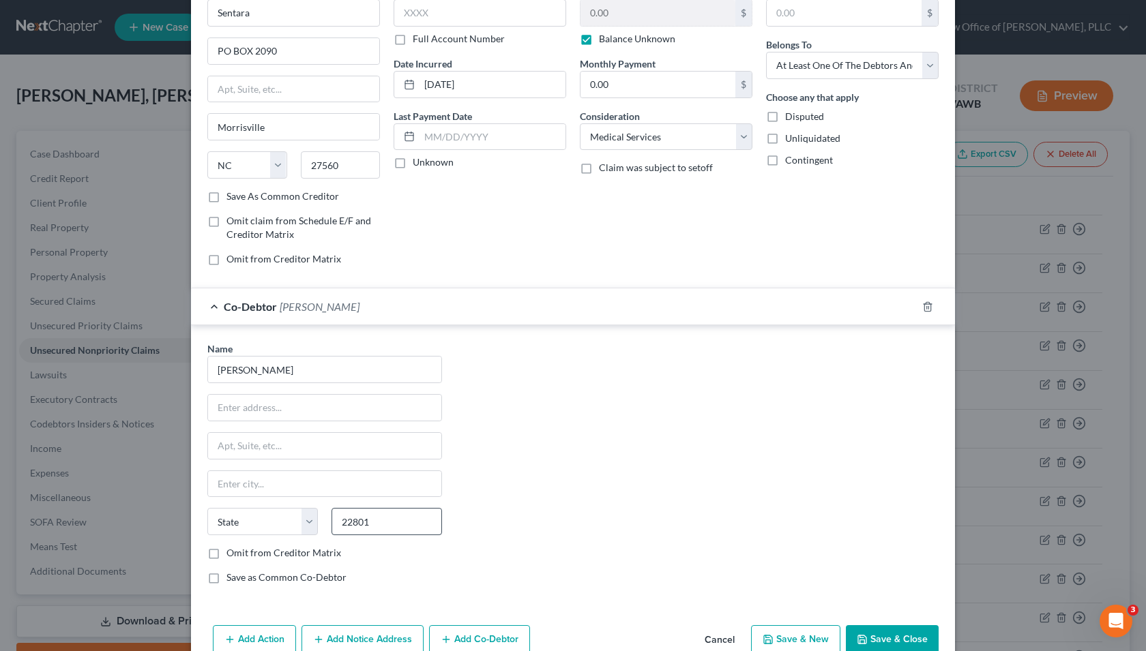
select select "48"
click at [269, 417] on input "text" at bounding box center [324, 408] width 233 height 26
type input "[STREET_ADDRESS]"
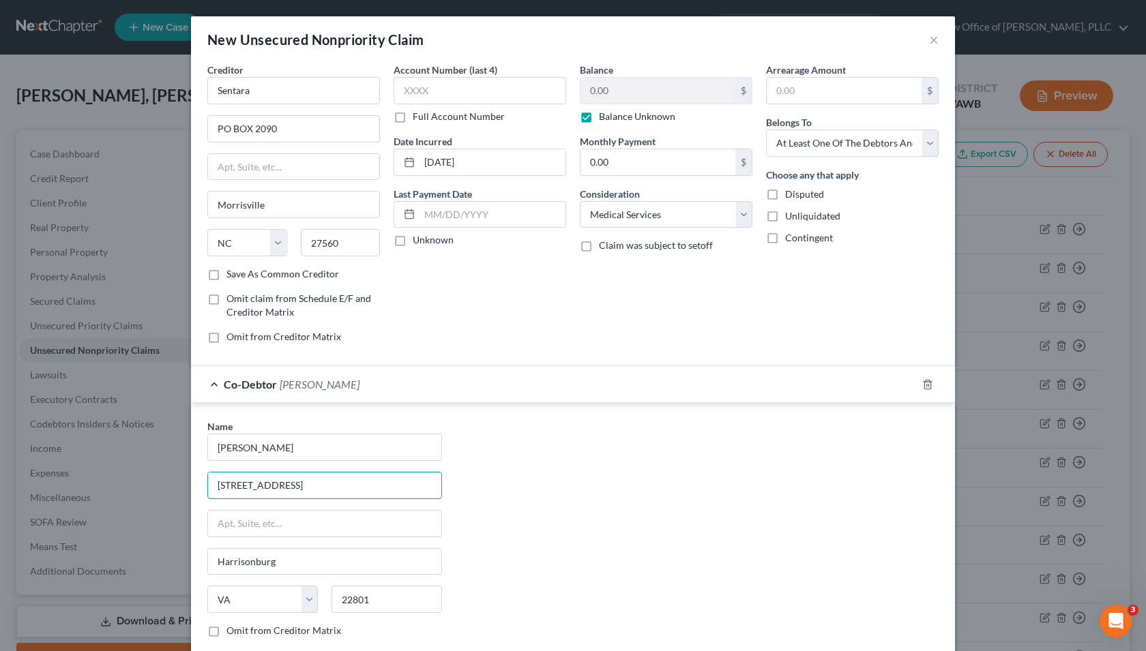
scroll to position [108, 0]
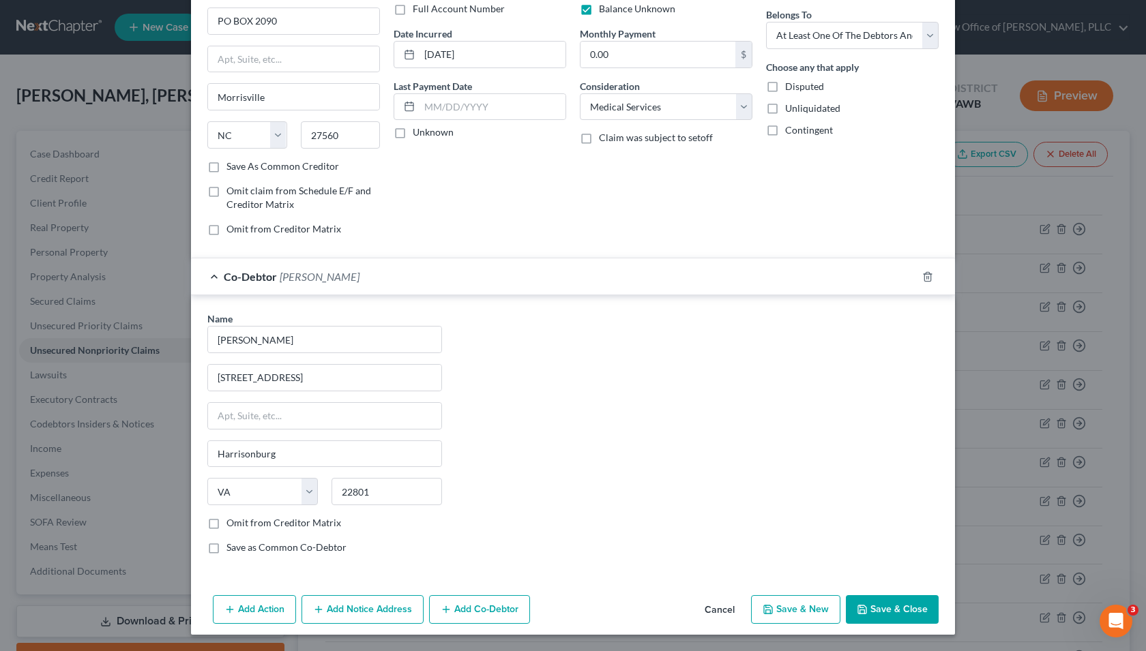
click at [886, 606] on button "Save & Close" at bounding box center [892, 609] width 93 height 29
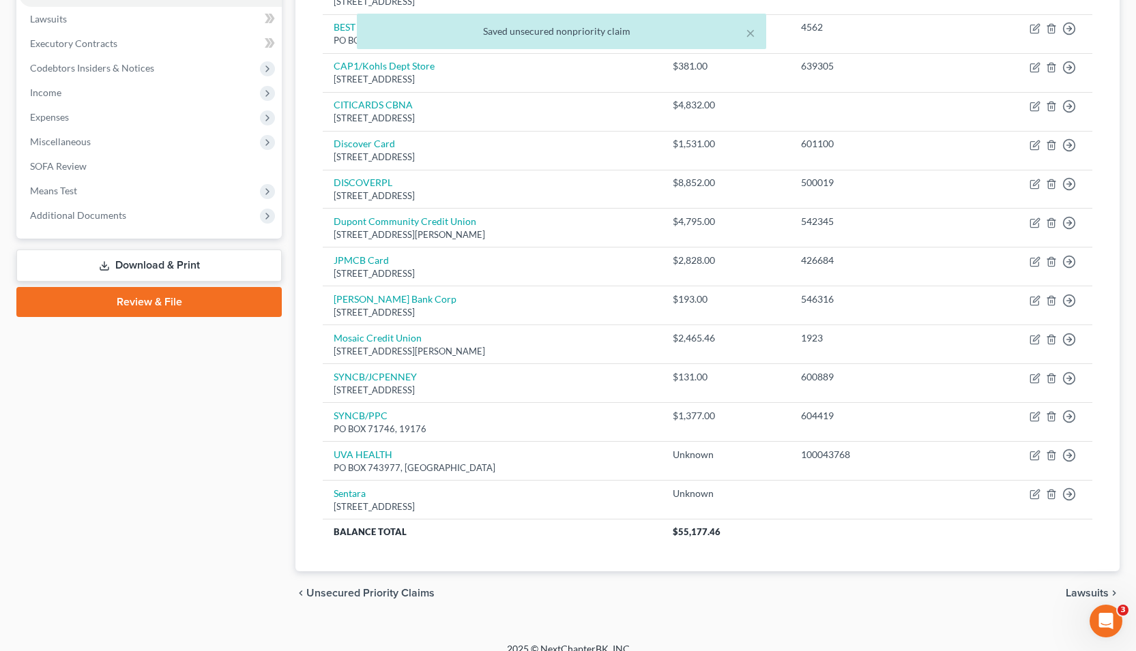
scroll to position [372, 0]
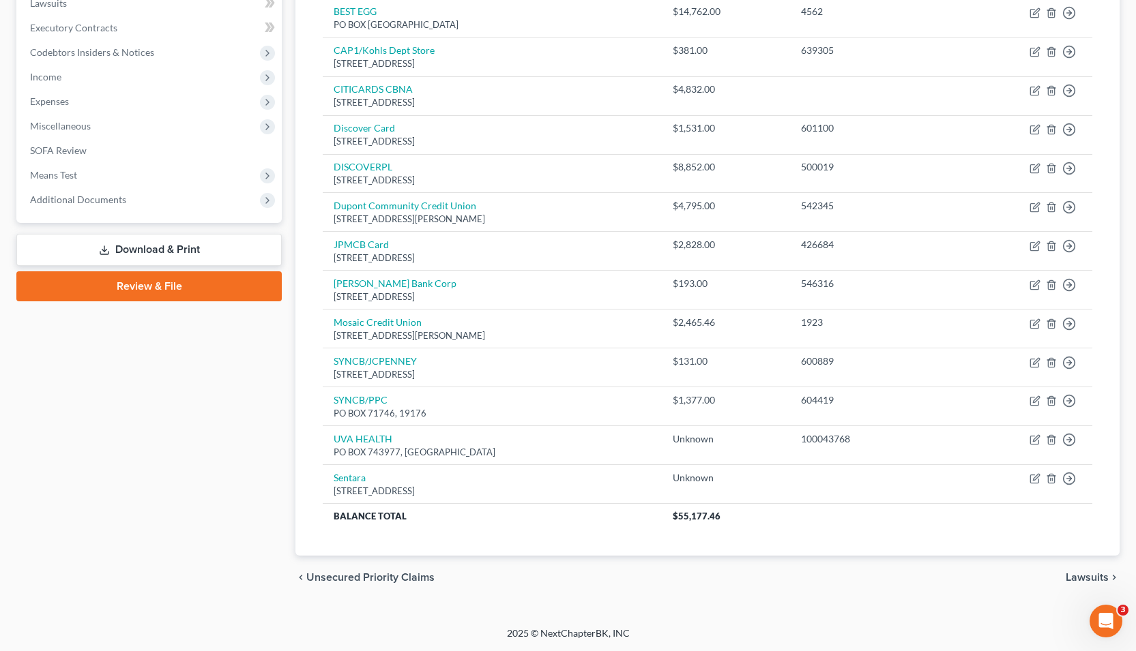
click at [1077, 581] on span "Lawsuits" at bounding box center [1086, 577] width 43 height 11
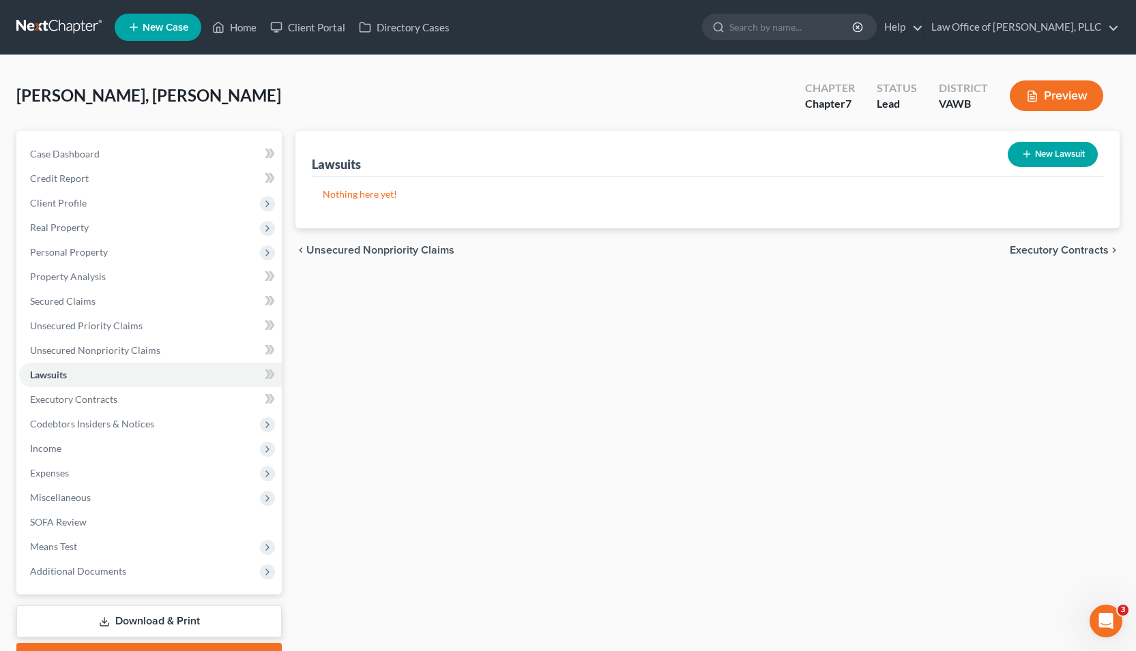
scroll to position [74, 0]
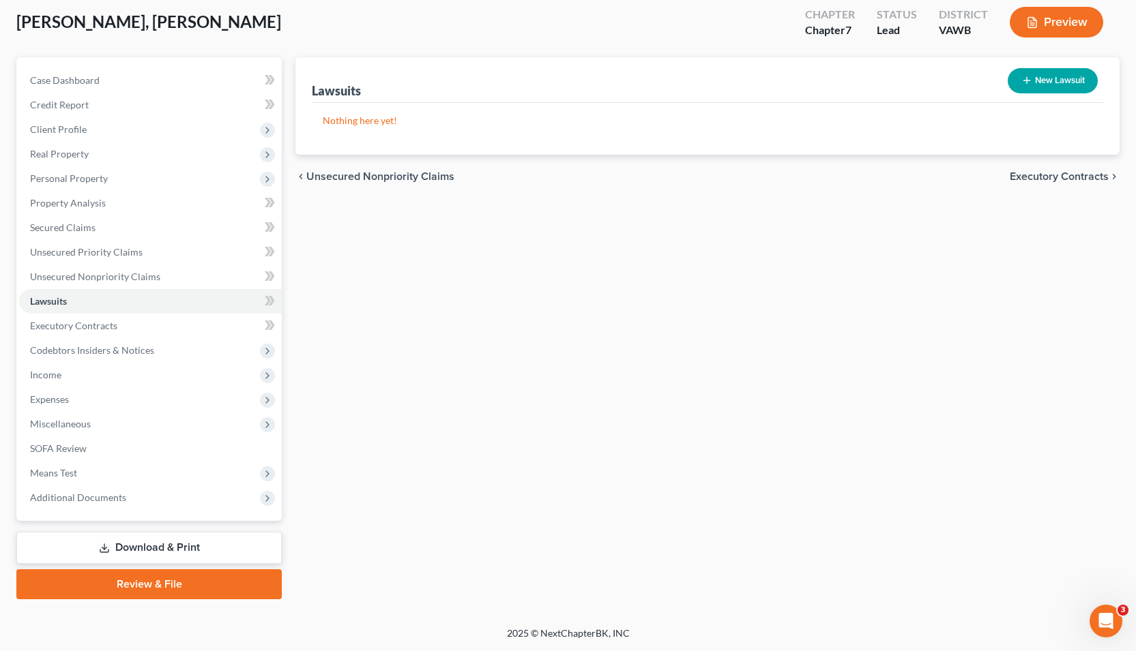
click at [228, 548] on link "Download & Print" at bounding box center [148, 548] width 265 height 32
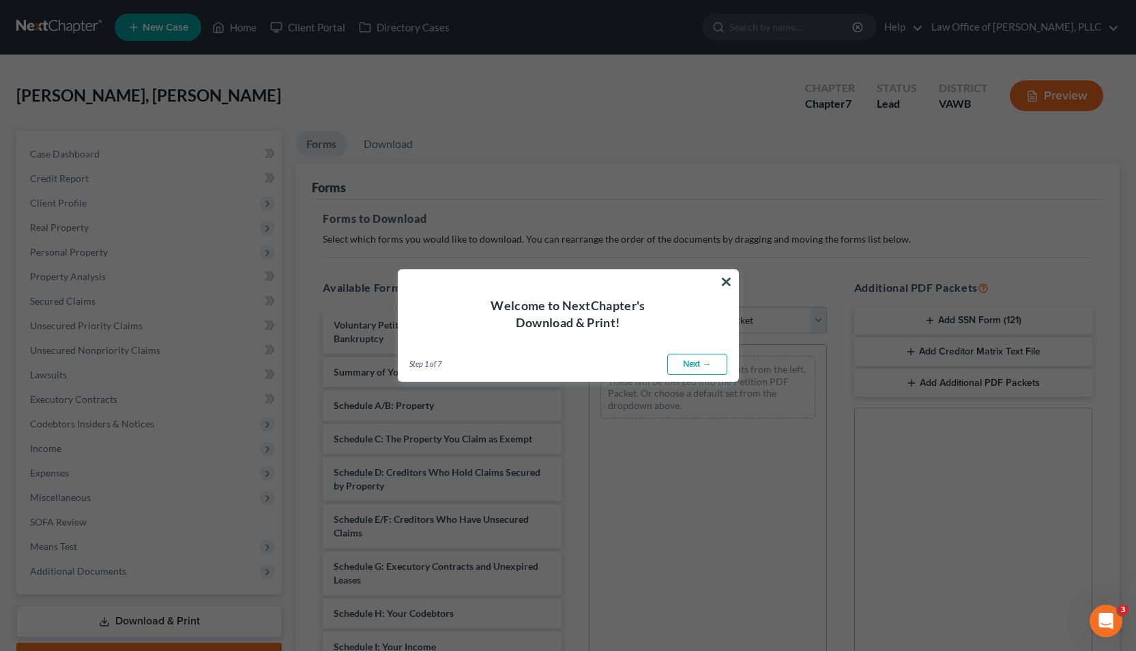
click at [707, 366] on link "Next →" at bounding box center [697, 365] width 60 height 22
select select "0"
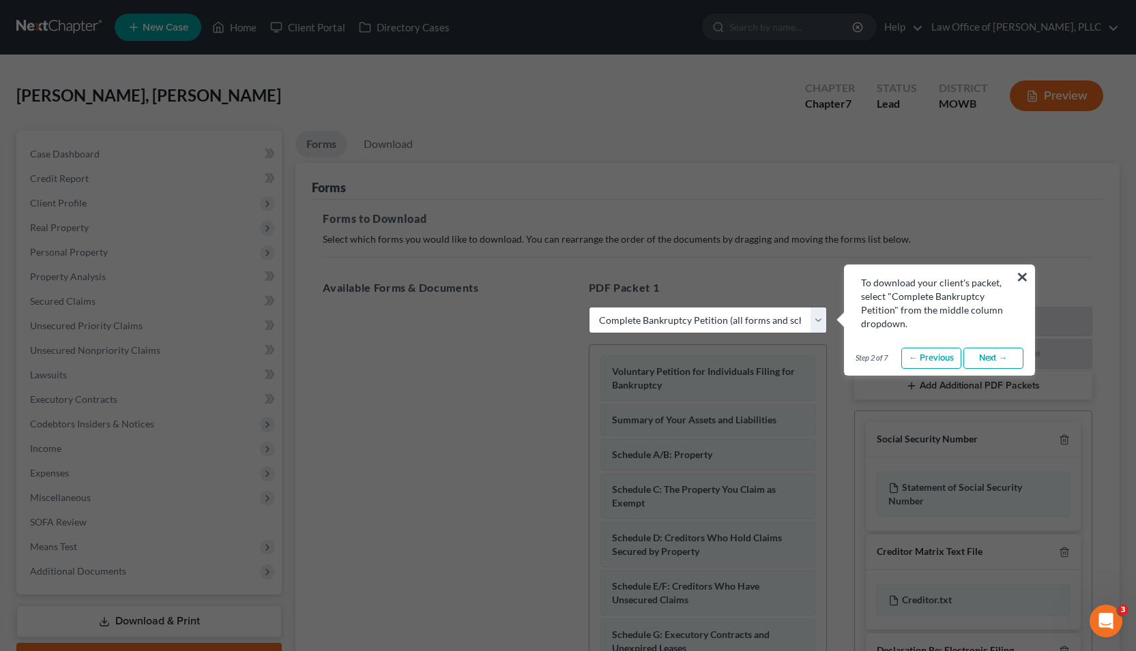
click at [986, 361] on link "Next →" at bounding box center [993, 359] width 60 height 22
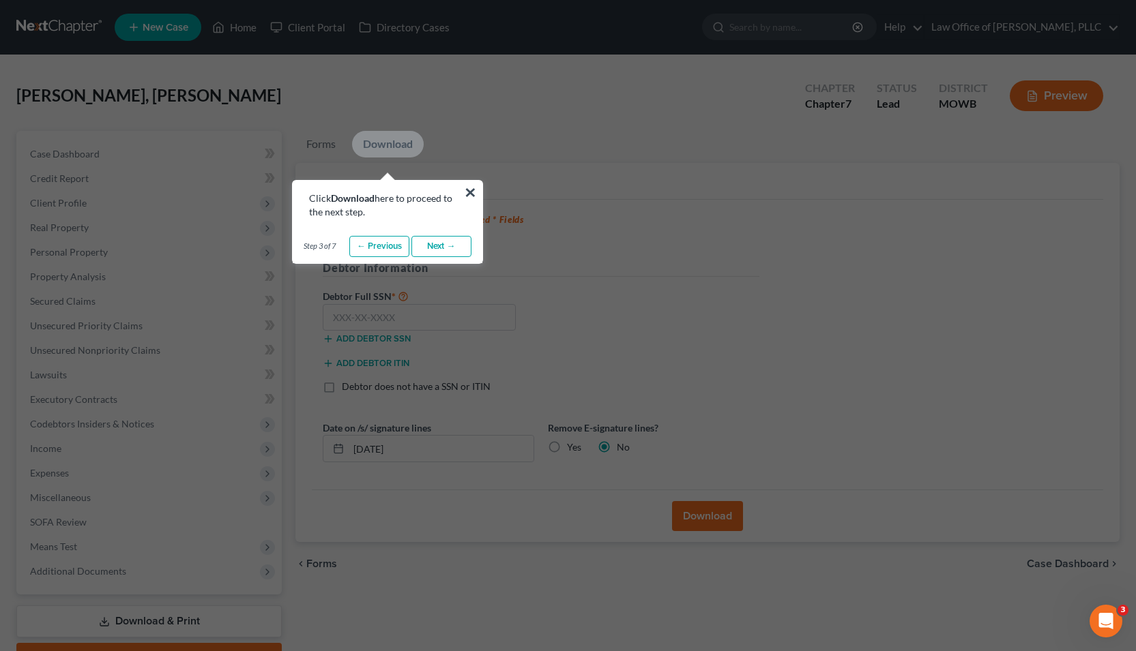
click at [458, 252] on link "Next →" at bounding box center [441, 247] width 60 height 22
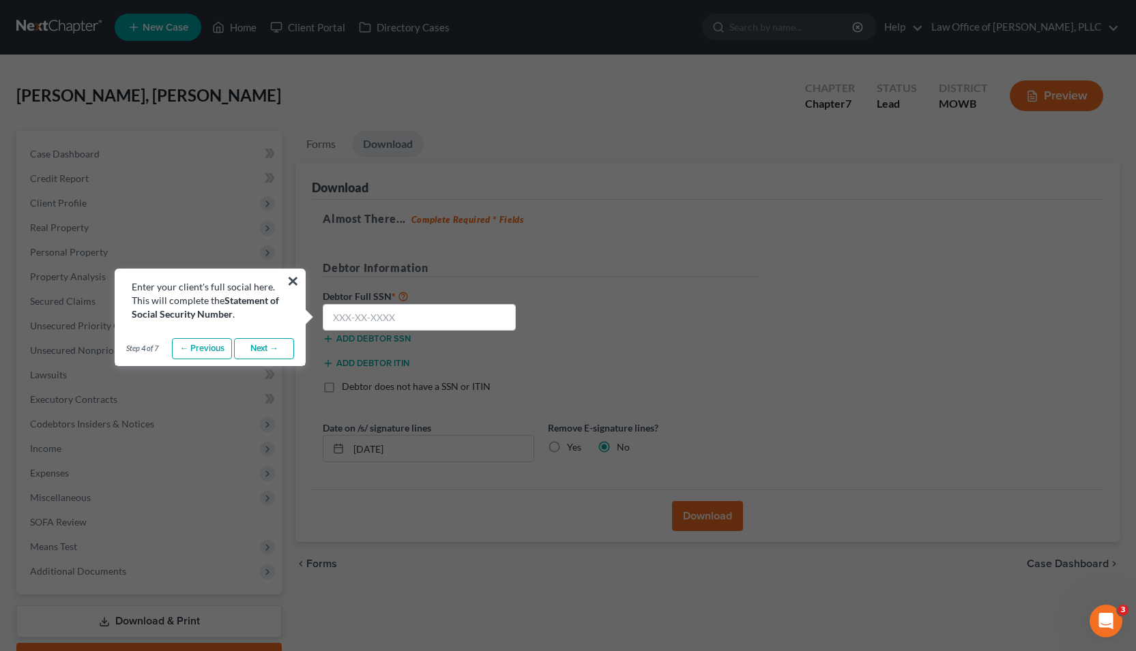
click at [409, 318] on input "text" at bounding box center [419, 317] width 193 height 27
click at [275, 351] on link "Next →" at bounding box center [264, 349] width 60 height 22
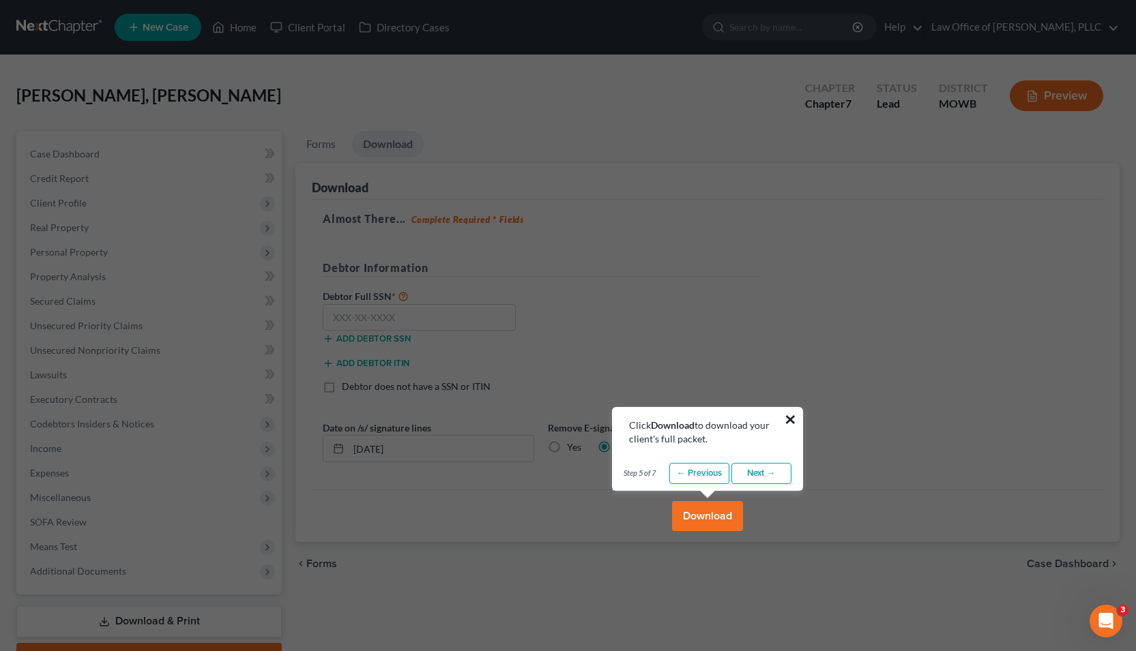
click at [790, 422] on button "×" at bounding box center [790, 420] width 13 height 22
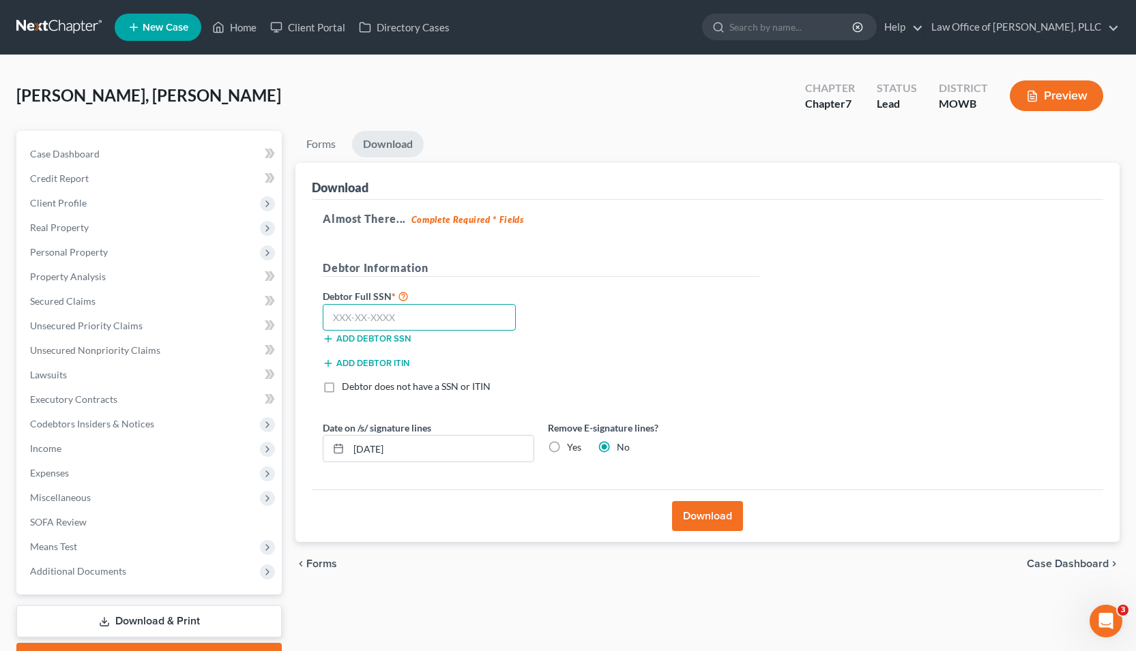
click at [359, 316] on input "text" at bounding box center [419, 317] width 193 height 27
type input "291-23-5946"
click at [733, 527] on button "Download" at bounding box center [707, 516] width 71 height 30
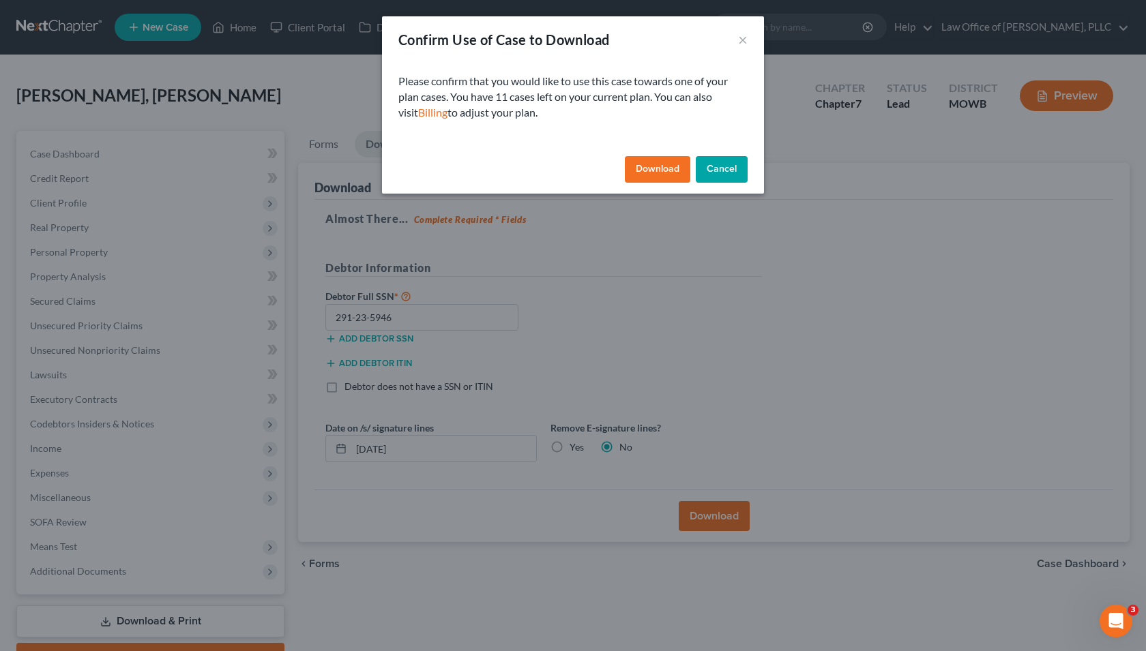
click at [656, 171] on button "Download" at bounding box center [657, 169] width 65 height 27
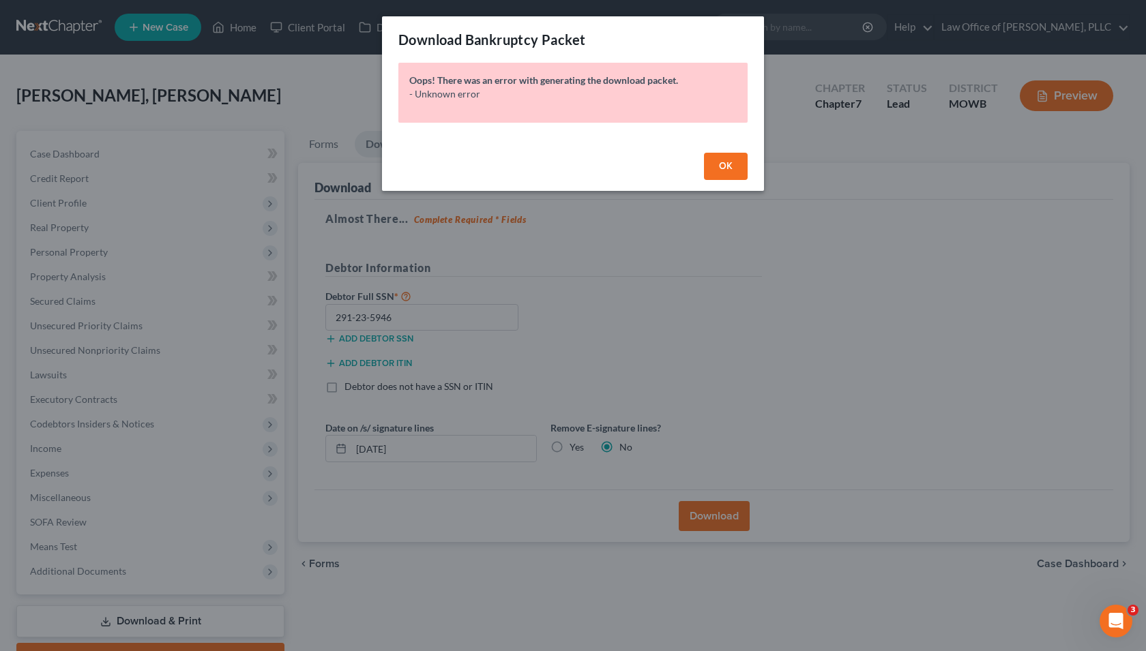
click at [734, 169] on button "OK" at bounding box center [726, 166] width 44 height 27
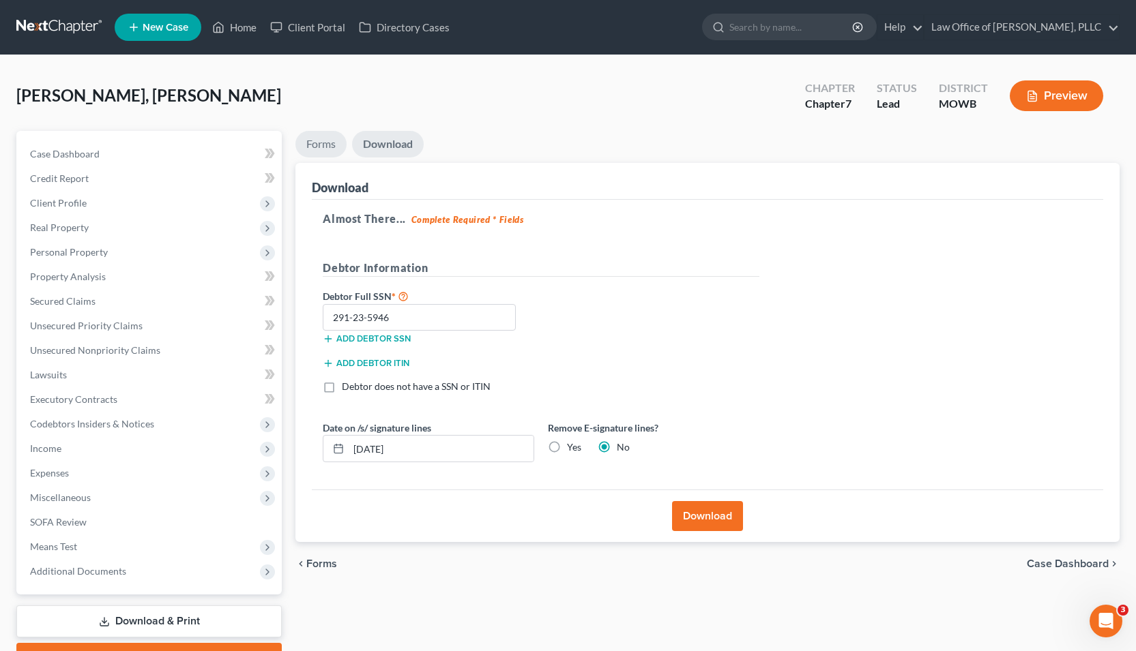
click at [316, 142] on link "Forms" at bounding box center [320, 144] width 51 height 27
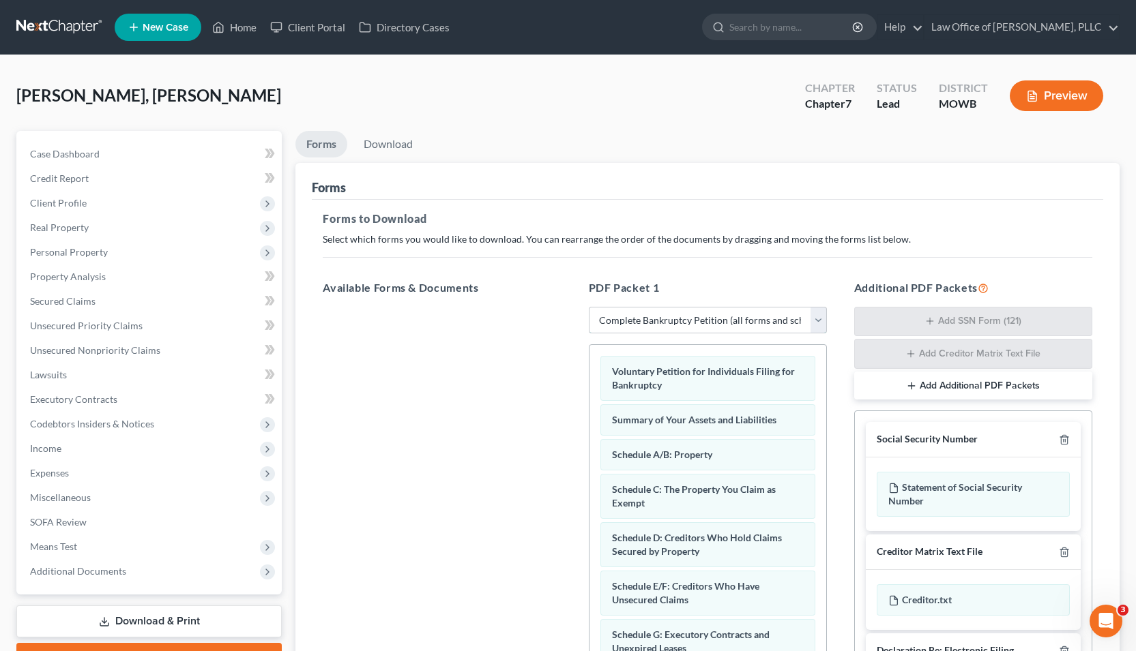
click at [703, 325] on select "Choose Default Petition PDF Packet Complete Bankruptcy Petition (all forms and …" at bounding box center [708, 320] width 238 height 27
click at [589, 307] on select "Choose Default Petition PDF Packet Complete Bankruptcy Petition (all forms and …" at bounding box center [708, 320] width 238 height 27
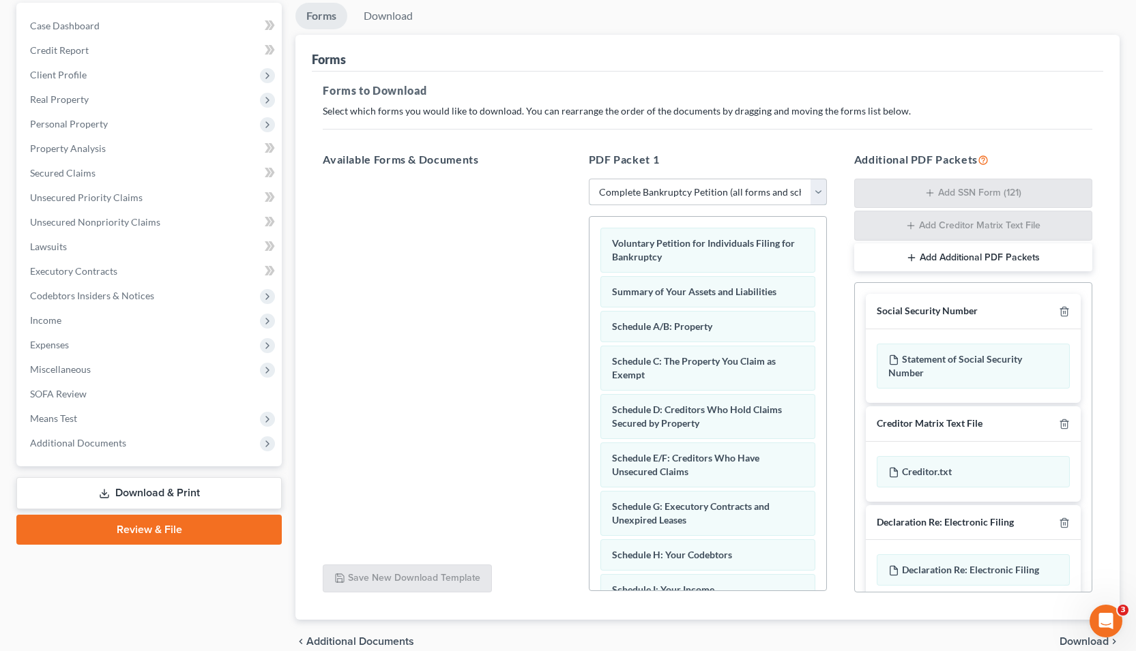
scroll to position [19, 0]
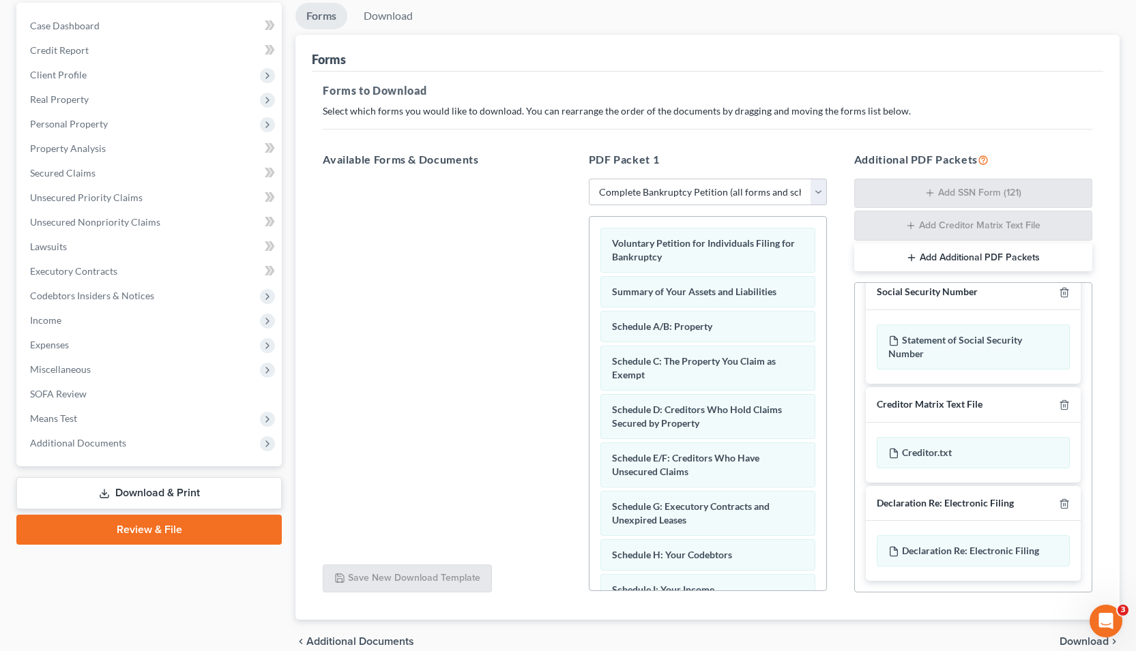
click at [1084, 645] on span "Download" at bounding box center [1083, 641] width 49 height 11
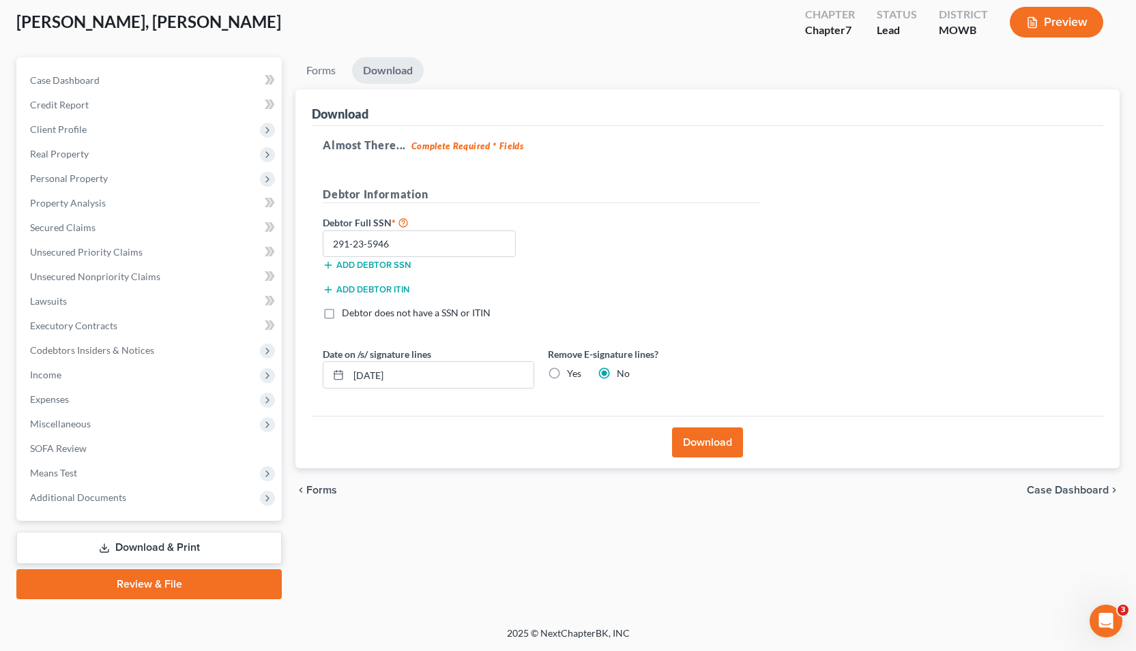
click at [699, 437] on button "Download" at bounding box center [707, 443] width 71 height 30
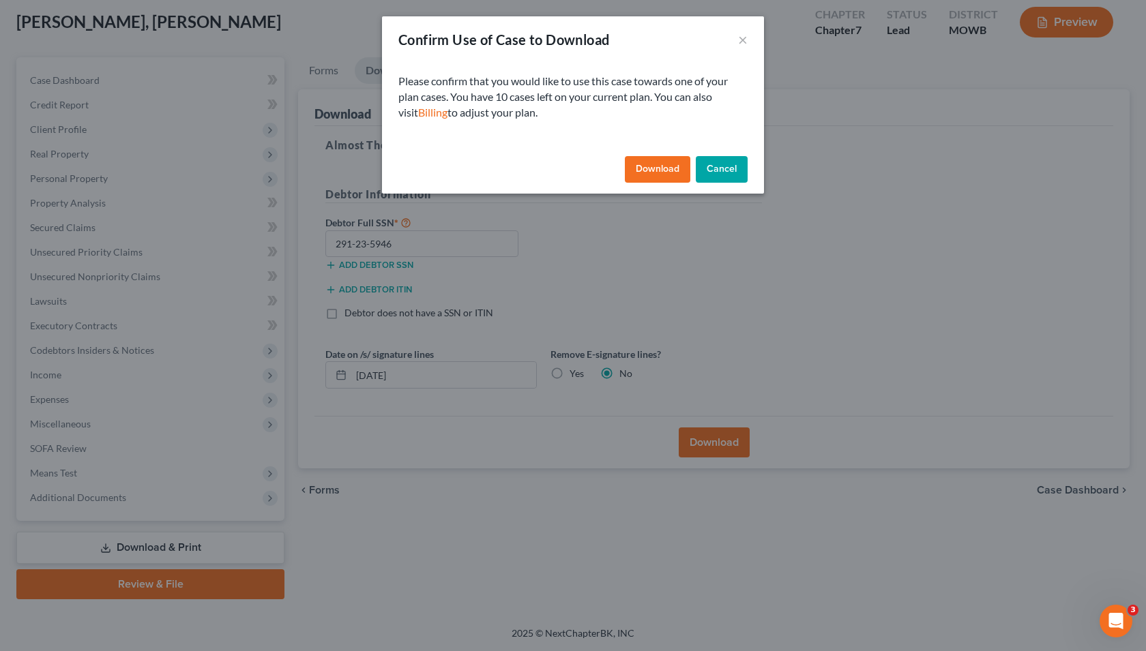
click at [657, 177] on button "Download" at bounding box center [657, 169] width 65 height 27
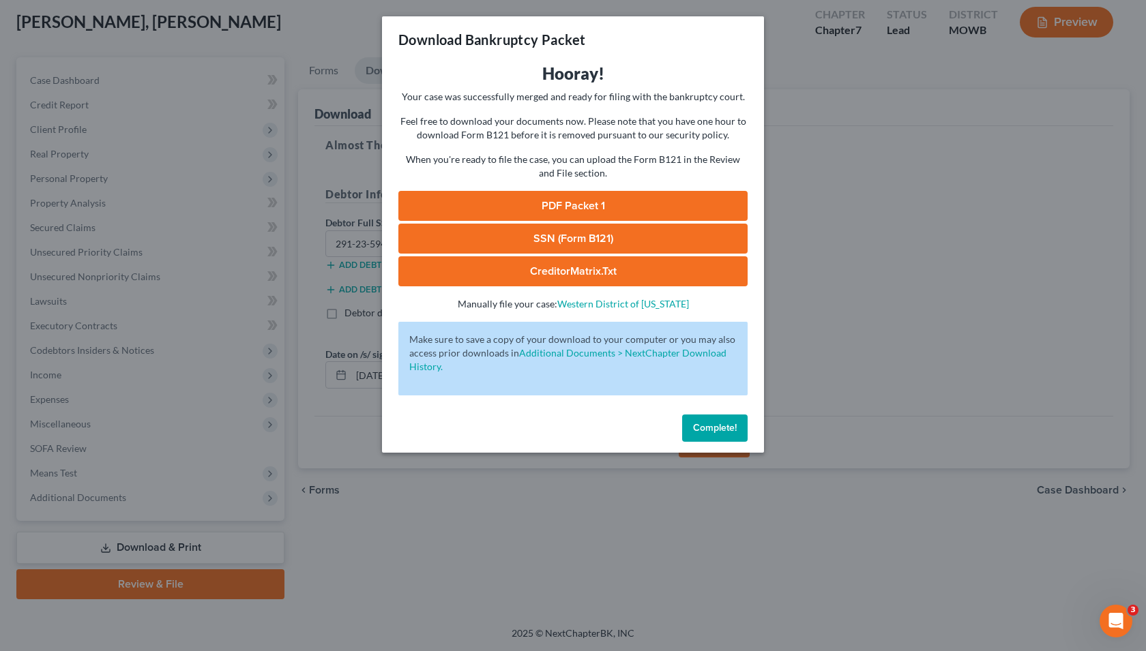
click at [581, 205] on link "PDF Packet 1" at bounding box center [572, 206] width 349 height 30
click at [576, 235] on link "SSN (Form B121)" at bounding box center [572, 239] width 349 height 30
click at [612, 275] on link "CreditorMatrix.txt" at bounding box center [572, 271] width 349 height 30
click at [541, 272] on link "CreditorMatrix.txt" at bounding box center [572, 271] width 349 height 30
